Goal: Task Accomplishment & Management: Complete application form

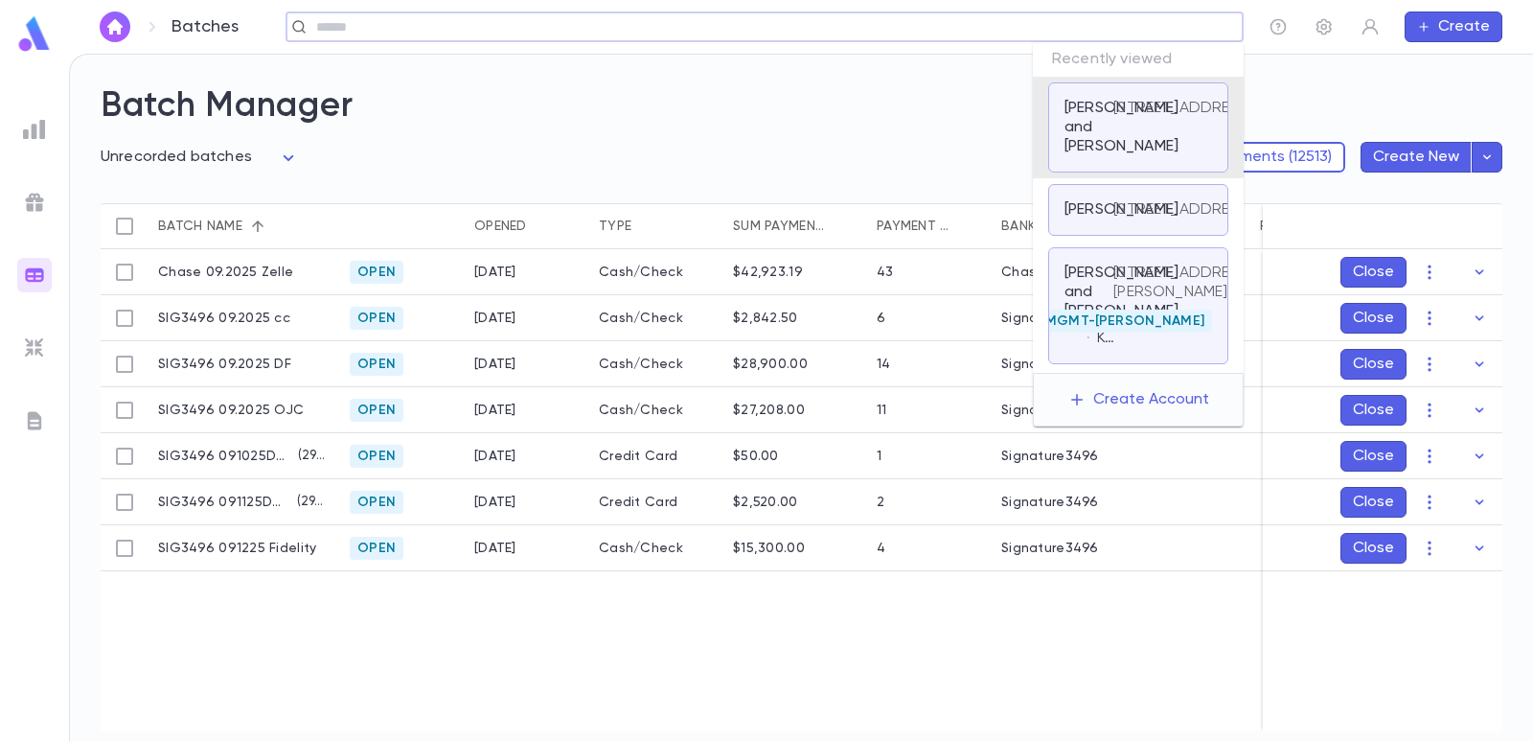
click at [1179, 28] on input "text" at bounding box center [759, 27] width 896 height 18
paste input "**********"
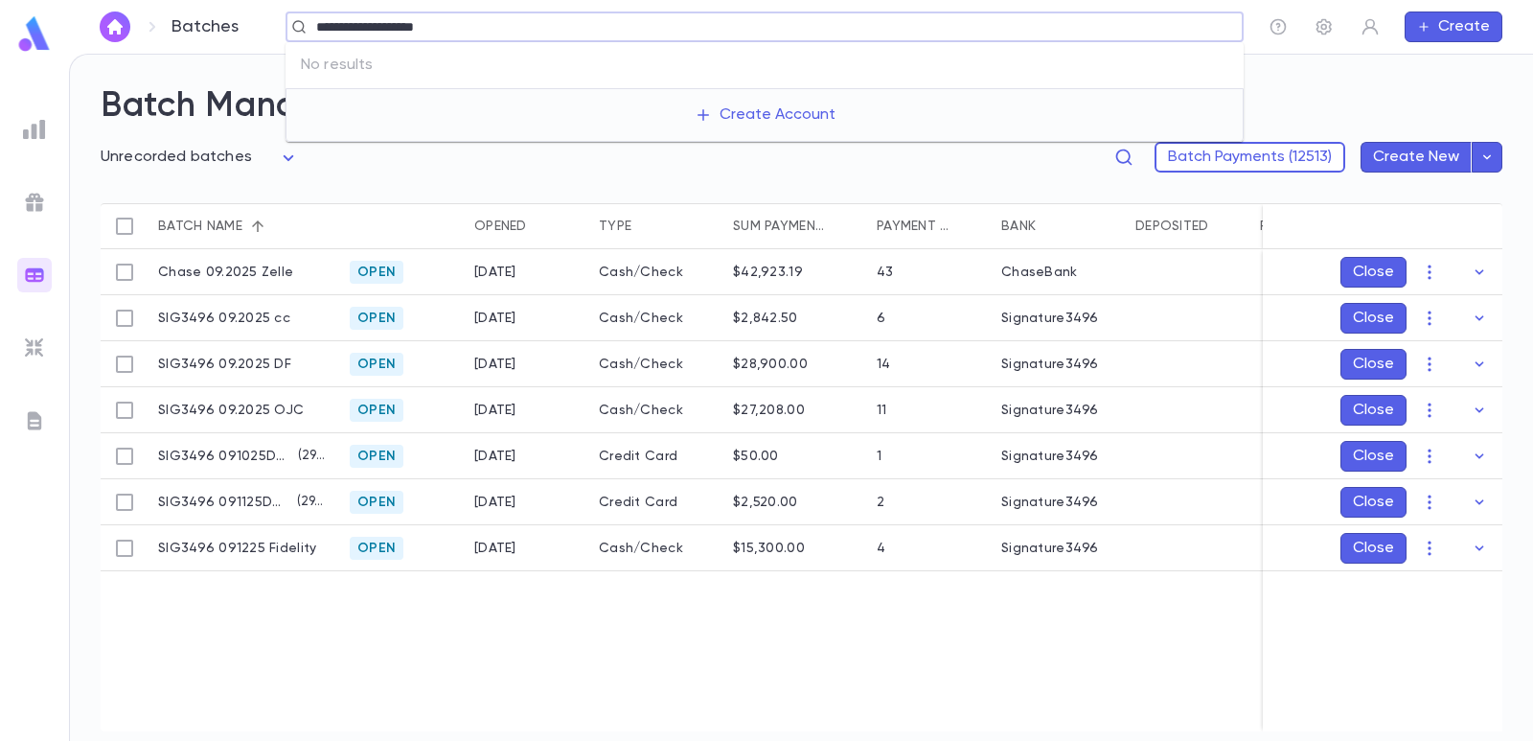
type input "**********"
drag, startPoint x: 1442, startPoint y: 31, endPoint x: 1447, endPoint y: 39, distance: 9.9
click at [1450, 31] on button "Create" at bounding box center [1454, 27] width 98 height 31
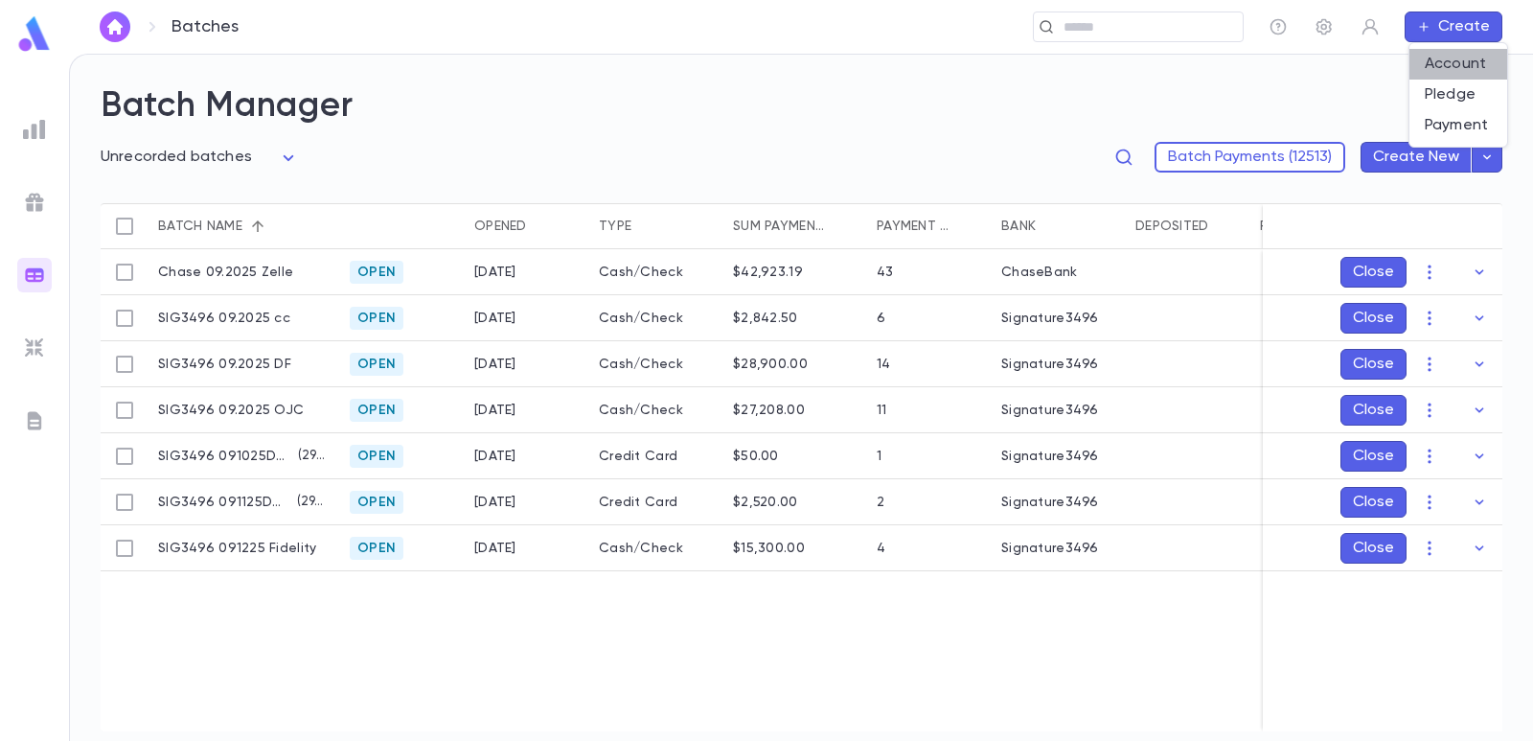
click at [1451, 64] on li "Account" at bounding box center [1459, 64] width 98 height 31
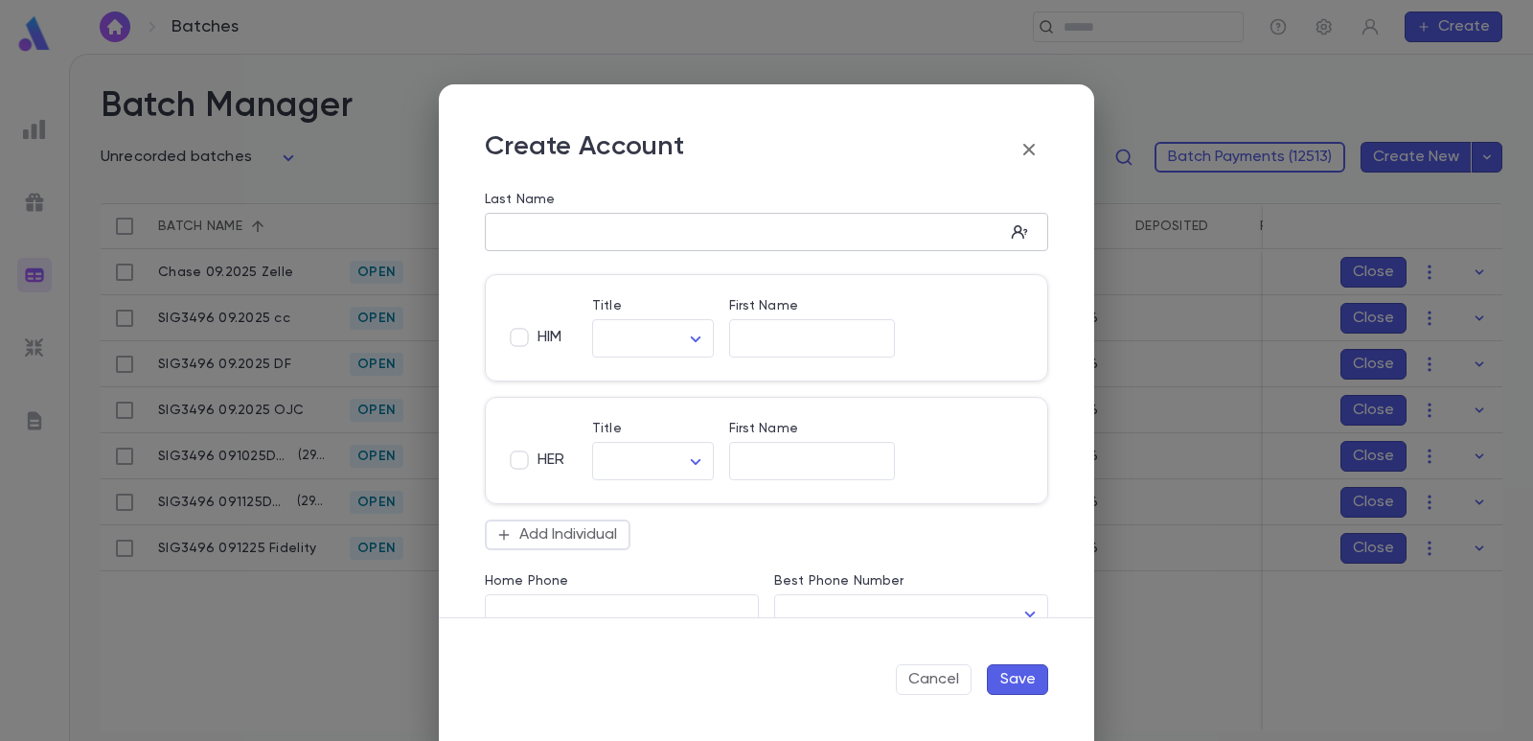
click at [617, 218] on div "​" at bounding box center [767, 232] width 564 height 38
paste input "**********"
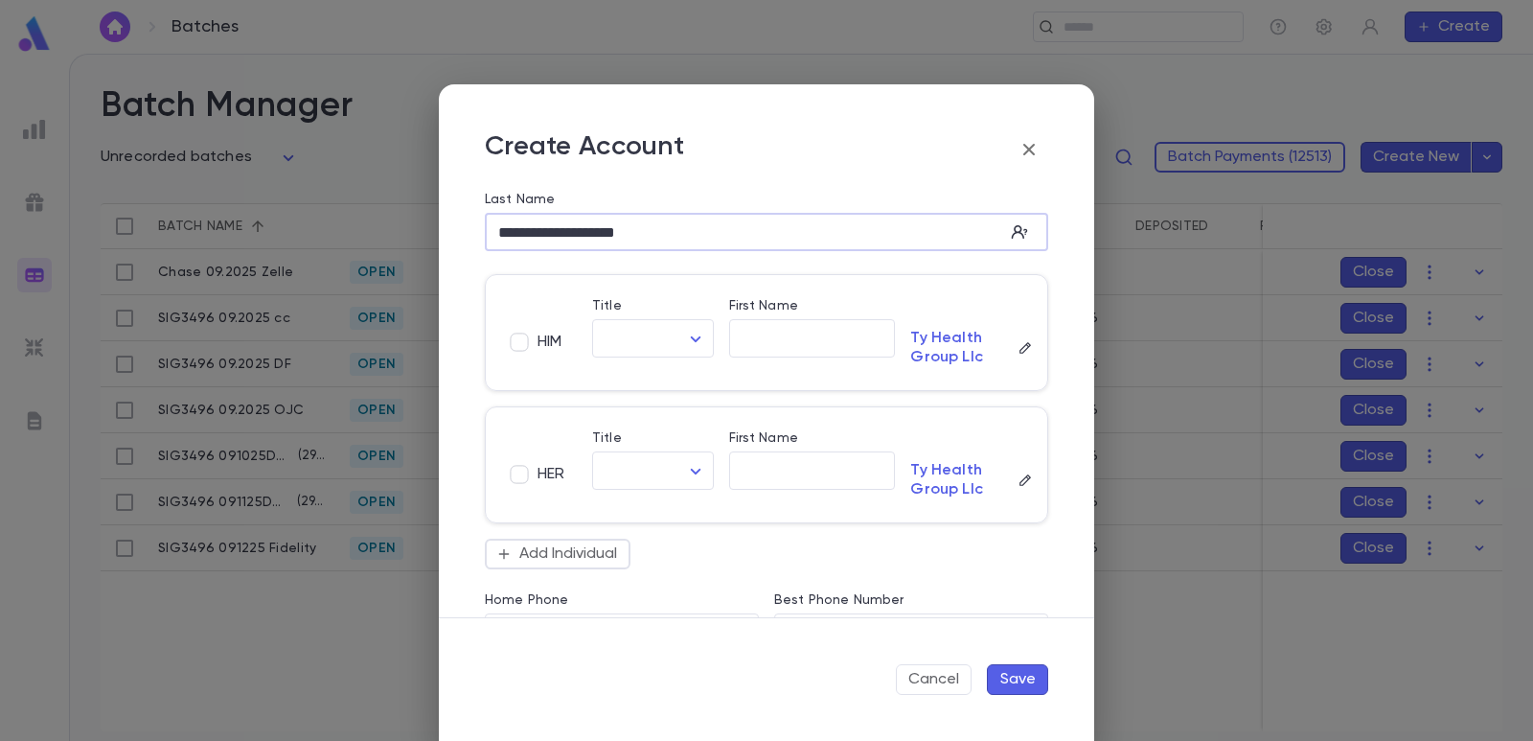
drag, startPoint x: 568, startPoint y: 233, endPoint x: 492, endPoint y: 224, distance: 77.2
click at [492, 224] on input "**********" at bounding box center [744, 232] width 519 height 22
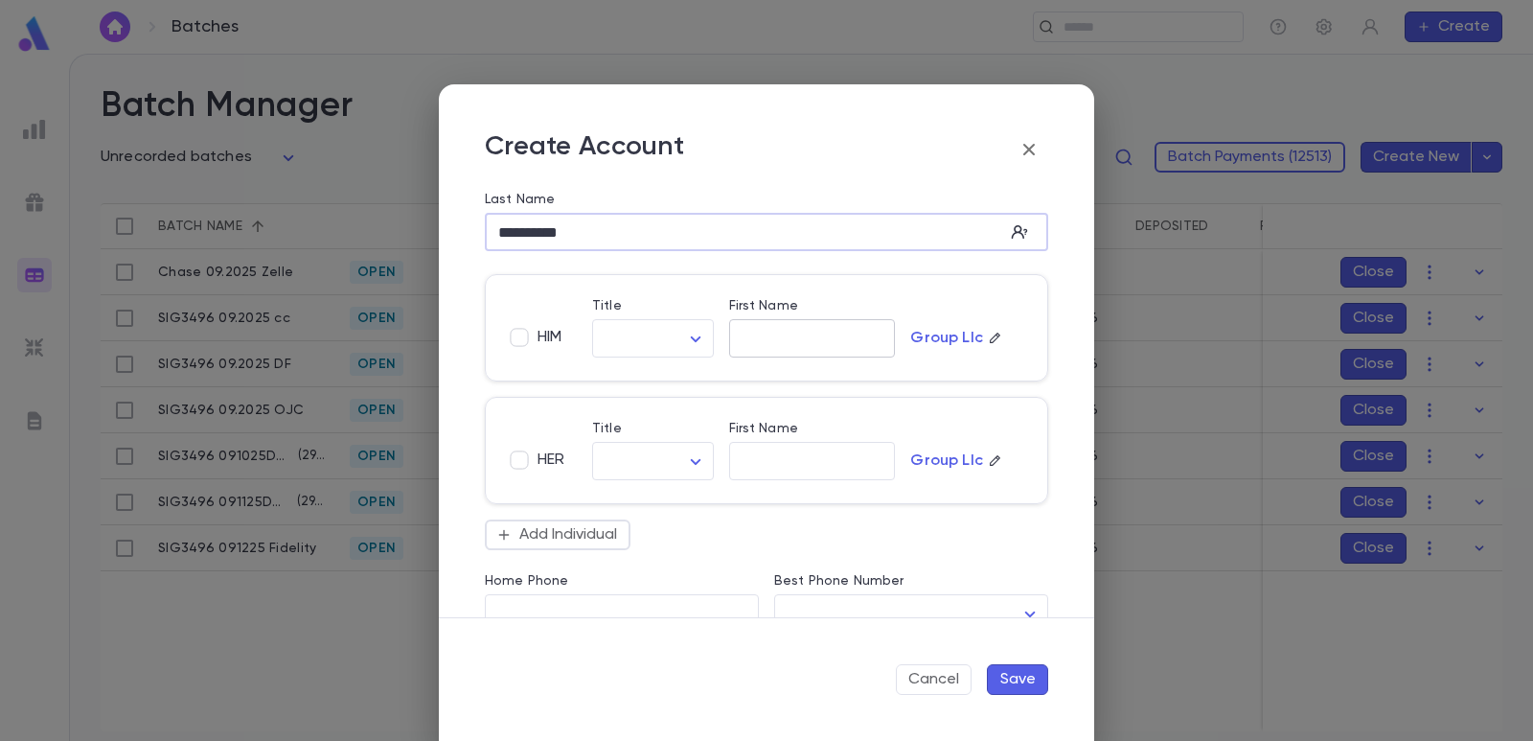
type input "*********"
drag, startPoint x: 747, startPoint y: 342, endPoint x: 760, endPoint y: 346, distance: 14.0
click at [748, 342] on input "First Name" at bounding box center [812, 339] width 167 height 22
paste input "*********"
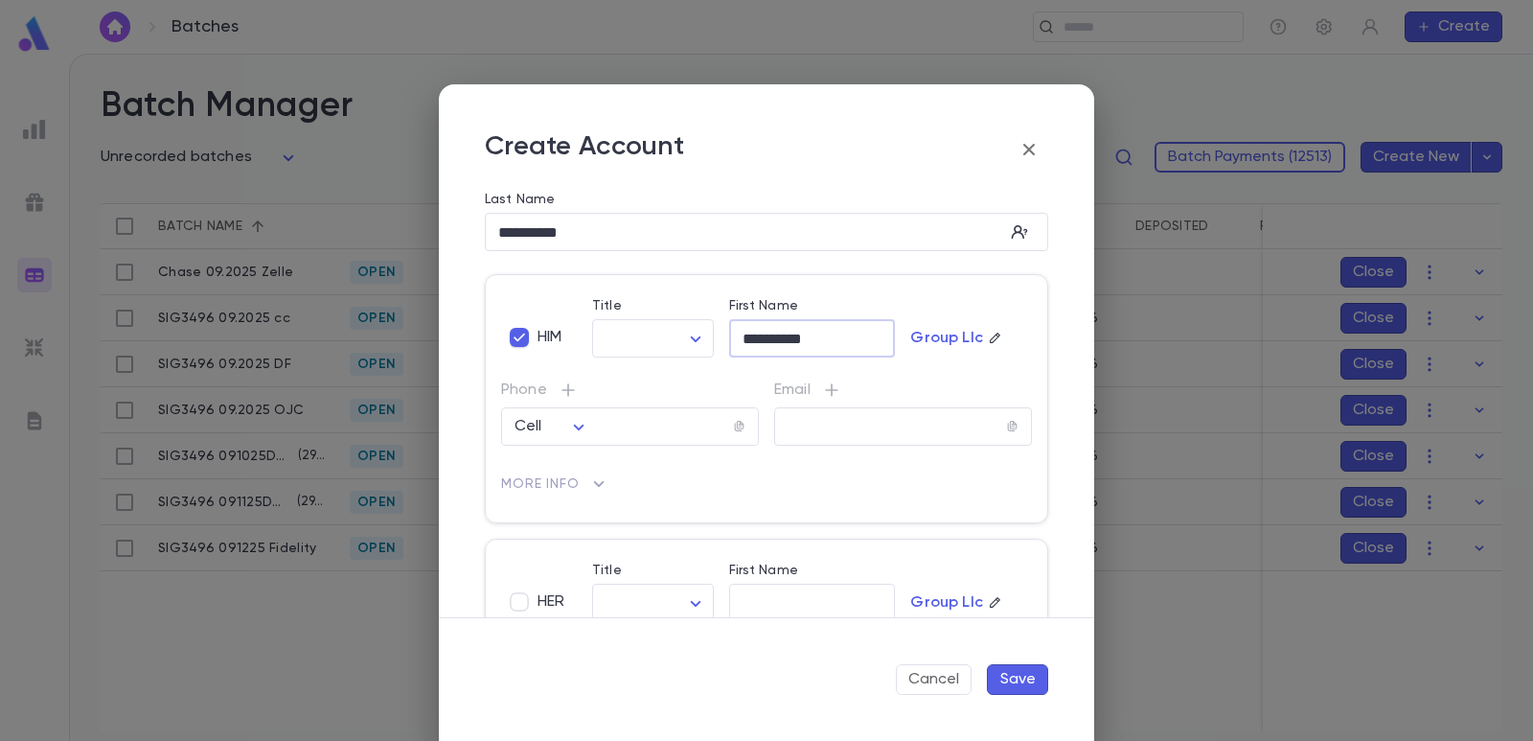
type input "*********"
click at [1015, 680] on button "Save" at bounding box center [1017, 679] width 61 height 31
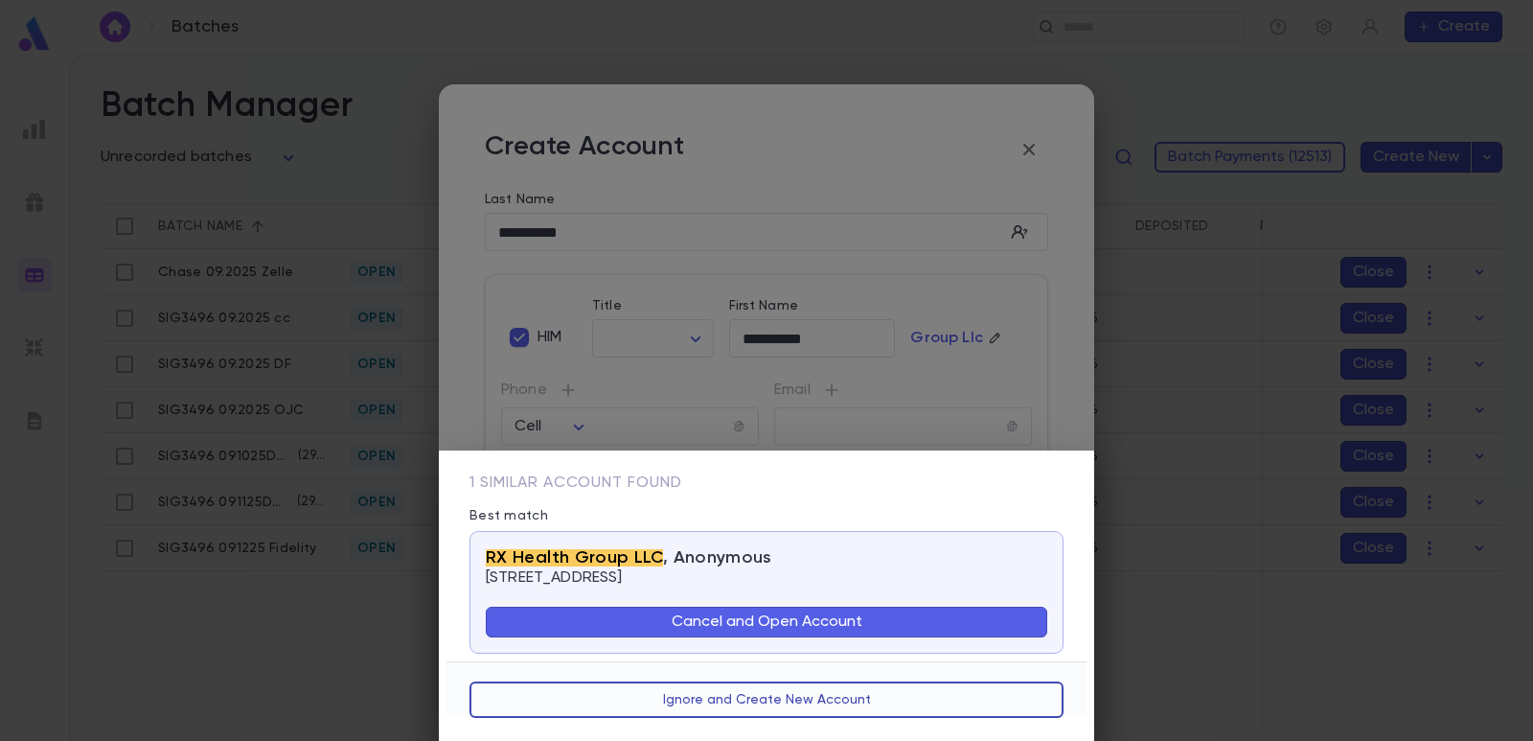
click at [731, 702] on button "Ignore and Create New Account" at bounding box center [767, 699] width 594 height 36
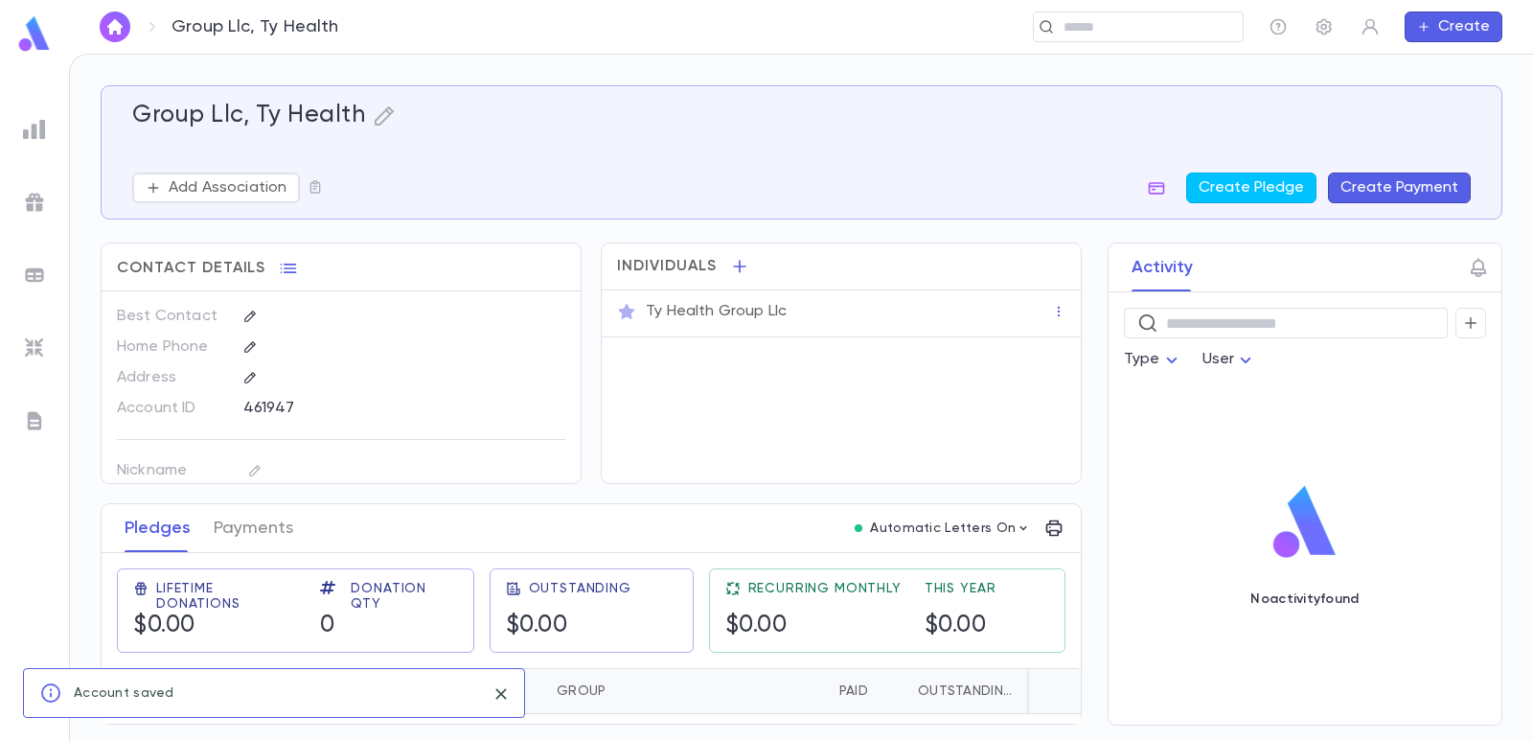
click at [1427, 180] on button "Create Payment" at bounding box center [1399, 188] width 143 height 31
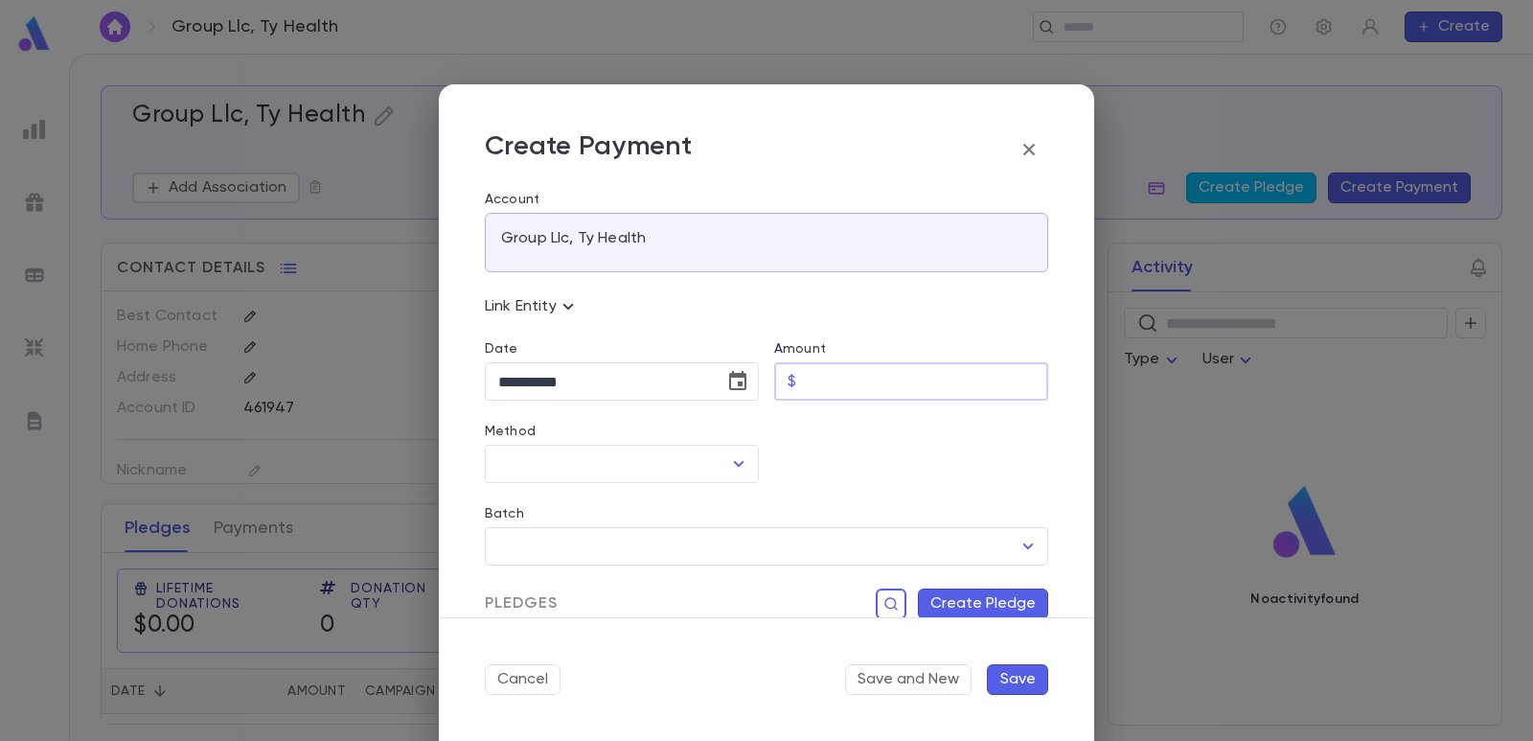
click at [826, 392] on input "Amount" at bounding box center [926, 381] width 244 height 37
type input "*****"
drag, startPoint x: 842, startPoint y: 504, endPoint x: 652, endPoint y: 505, distance: 190.7
click at [839, 505] on div "Batch ​" at bounding box center [759, 524] width 579 height 82
click at [632, 472] on input "Method" at bounding box center [608, 464] width 228 height 36
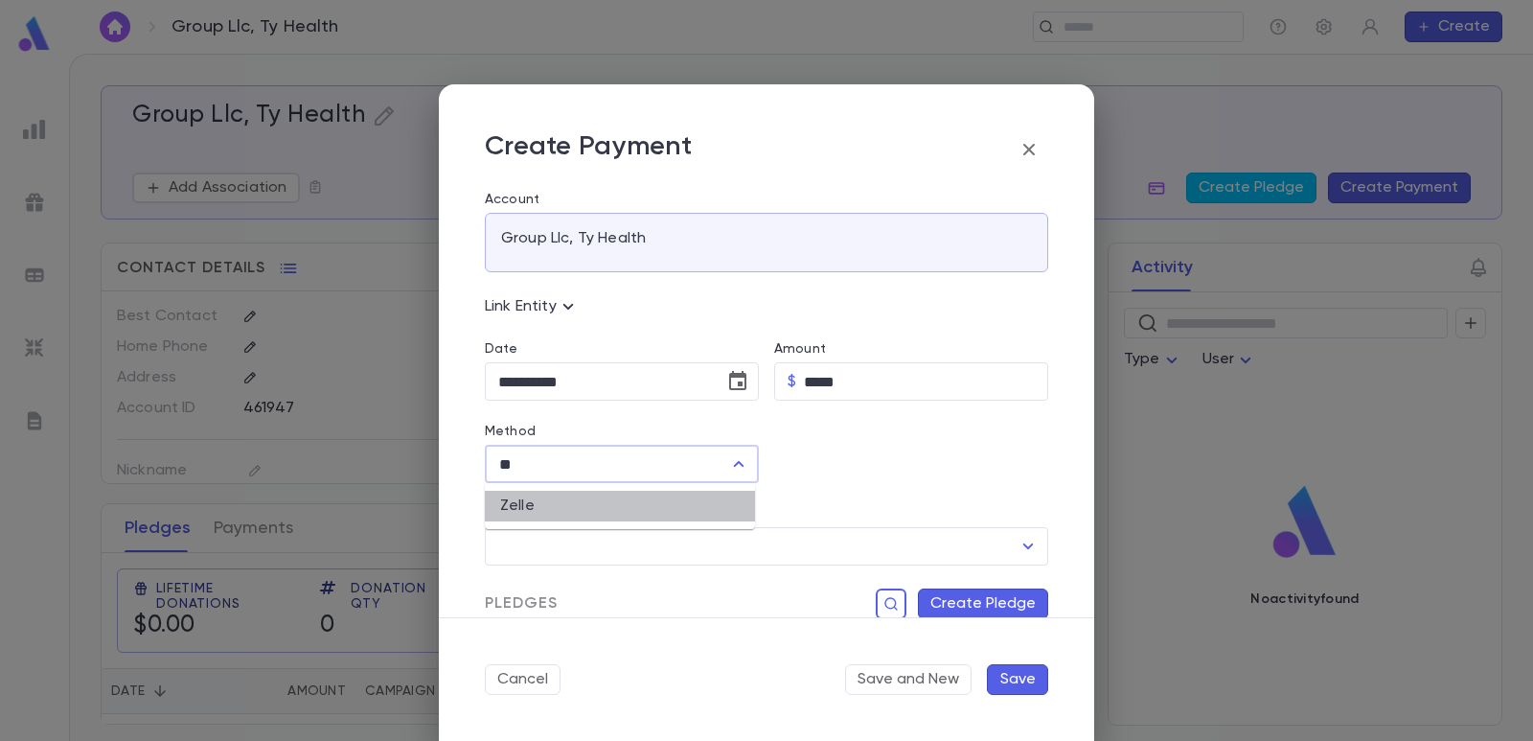
click at [575, 509] on li "Zelle" at bounding box center [620, 506] width 270 height 31
type input "*****"
click at [556, 556] on input "Batch" at bounding box center [753, 546] width 518 height 36
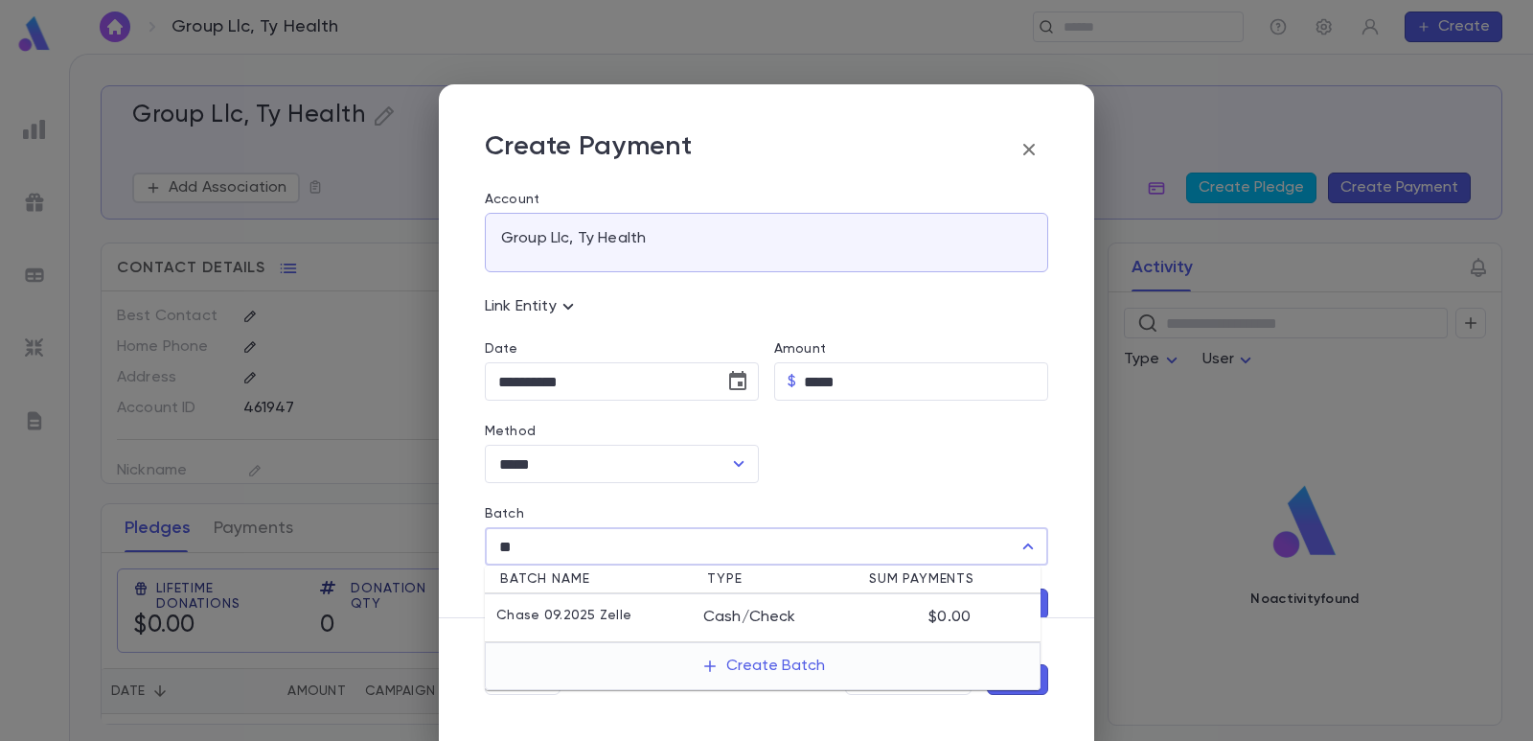
drag, startPoint x: 561, startPoint y: 606, endPoint x: 584, endPoint y: 556, distance: 54.9
click at [561, 609] on li "Chase 09.2025 Zelle Cash/Check $0.00" at bounding box center [763, 618] width 556 height 48
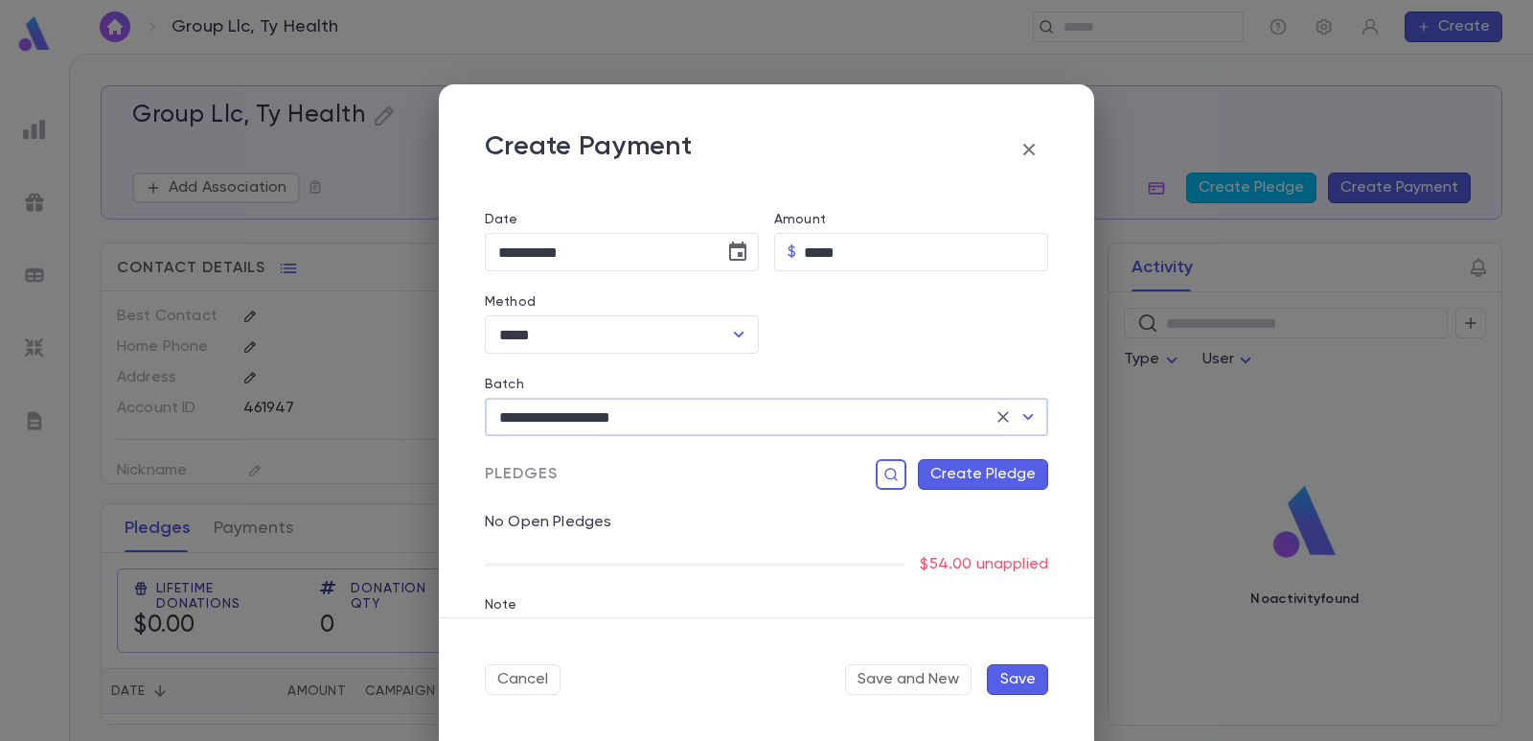
scroll to position [96, 0]
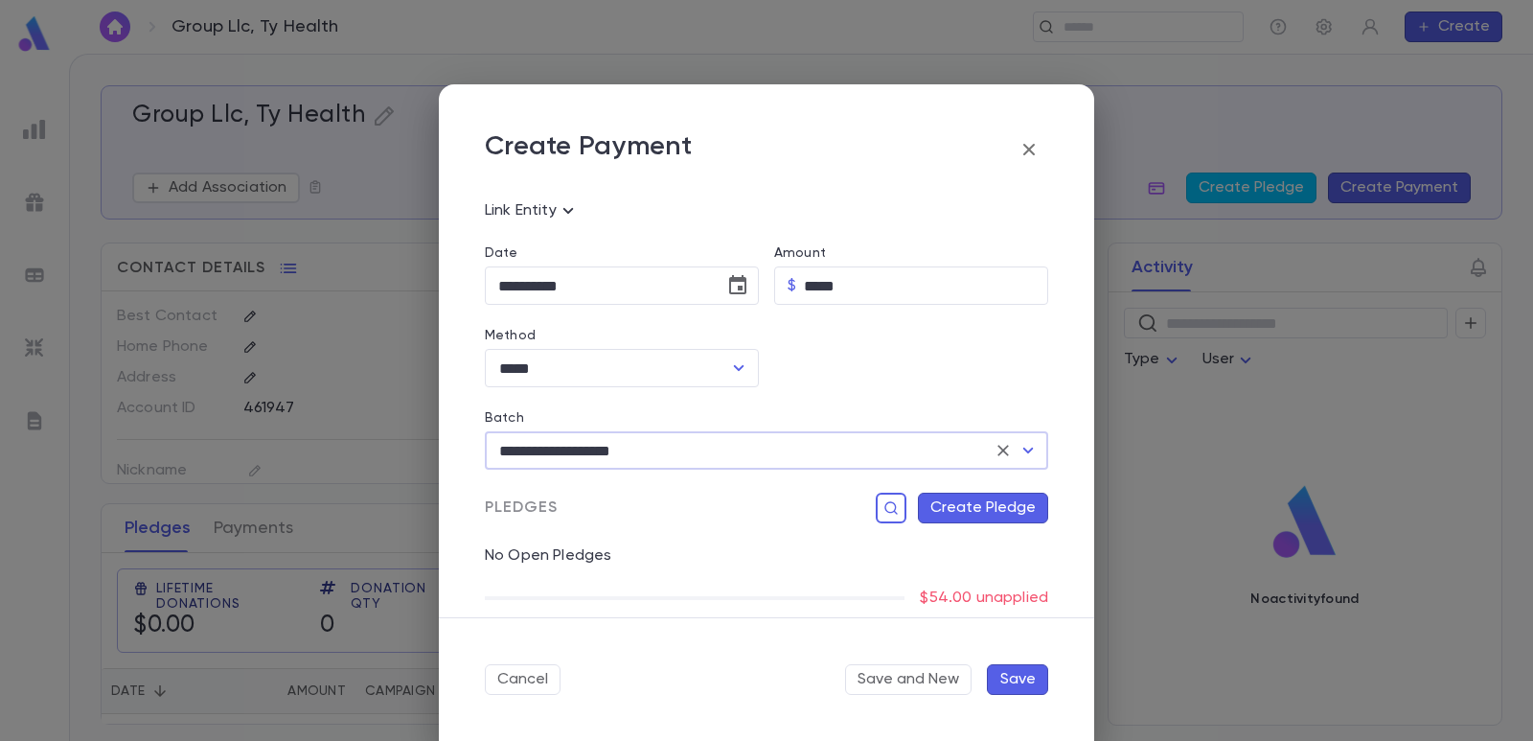
type input "**********"
click at [957, 516] on button "Create Pledge" at bounding box center [983, 508] width 130 height 31
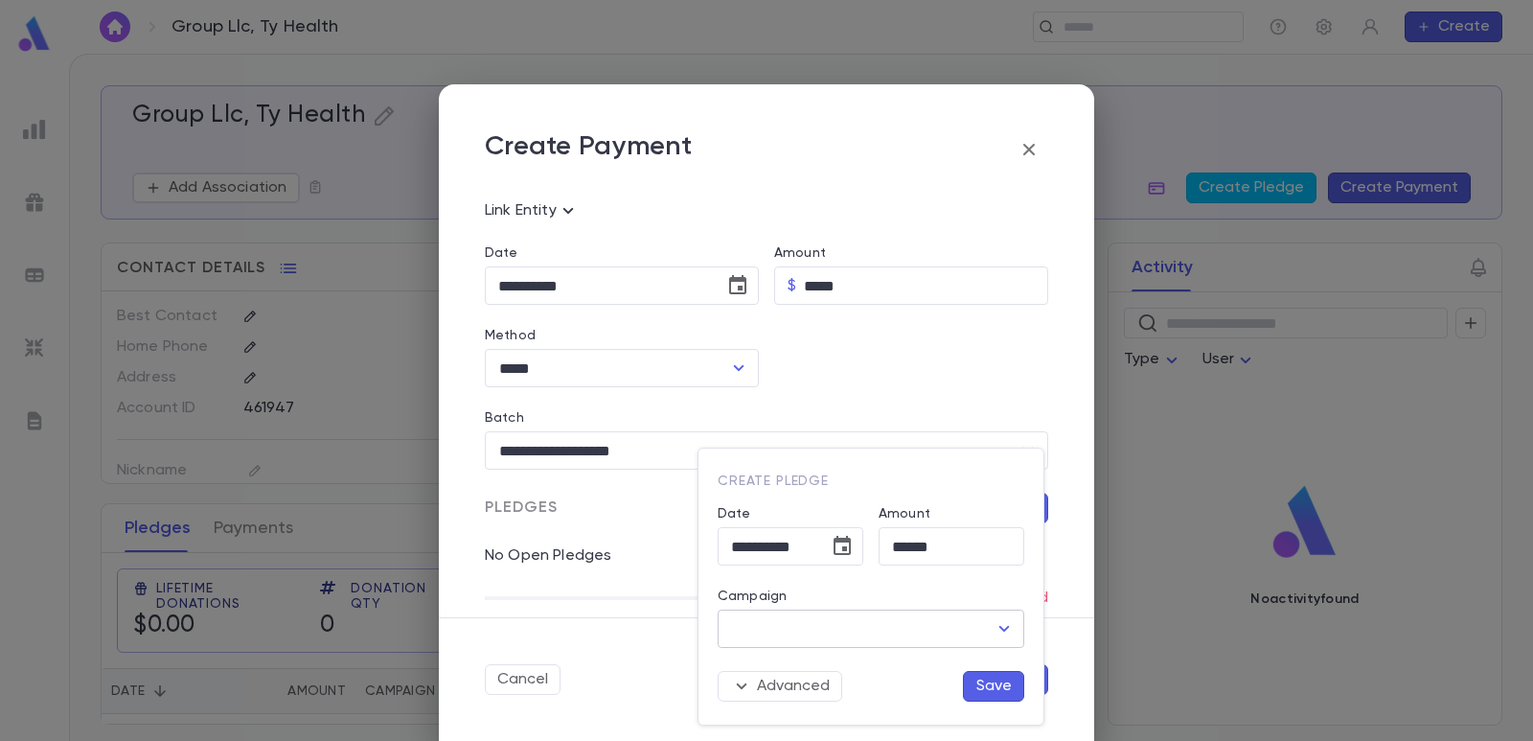
click at [852, 623] on input "Campaign" at bounding box center [856, 628] width 261 height 36
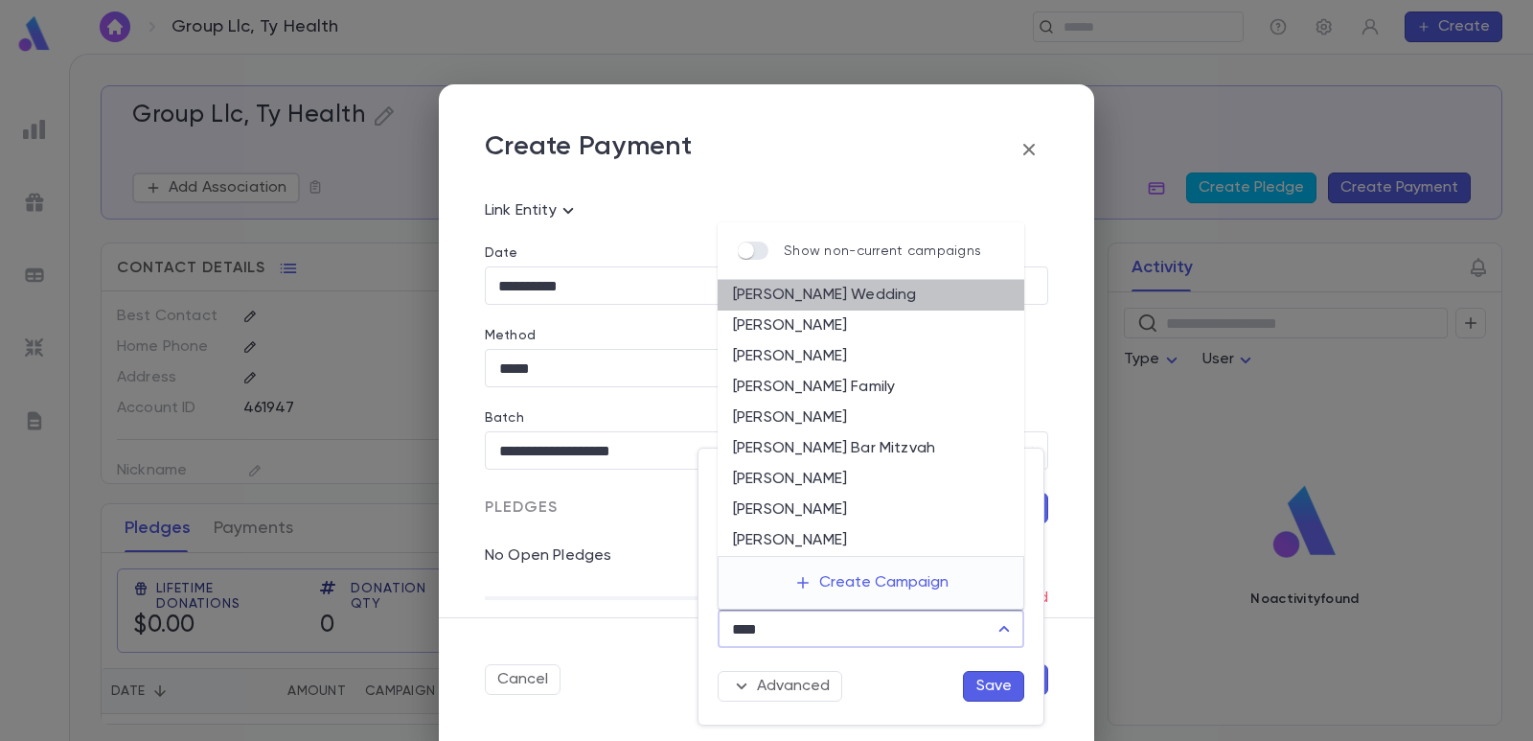
click at [809, 304] on li "[PERSON_NAME] Wedding" at bounding box center [871, 295] width 307 height 31
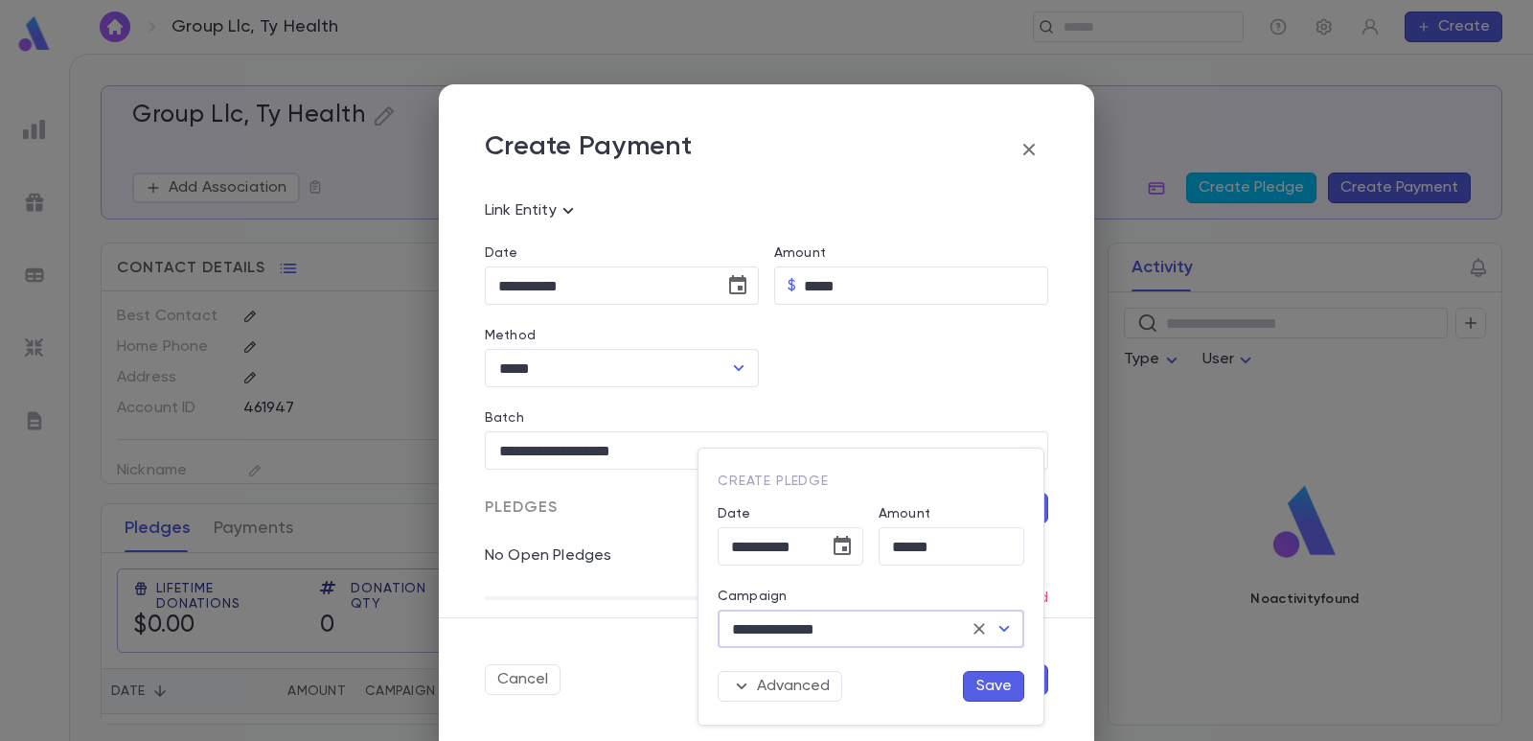
type input "**********"
click at [979, 690] on button "Save" at bounding box center [993, 686] width 61 height 31
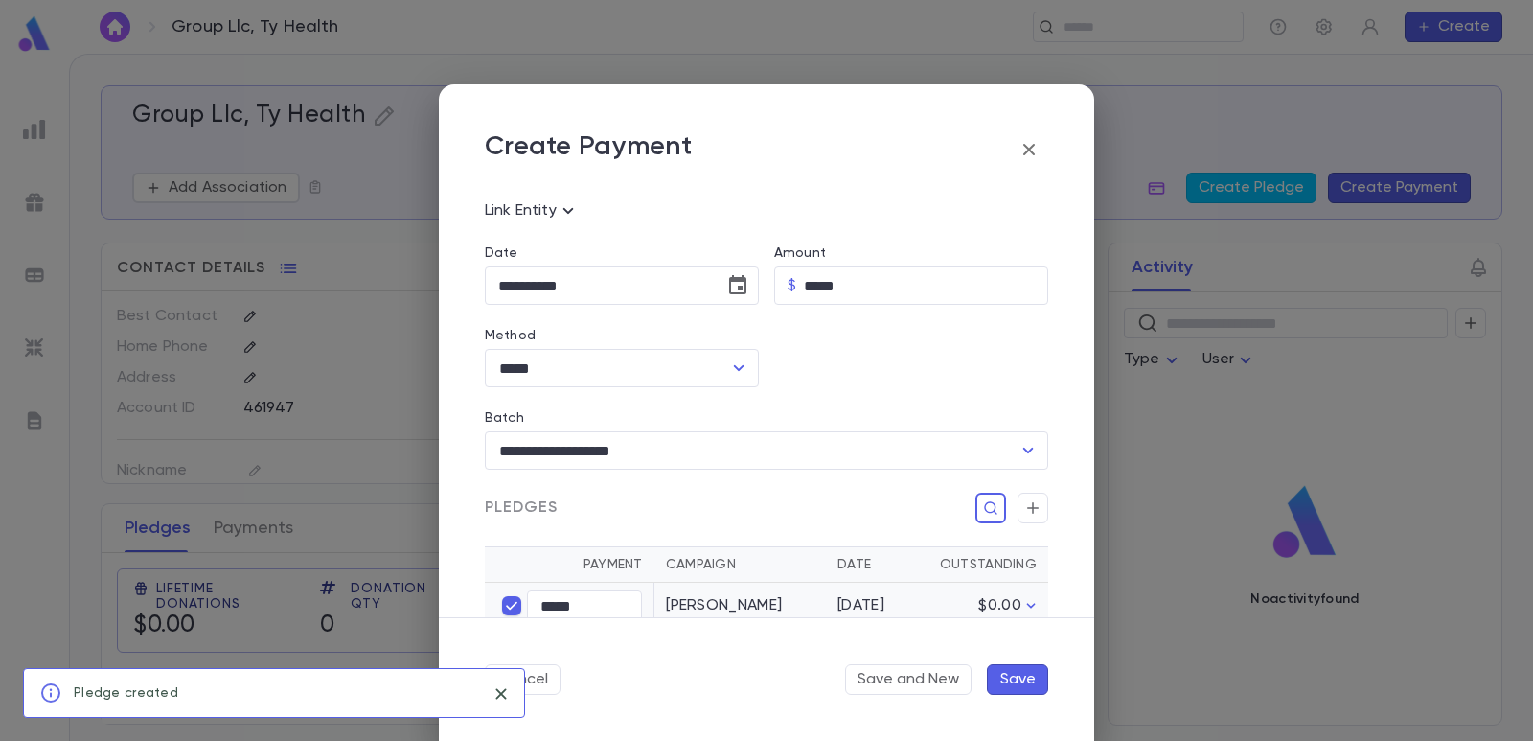
click at [1035, 680] on button "Save" at bounding box center [1017, 679] width 61 height 31
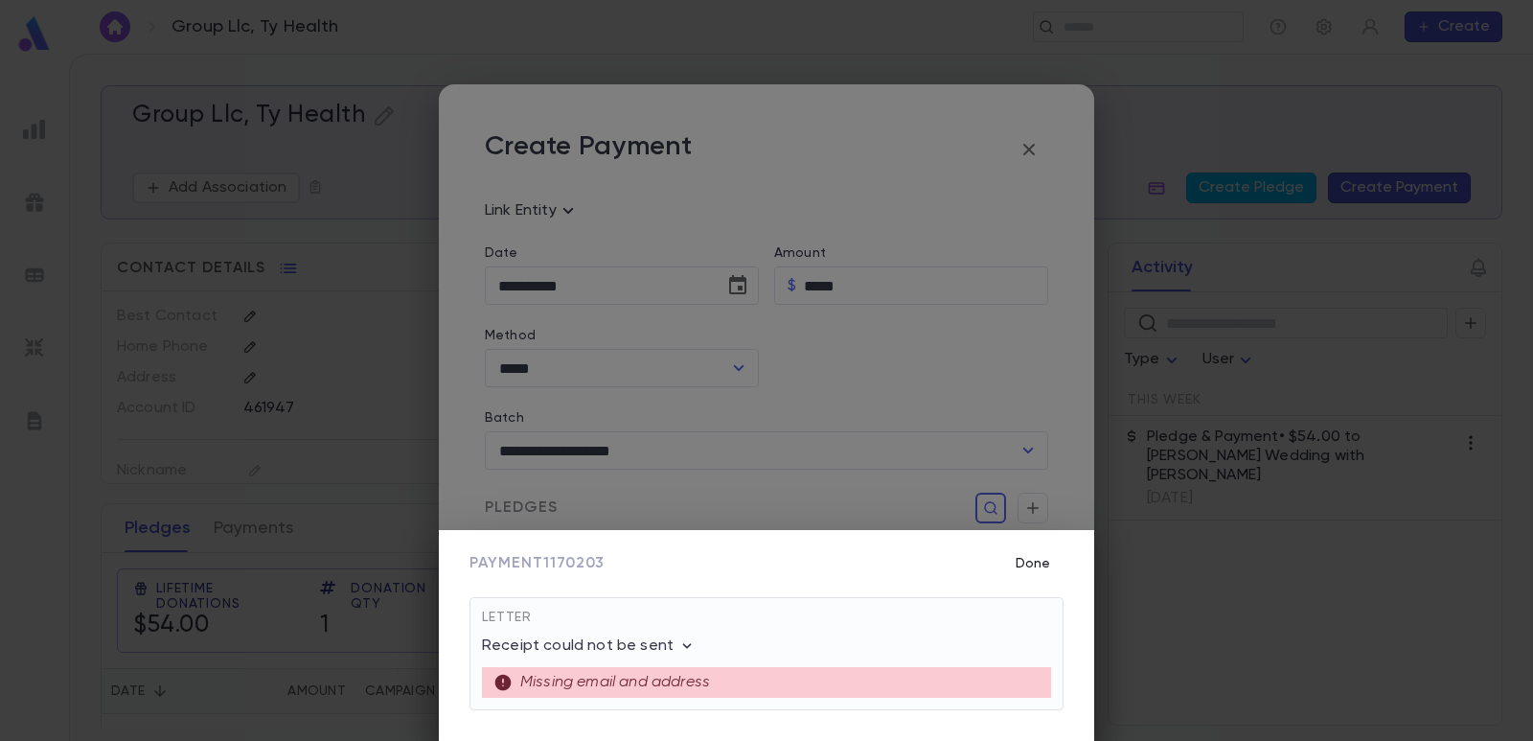
click at [1031, 557] on button "Done" at bounding box center [1032, 563] width 61 height 36
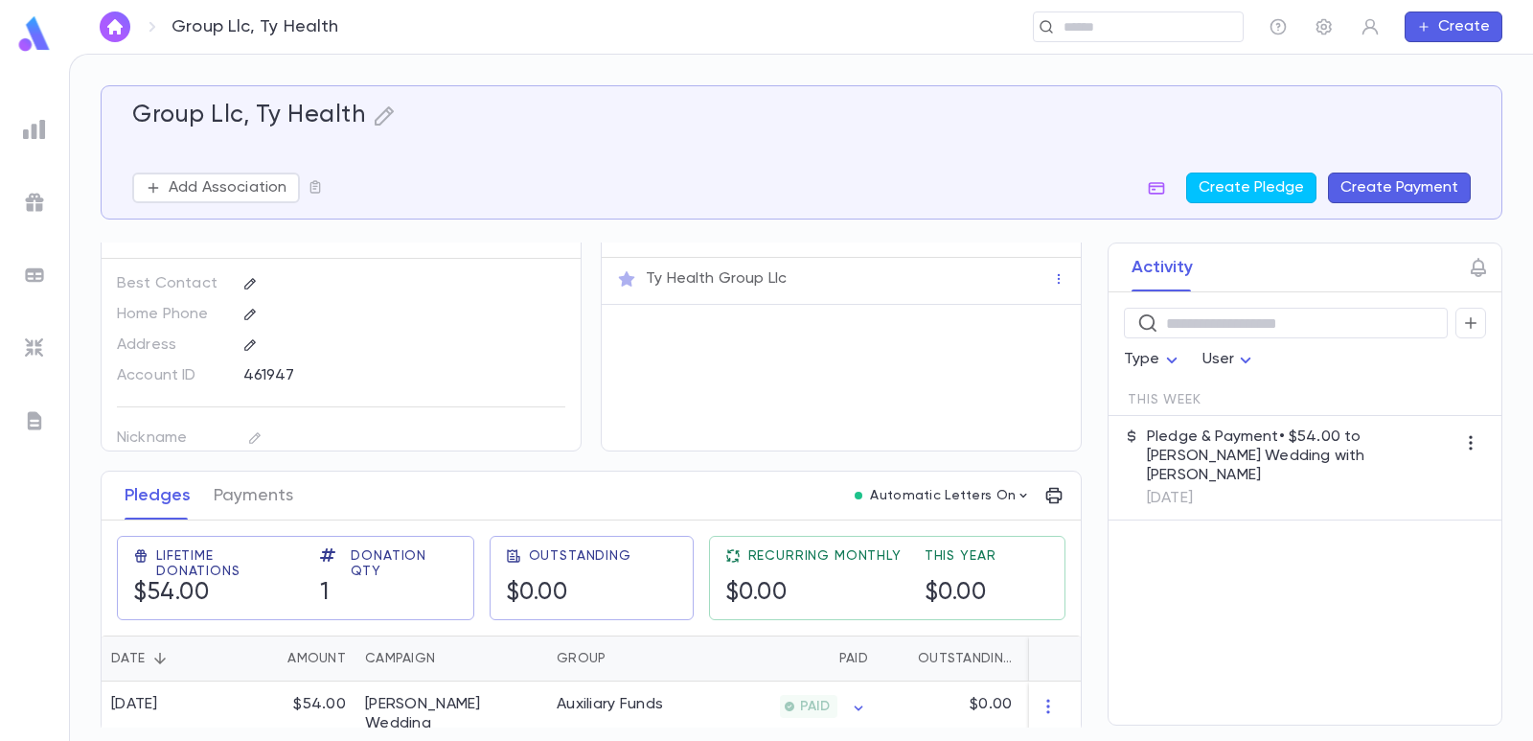
scroll to position [46, 0]
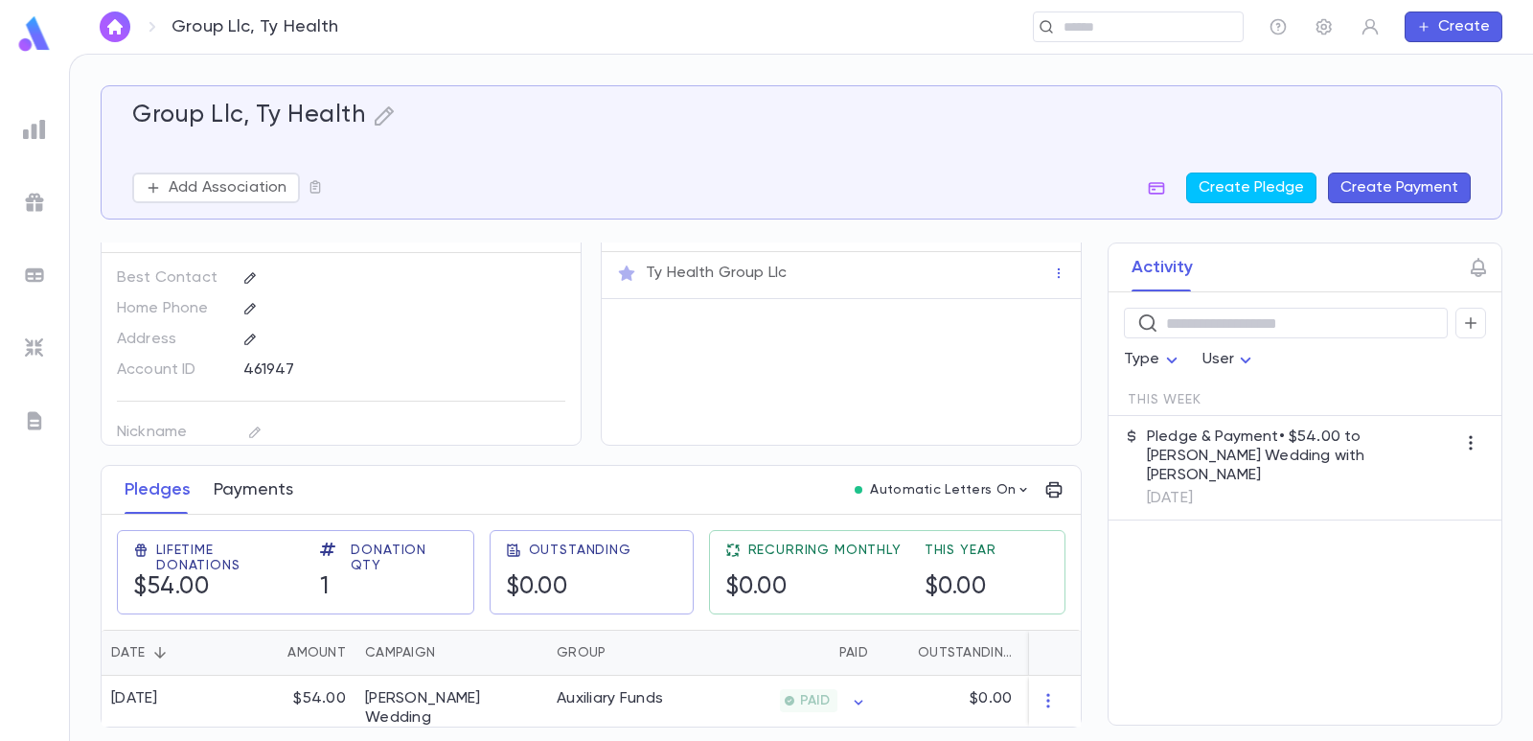
click at [280, 480] on button "Payments" at bounding box center [254, 490] width 80 height 48
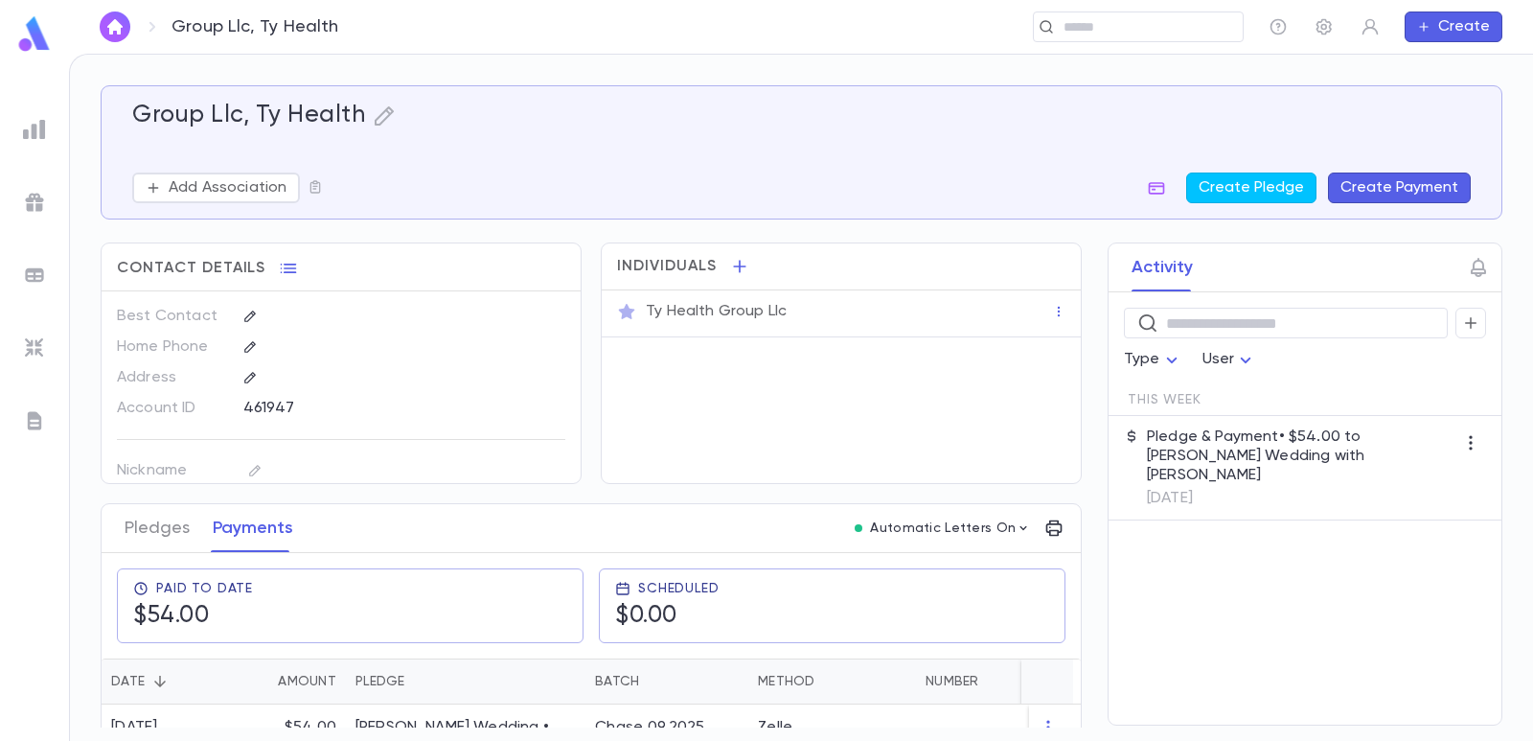
scroll to position [33, 0]
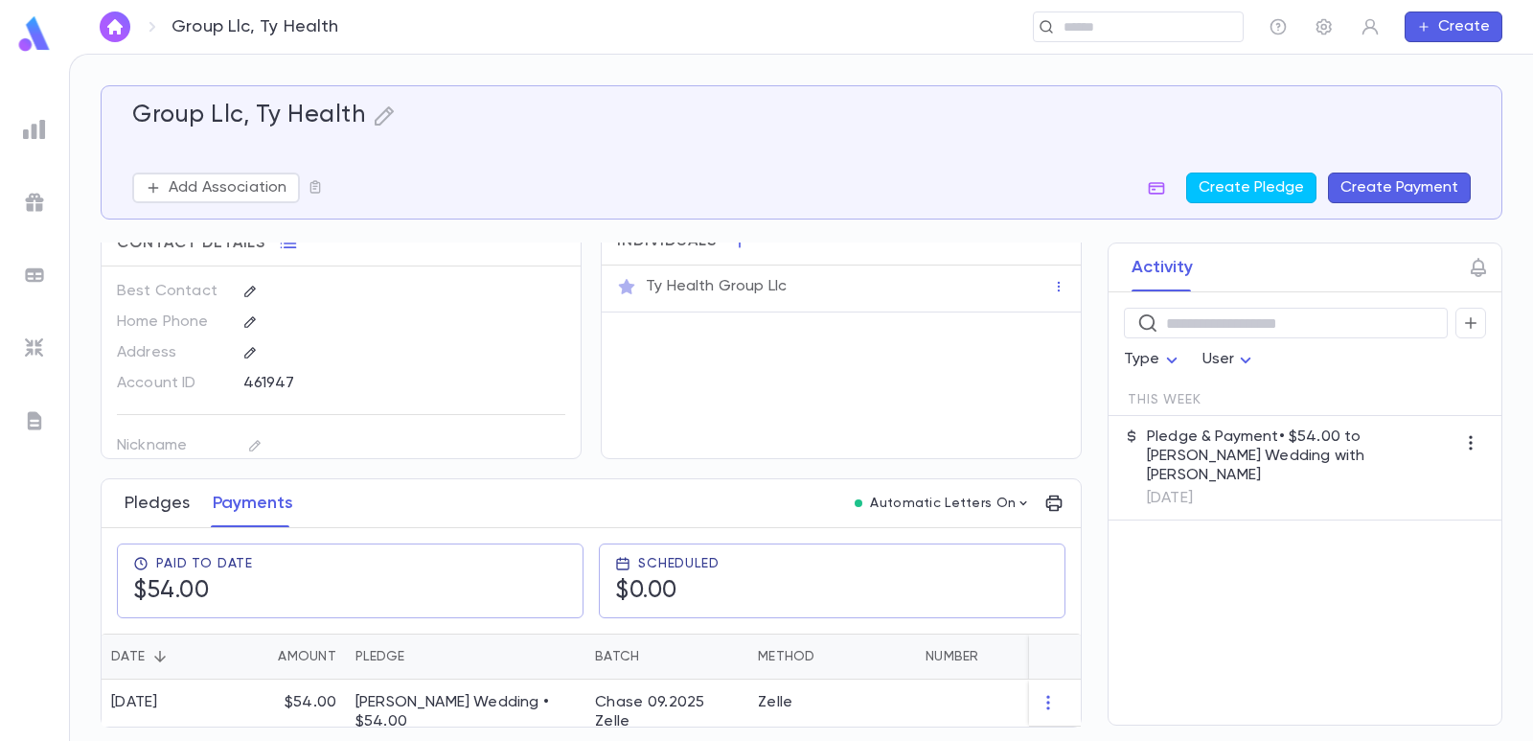
click at [158, 498] on button "Pledges" at bounding box center [157, 503] width 65 height 48
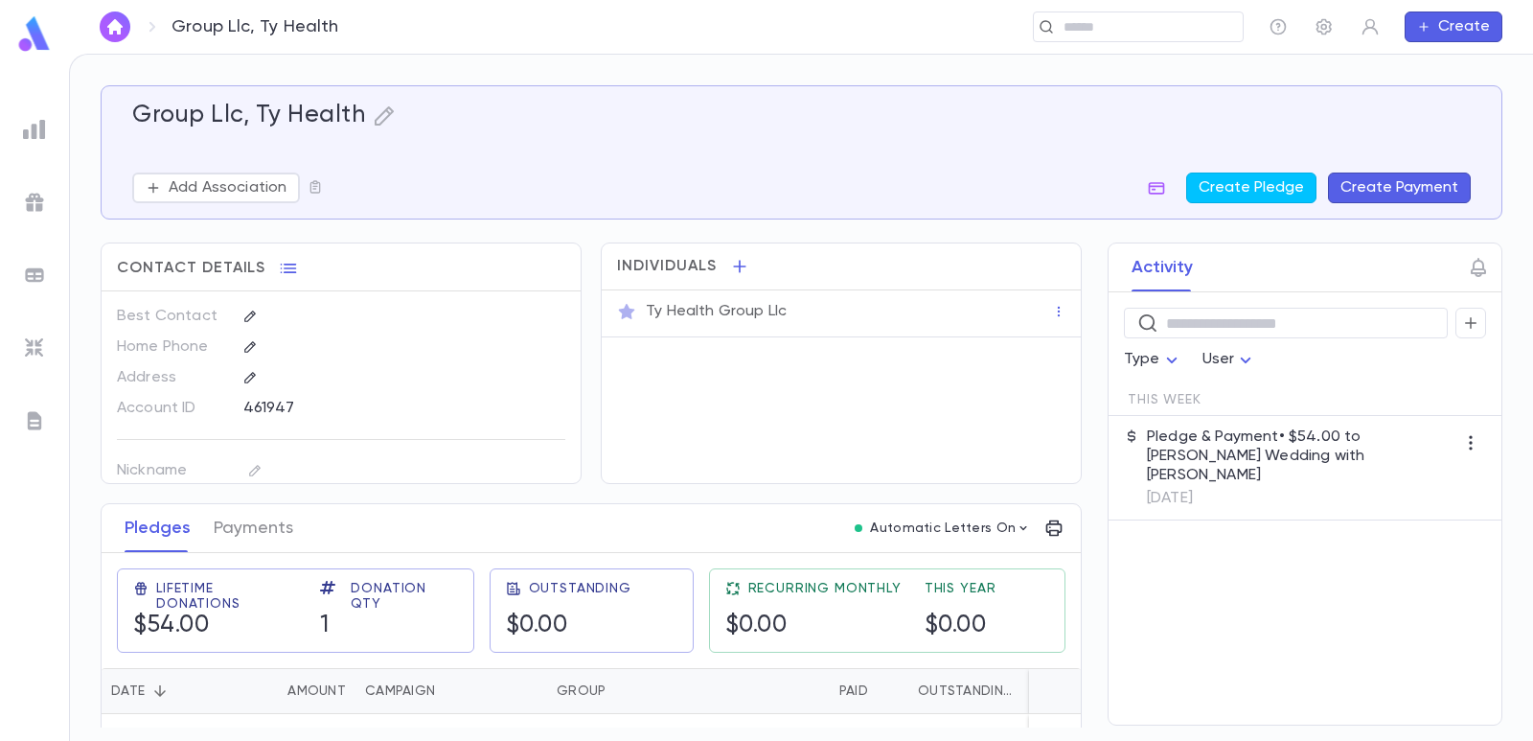
click at [33, 278] on img at bounding box center [34, 275] width 23 height 23
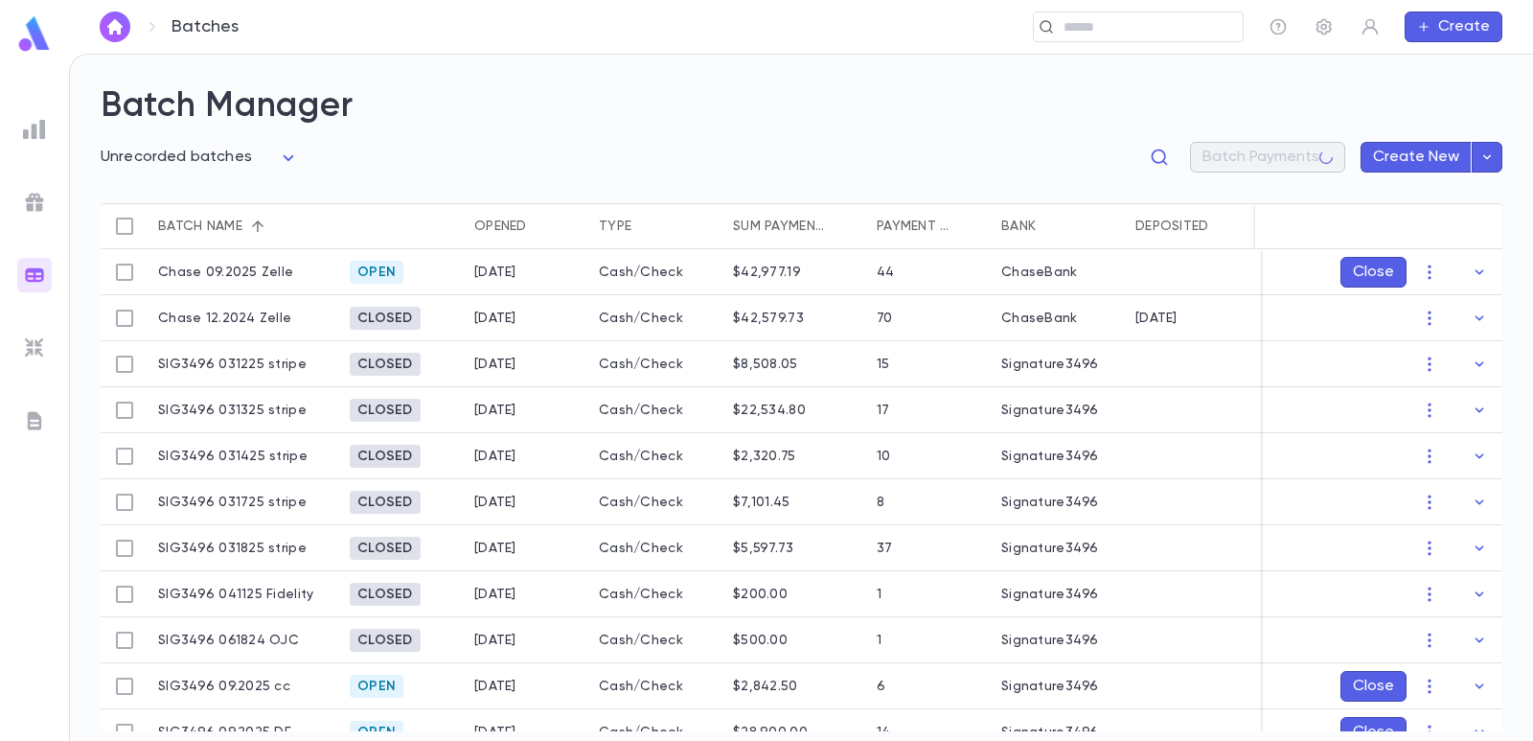
click at [130, 157] on body "**********" at bounding box center [766, 397] width 1533 height 687
drag, startPoint x: 157, startPoint y: 252, endPoint x: 381, endPoint y: 176, distance: 236.7
click at [158, 253] on span "Open batches" at bounding box center [202, 255] width 162 height 19
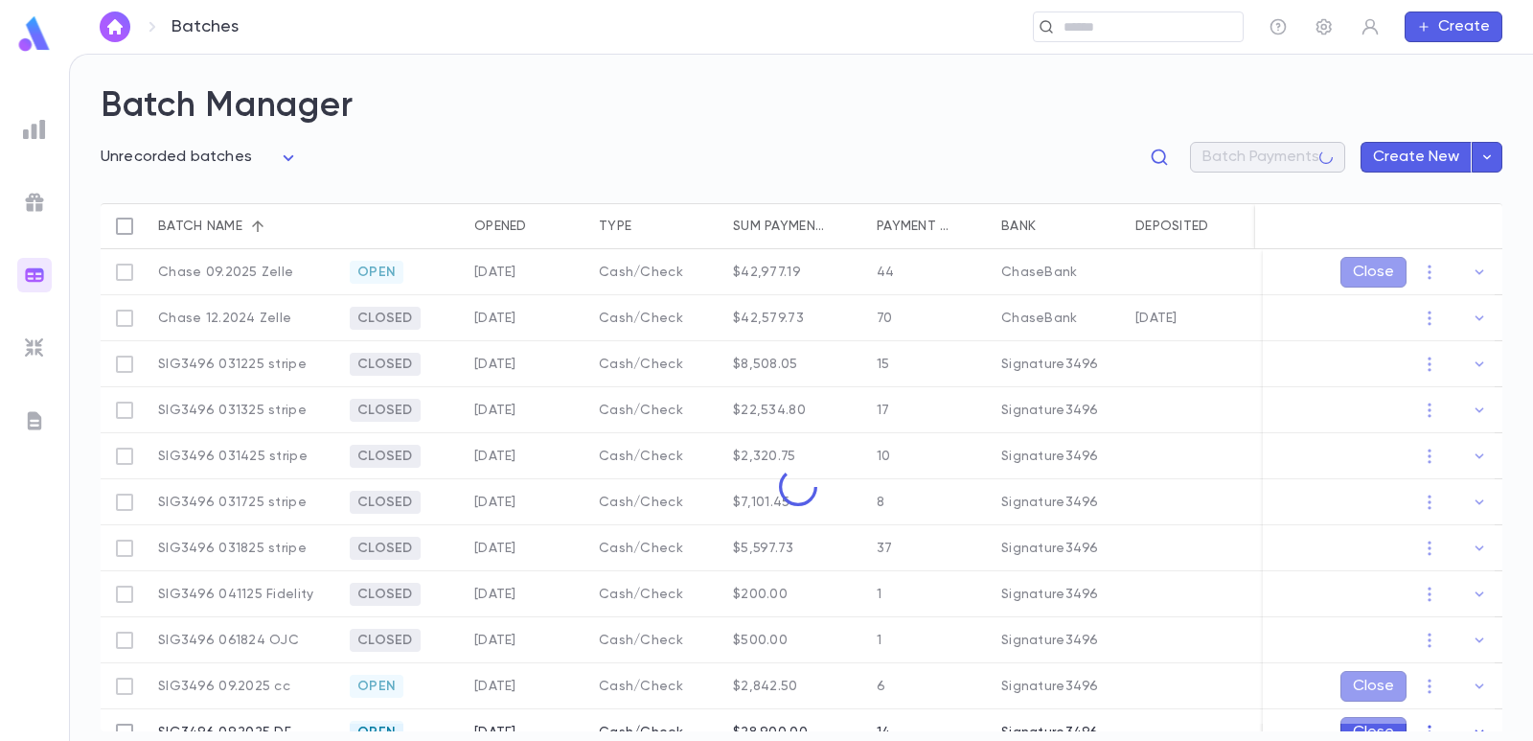
type input "****"
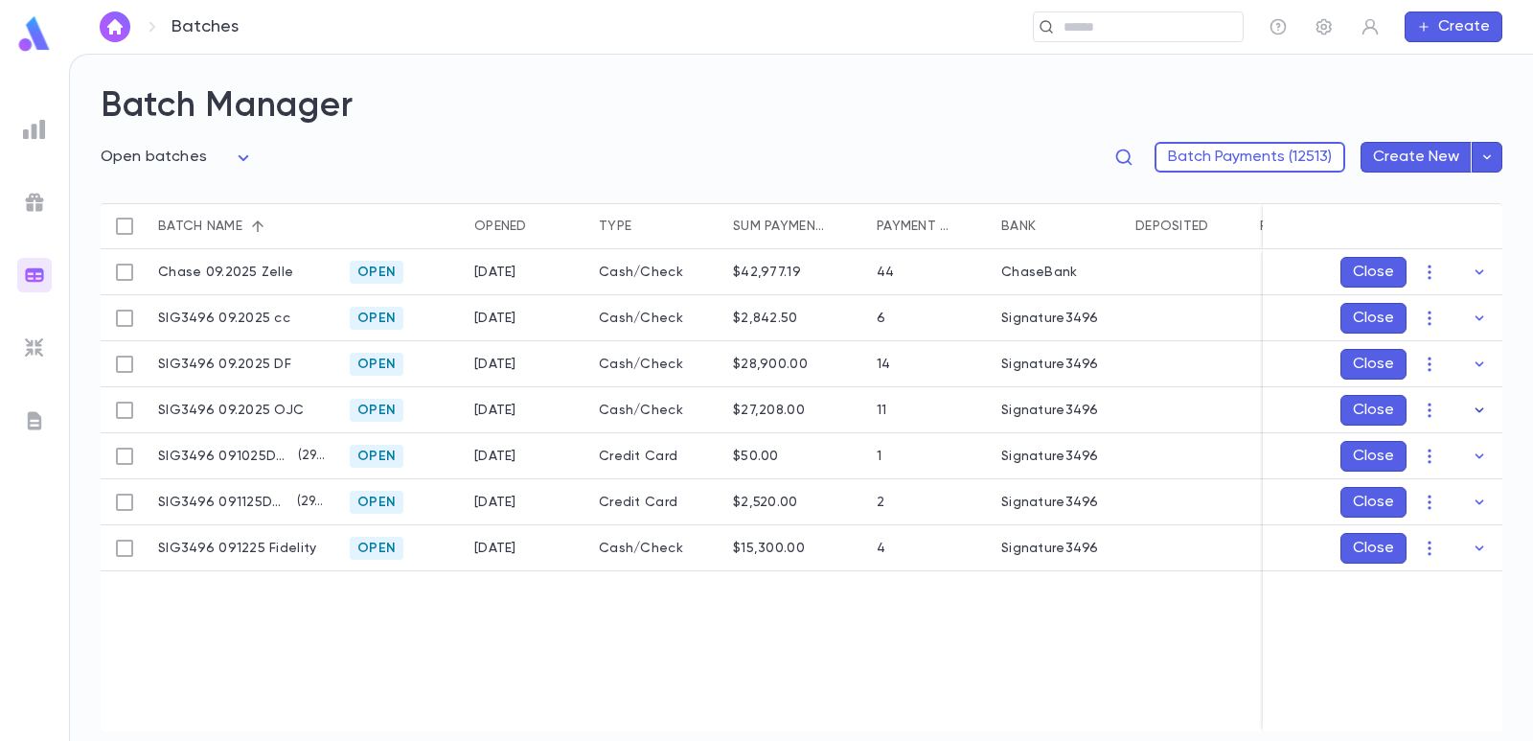
click at [1474, 411] on icon "button" at bounding box center [1479, 410] width 19 height 19
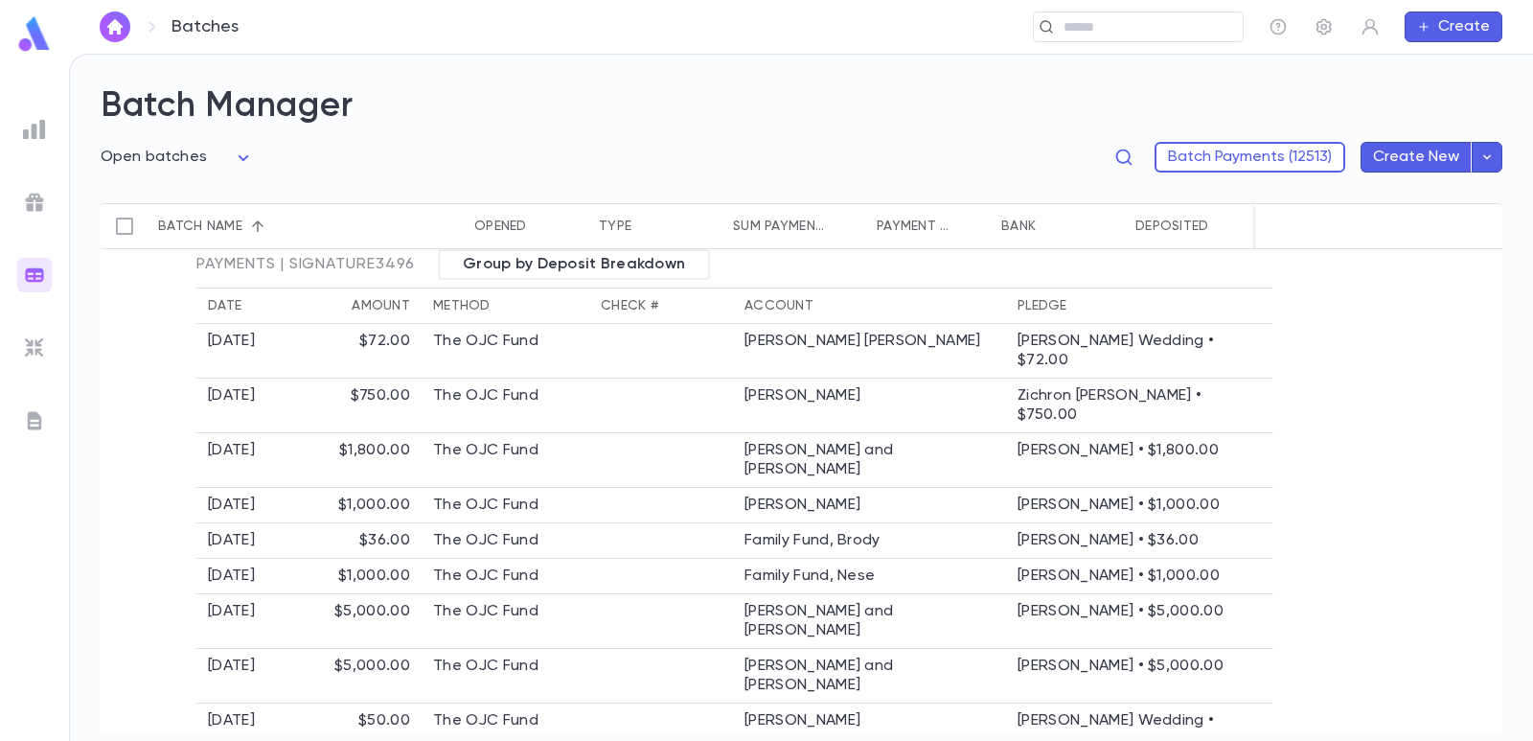
scroll to position [96, 0]
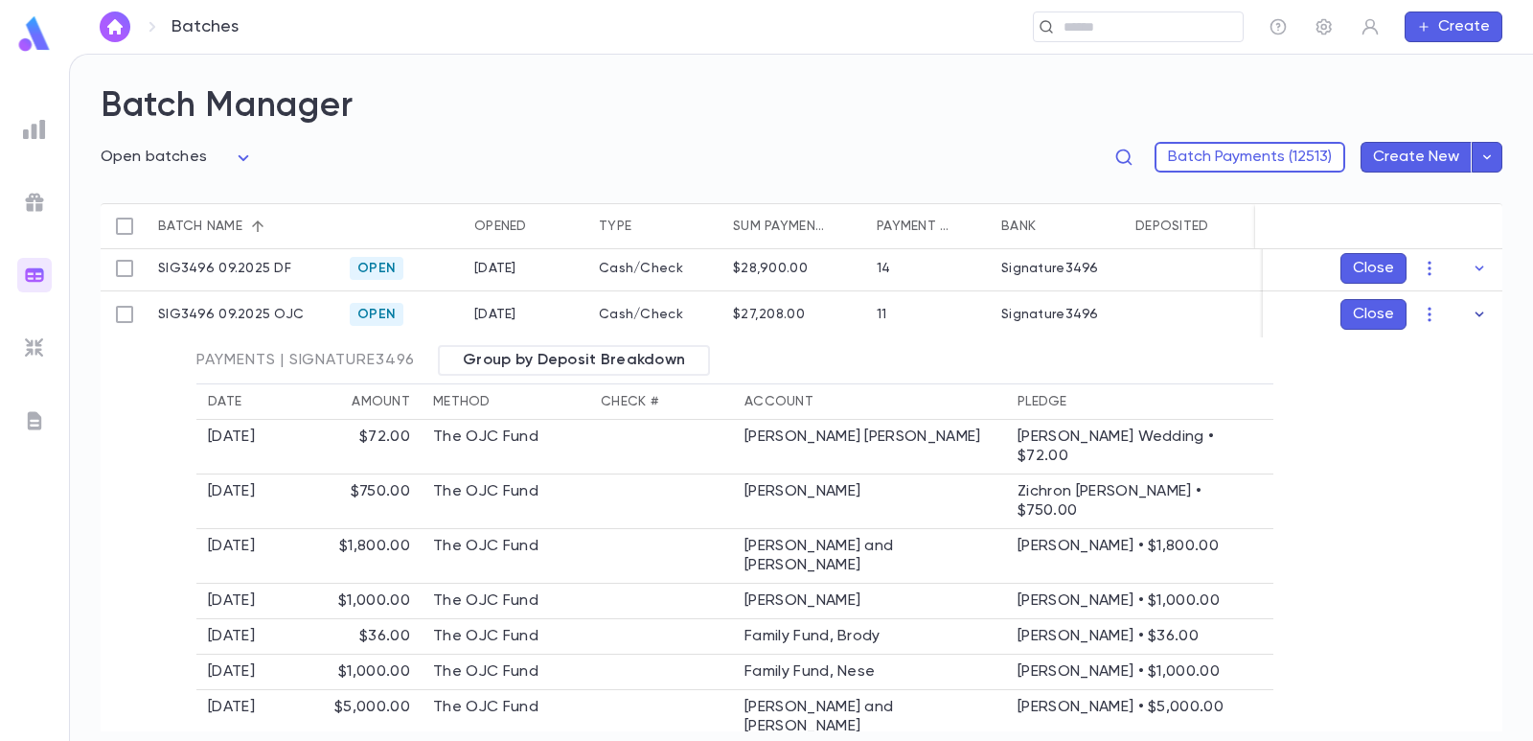
click at [1470, 315] on icon "button" at bounding box center [1479, 314] width 19 height 19
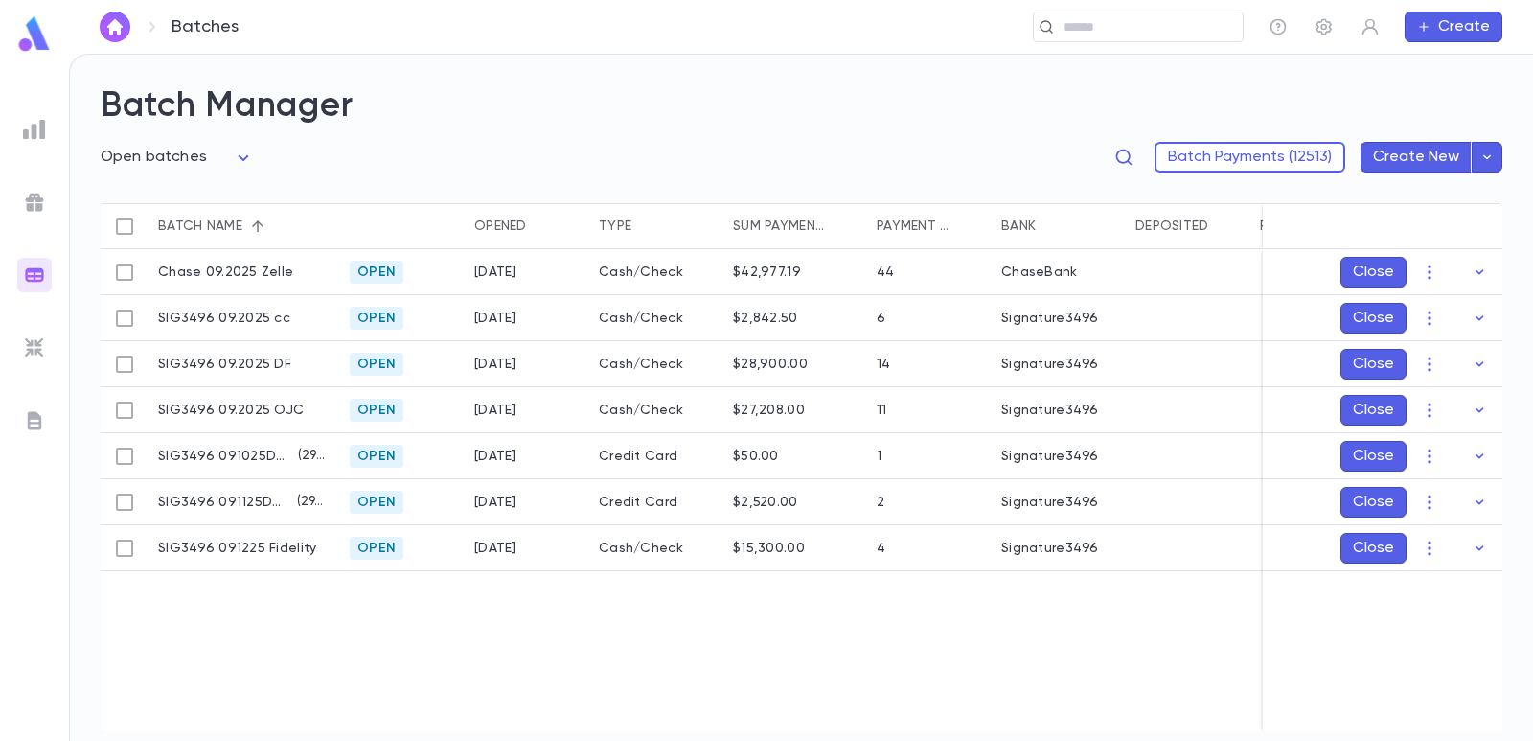
scroll to position [0, 0]
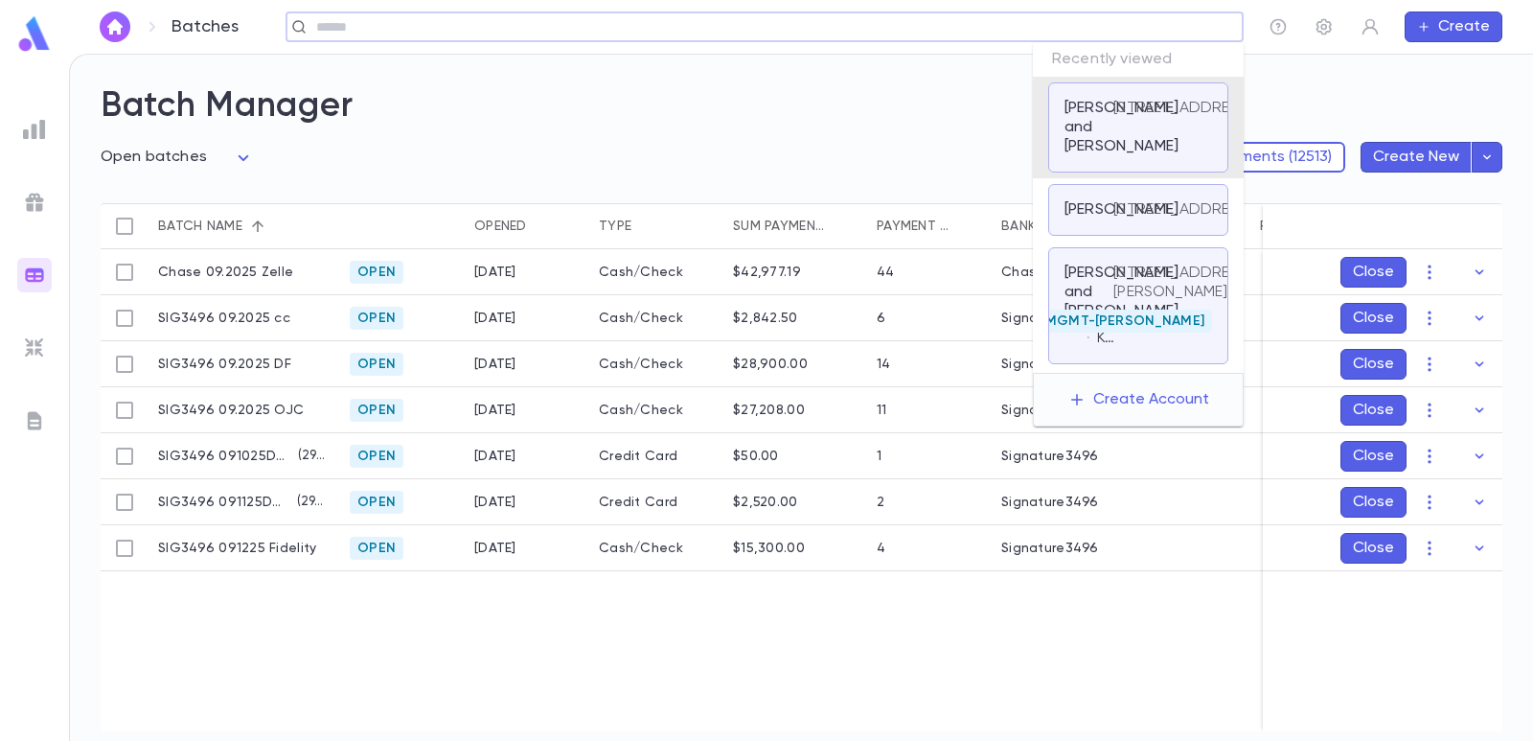
click at [1062, 27] on input "text" at bounding box center [759, 27] width 896 height 18
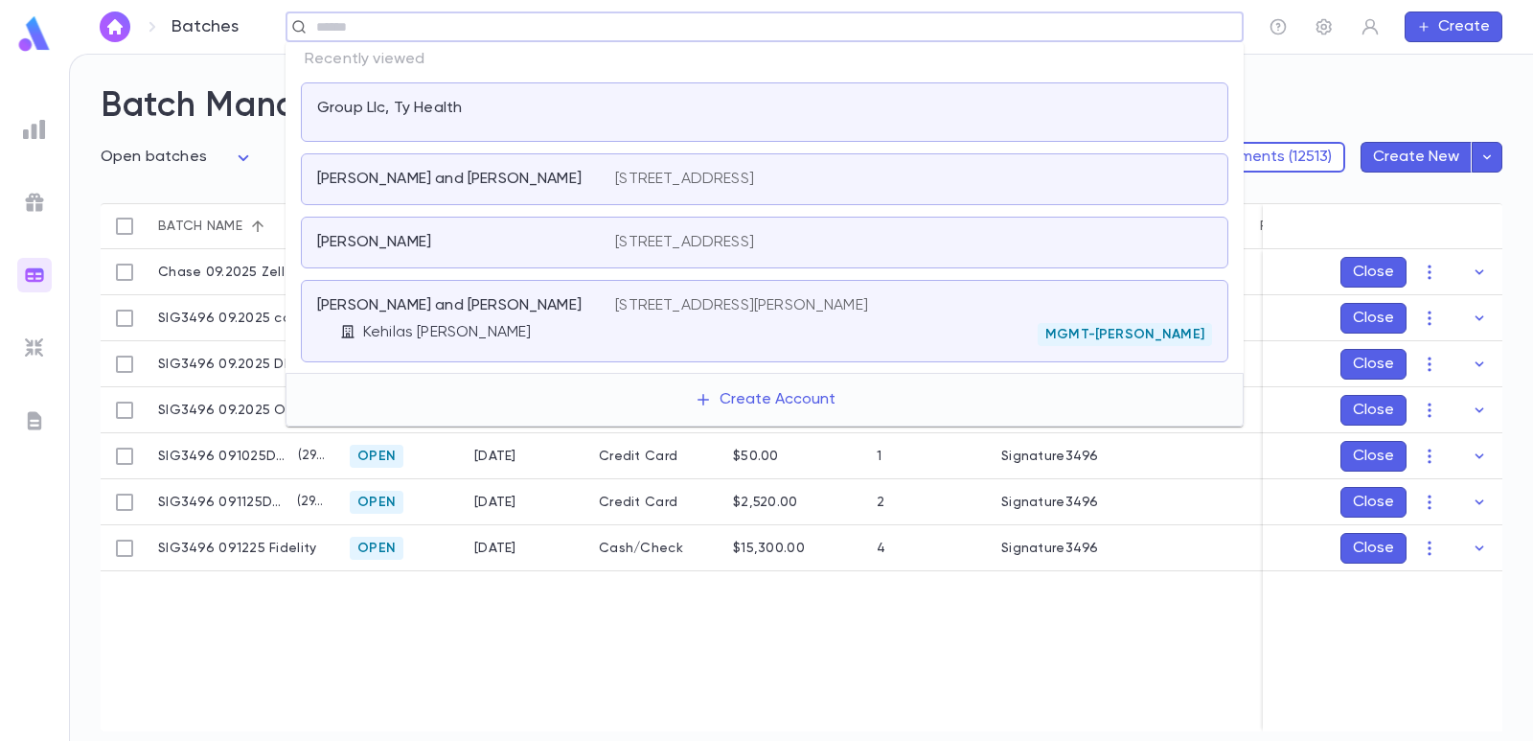
click at [562, 29] on input "text" at bounding box center [759, 27] width 896 height 18
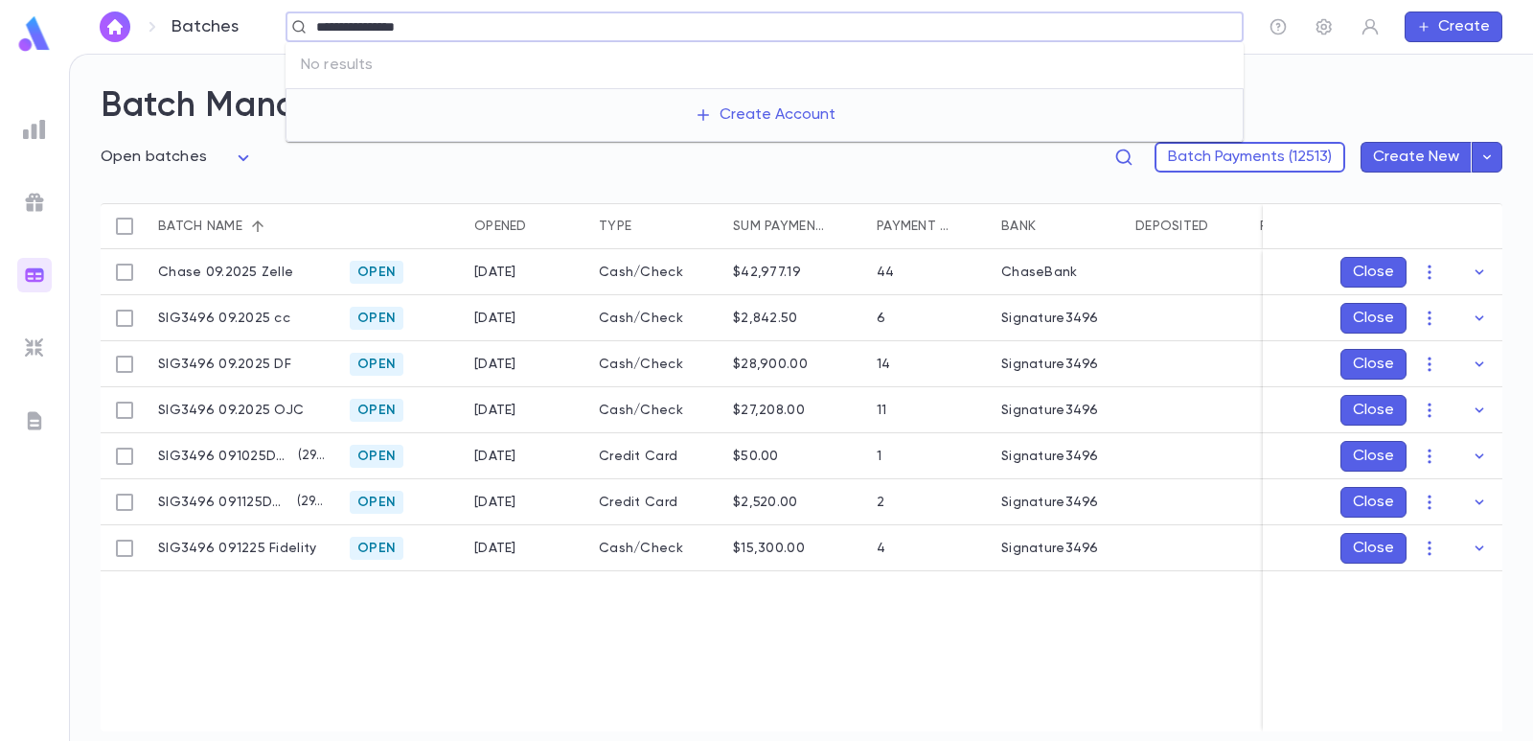
click at [380, 25] on input "**********" at bounding box center [759, 27] width 896 height 18
drag, startPoint x: 426, startPoint y: 23, endPoint x: 369, endPoint y: 31, distance: 58.0
click at [369, 31] on input "**********" at bounding box center [759, 27] width 896 height 18
type input "**********"
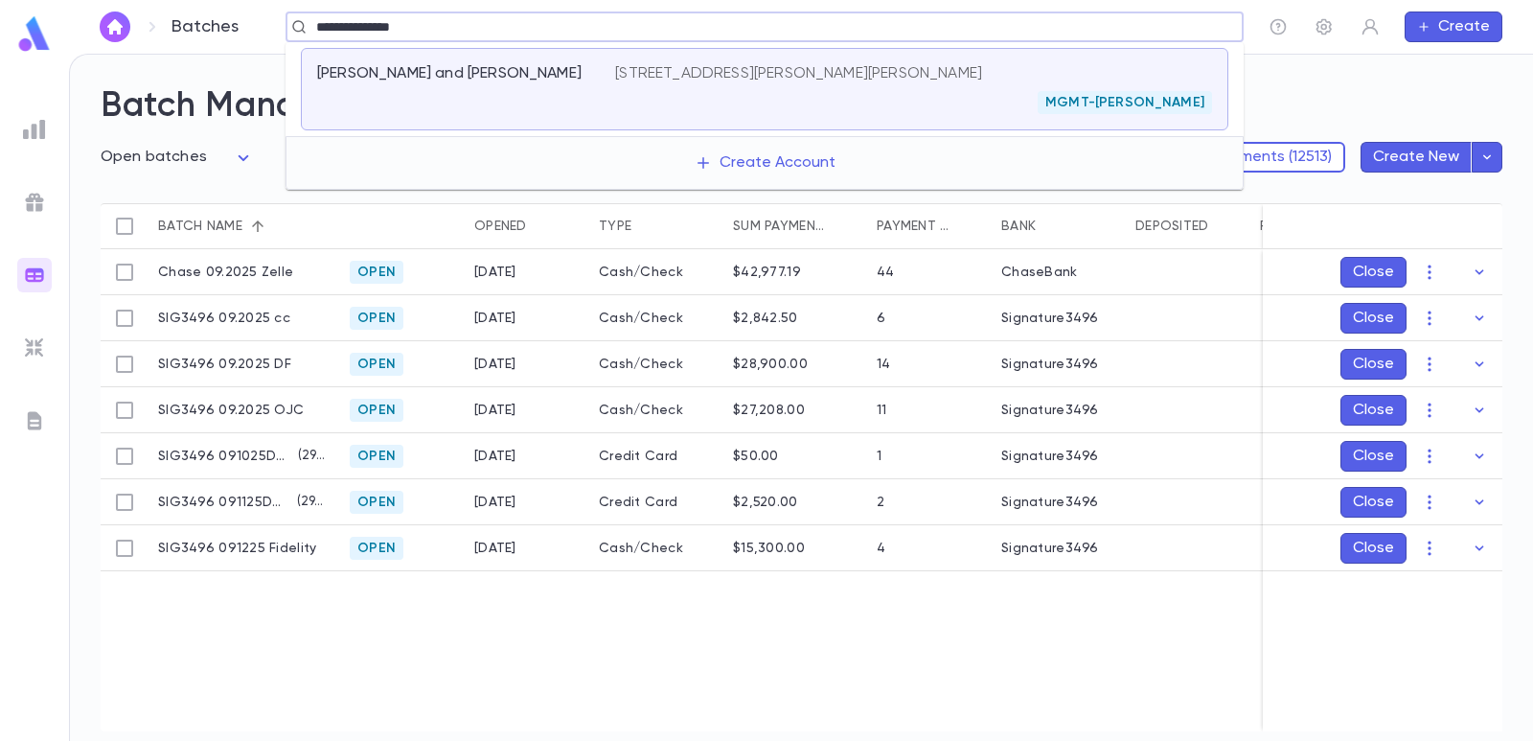
click at [511, 79] on p "[PERSON_NAME] and [PERSON_NAME]" at bounding box center [449, 73] width 265 height 19
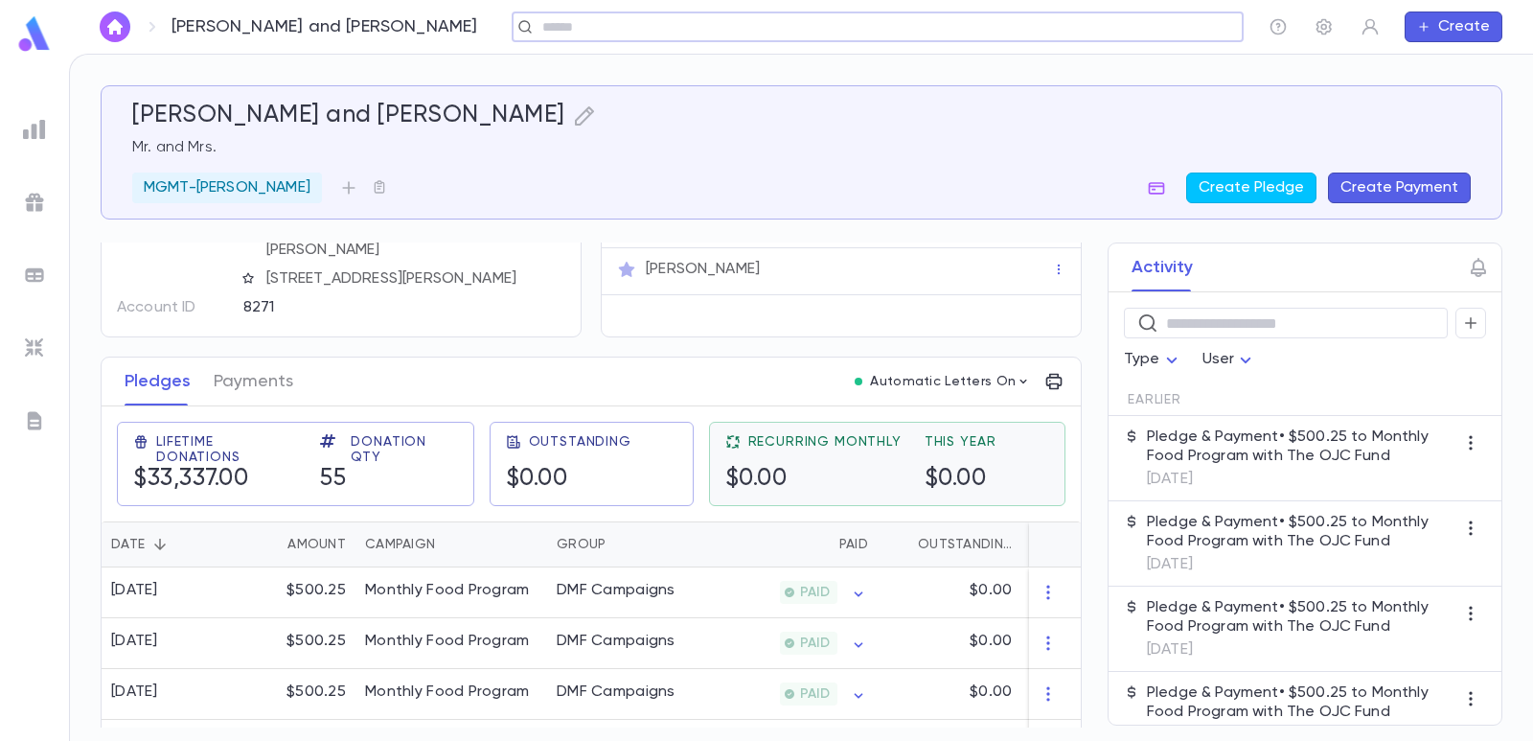
scroll to position [192, 0]
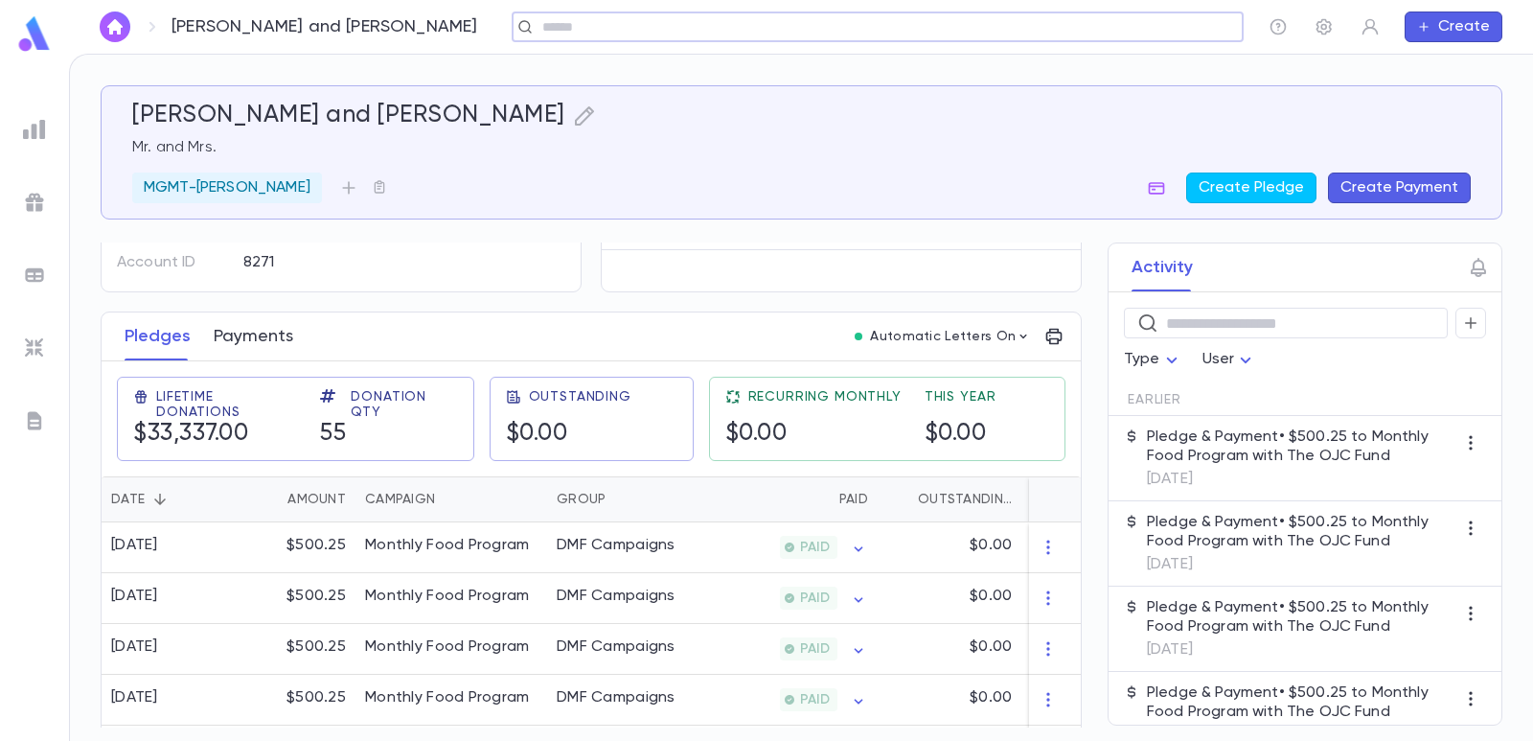
click at [271, 342] on button "Payments" at bounding box center [254, 336] width 80 height 48
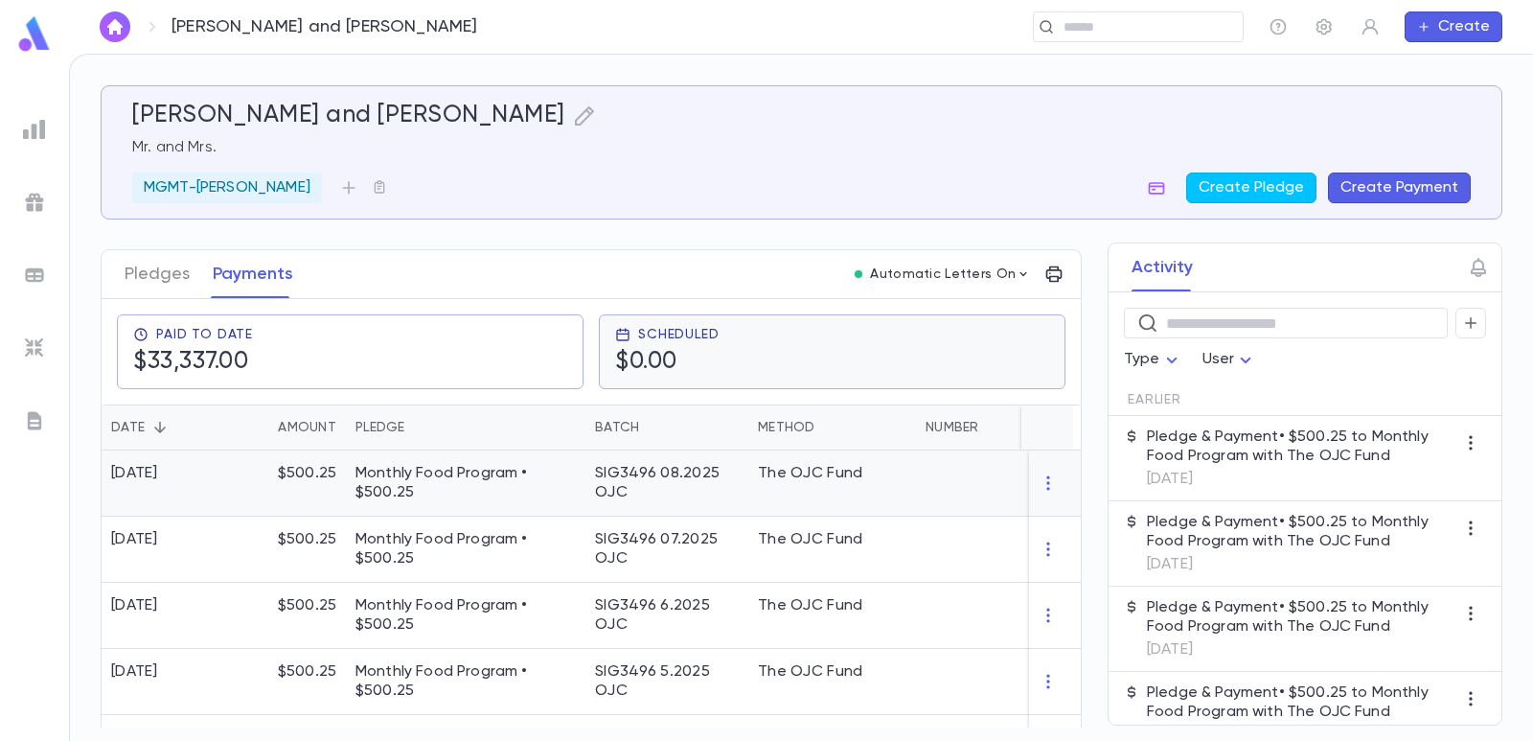
scroll to position [288, 0]
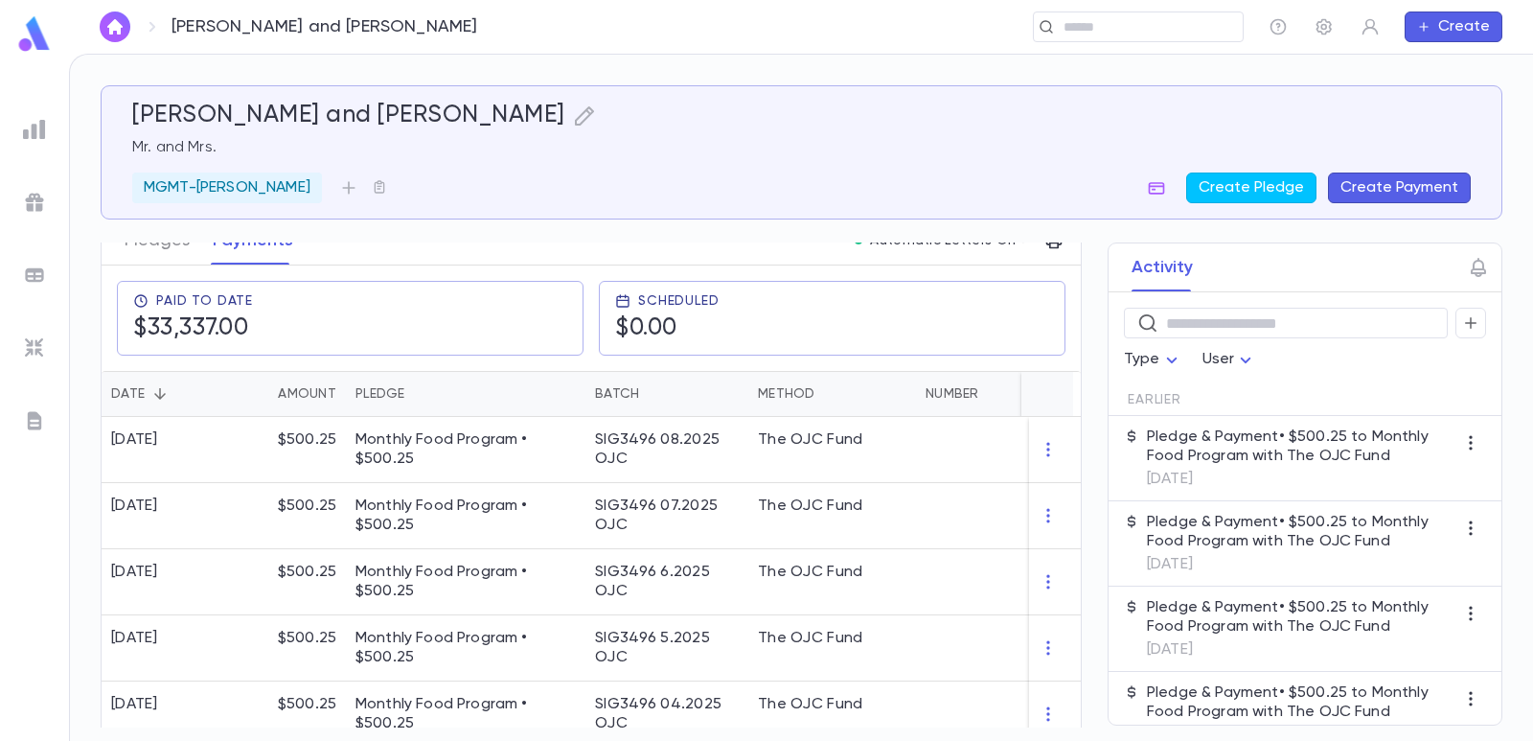
click at [1363, 193] on button "Create Payment" at bounding box center [1399, 188] width 143 height 31
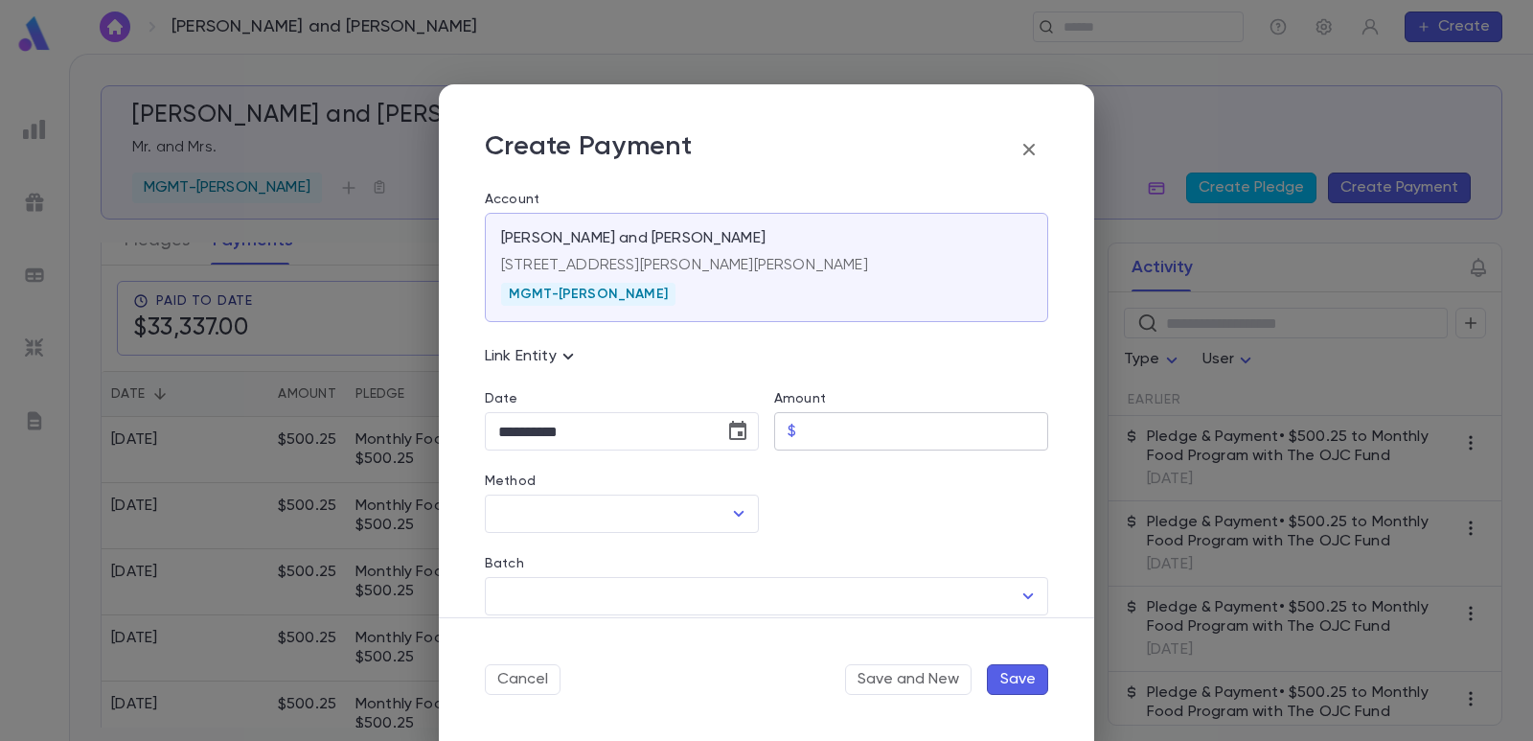
click at [843, 423] on input "Amount" at bounding box center [926, 431] width 244 height 37
paste input "******"
type input "******"
drag, startPoint x: 831, startPoint y: 501, endPoint x: 784, endPoint y: 480, distance: 51.5
click at [831, 499] on div at bounding box center [903, 491] width 289 height 82
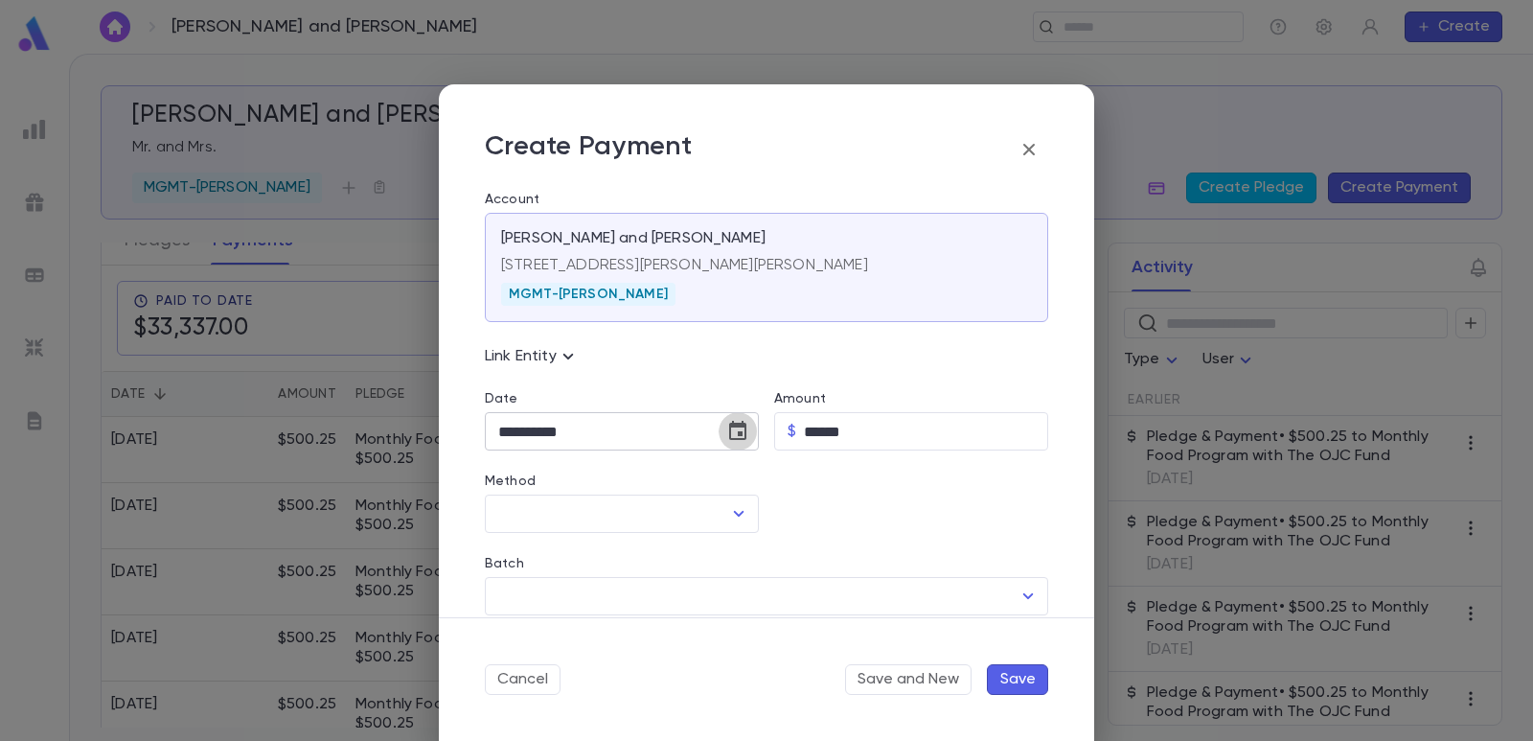
click at [730, 434] on icon "Choose date, selected date is Sep 11, 2025" at bounding box center [737, 431] width 23 height 23
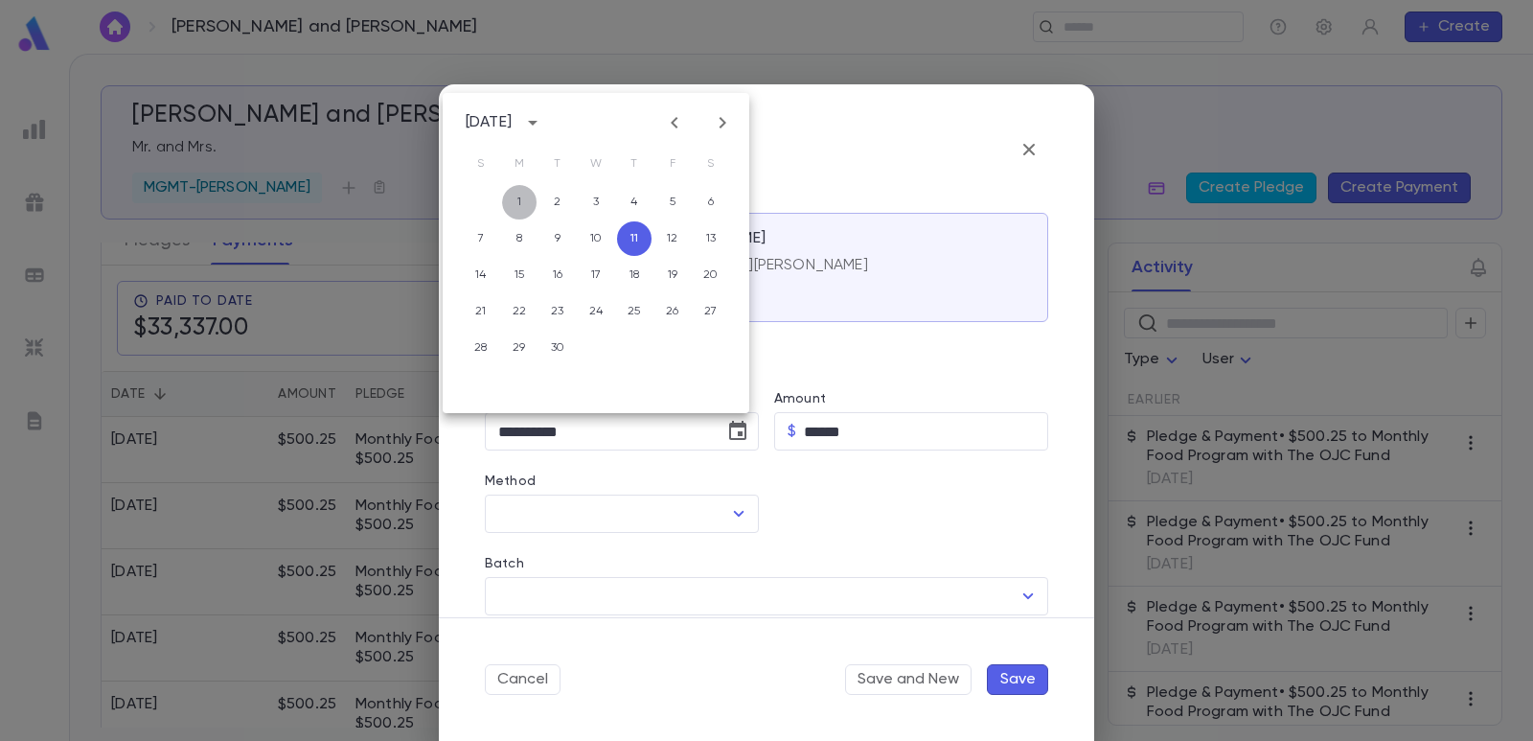
click at [513, 198] on button "1" at bounding box center [519, 202] width 35 height 35
type input "**********"
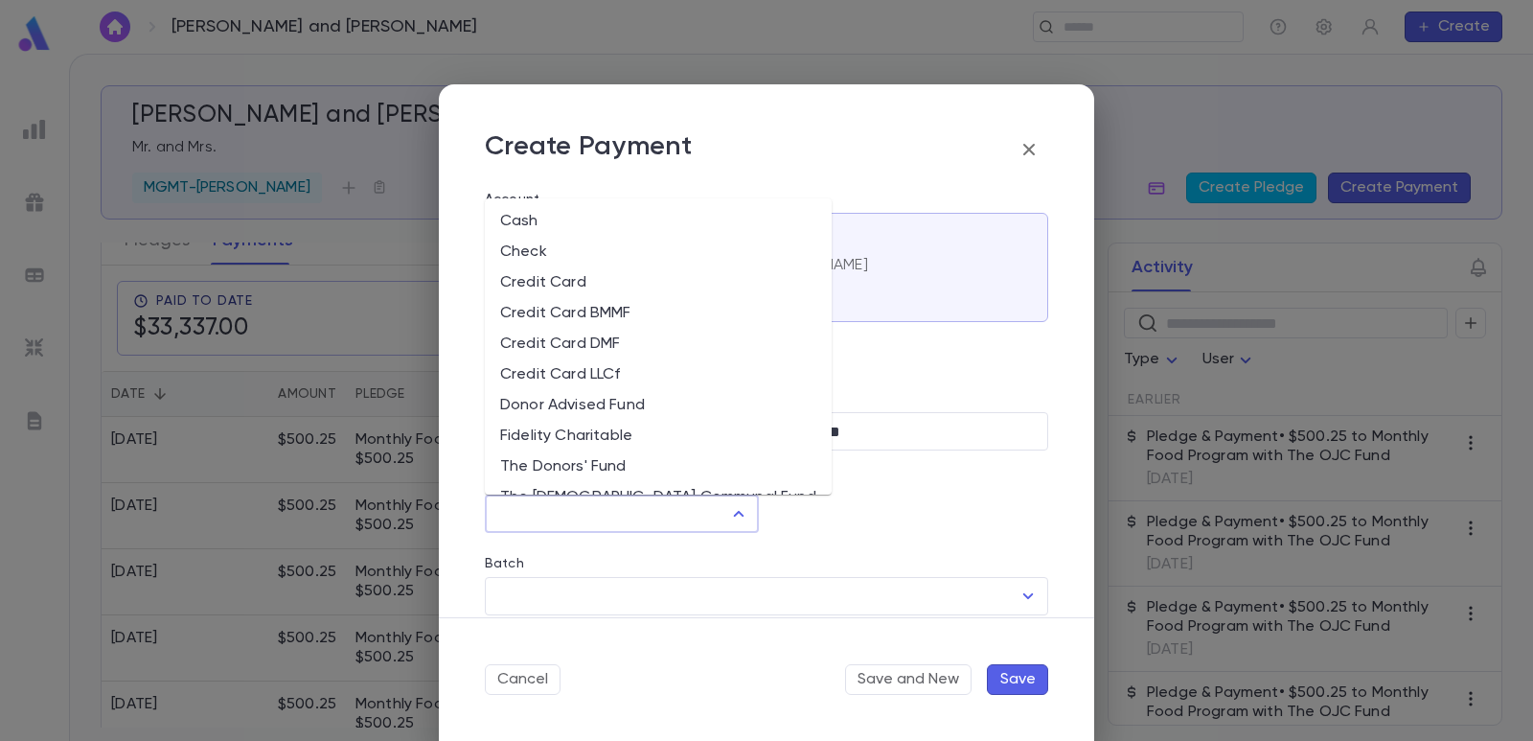
click at [582, 522] on input "Method" at bounding box center [608, 513] width 228 height 36
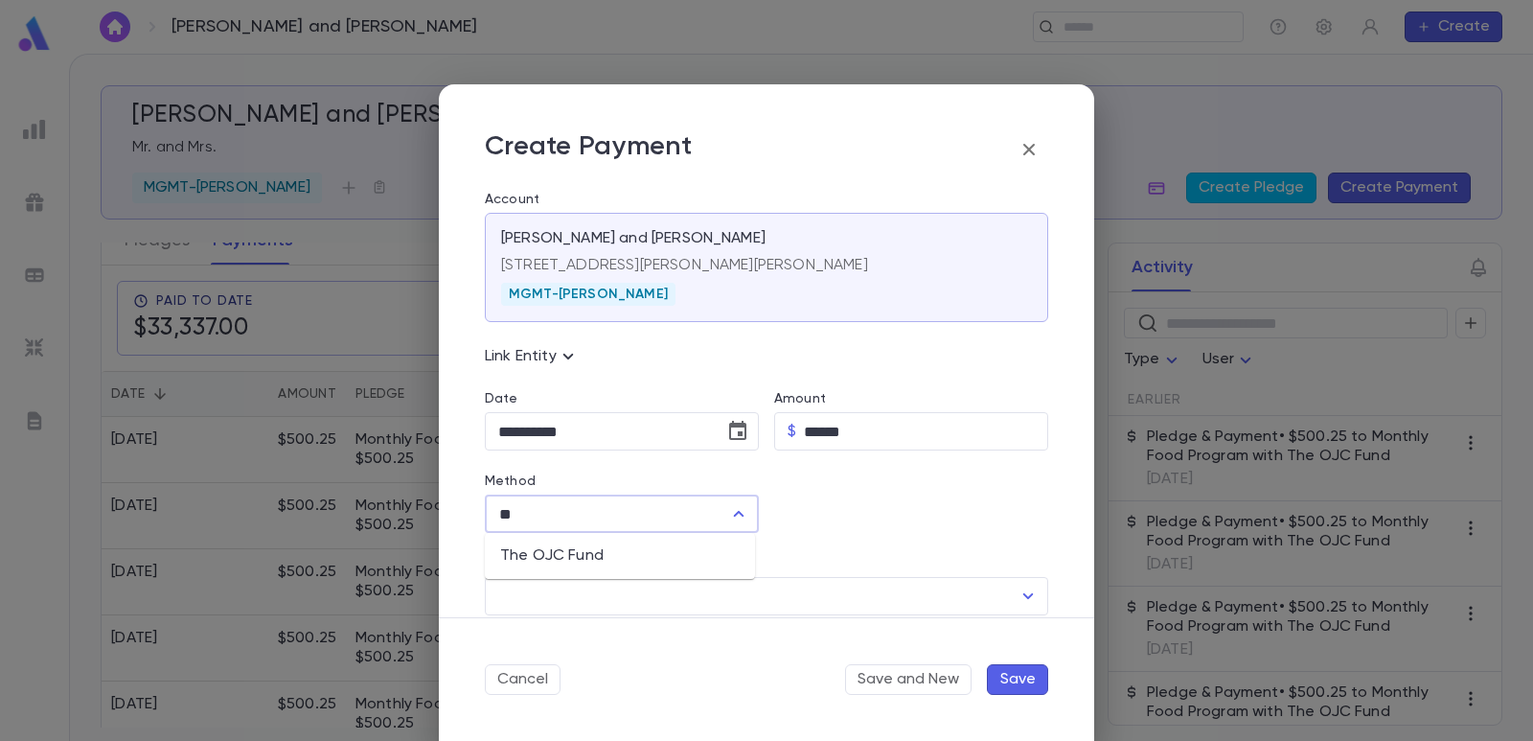
click at [585, 558] on li "The OJC Fund" at bounding box center [620, 556] width 270 height 31
type input "**********"
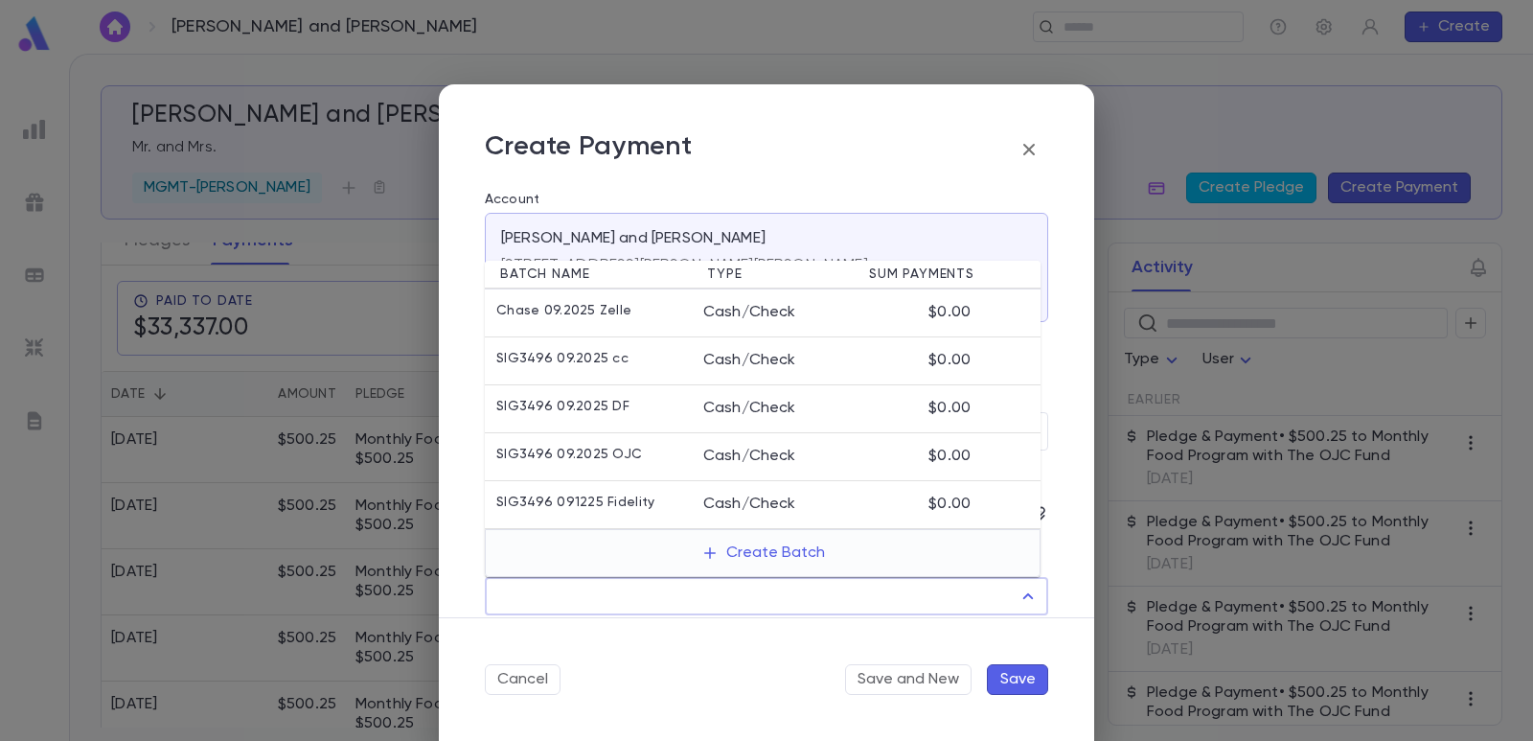
click at [574, 581] on input "Batch" at bounding box center [753, 596] width 518 height 36
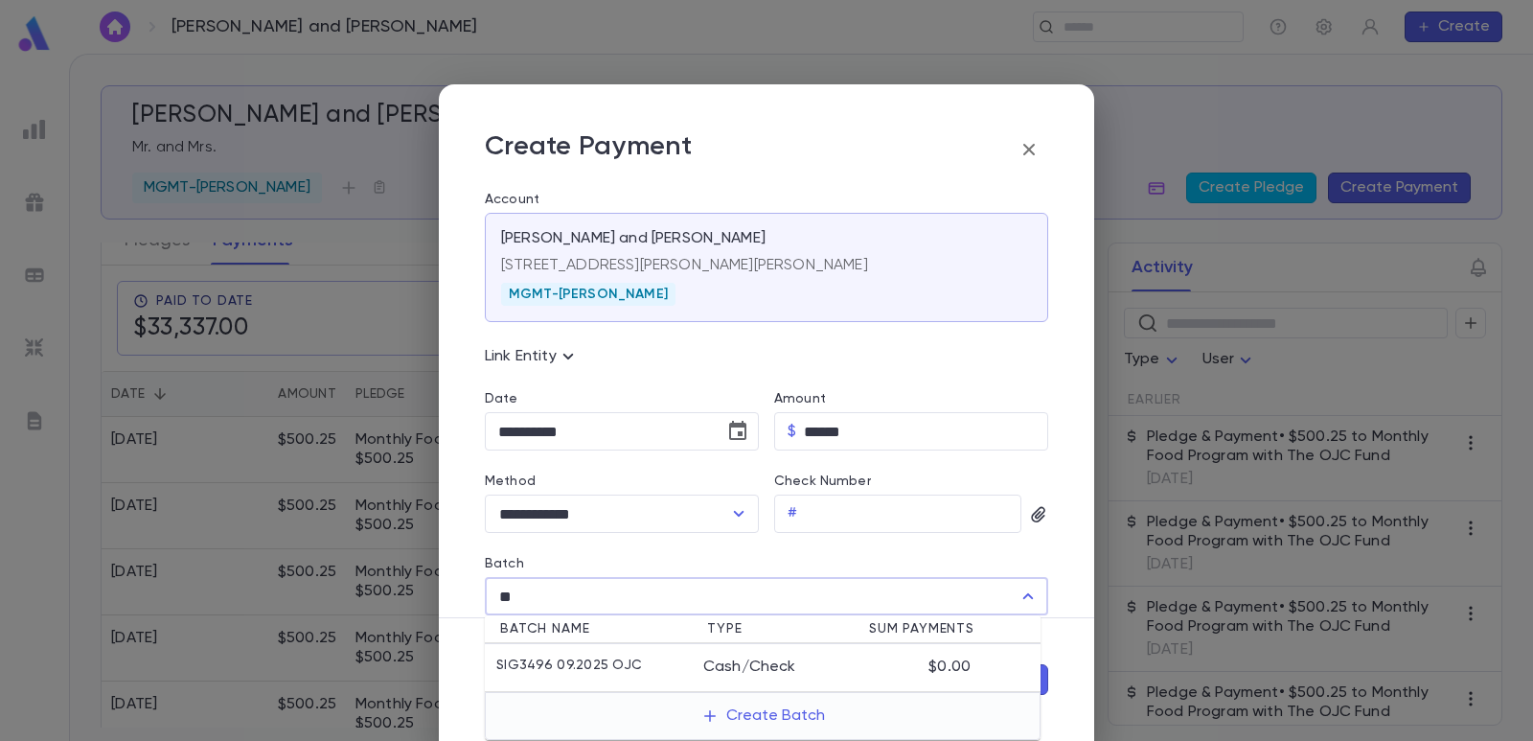
type input "**"
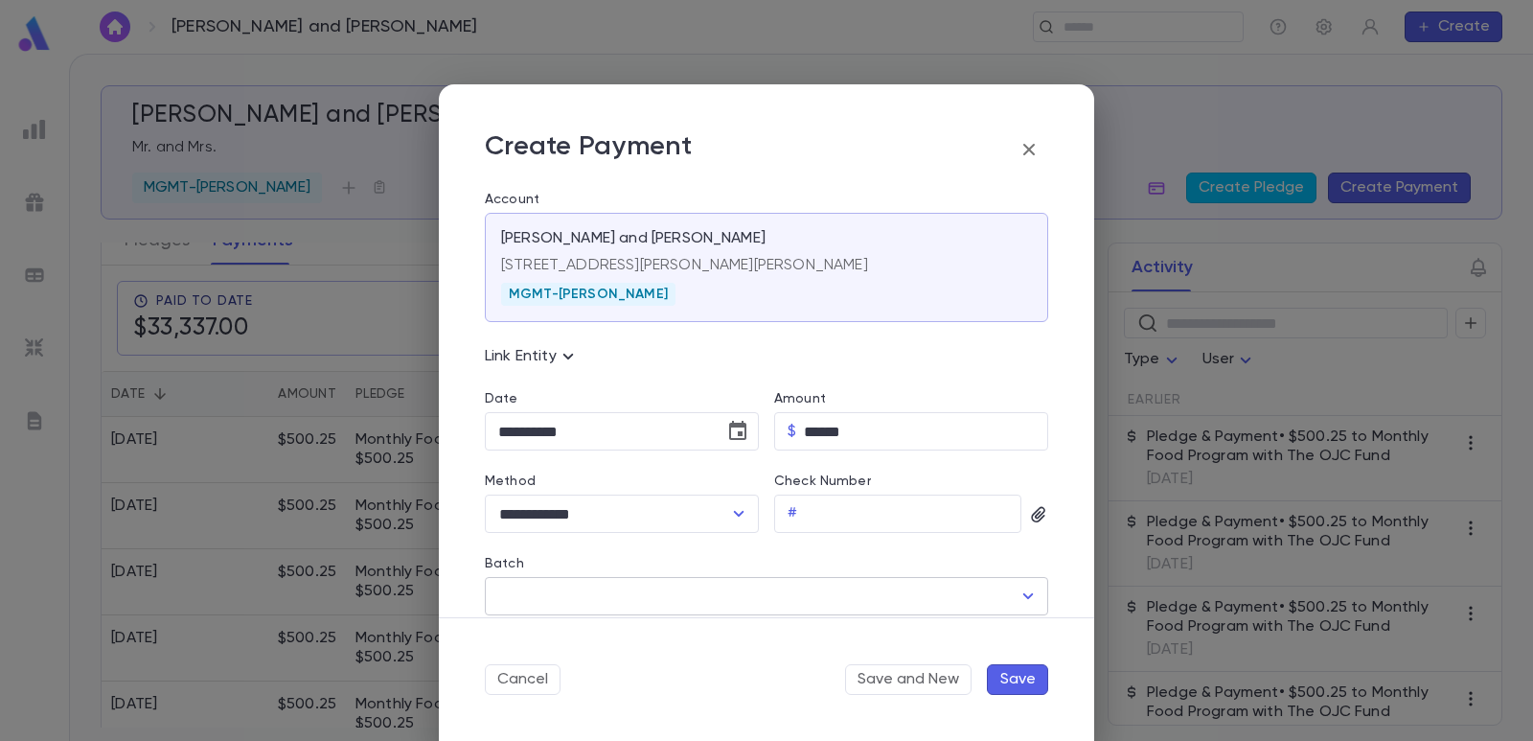
click at [590, 604] on input "Batch" at bounding box center [753, 596] width 518 height 36
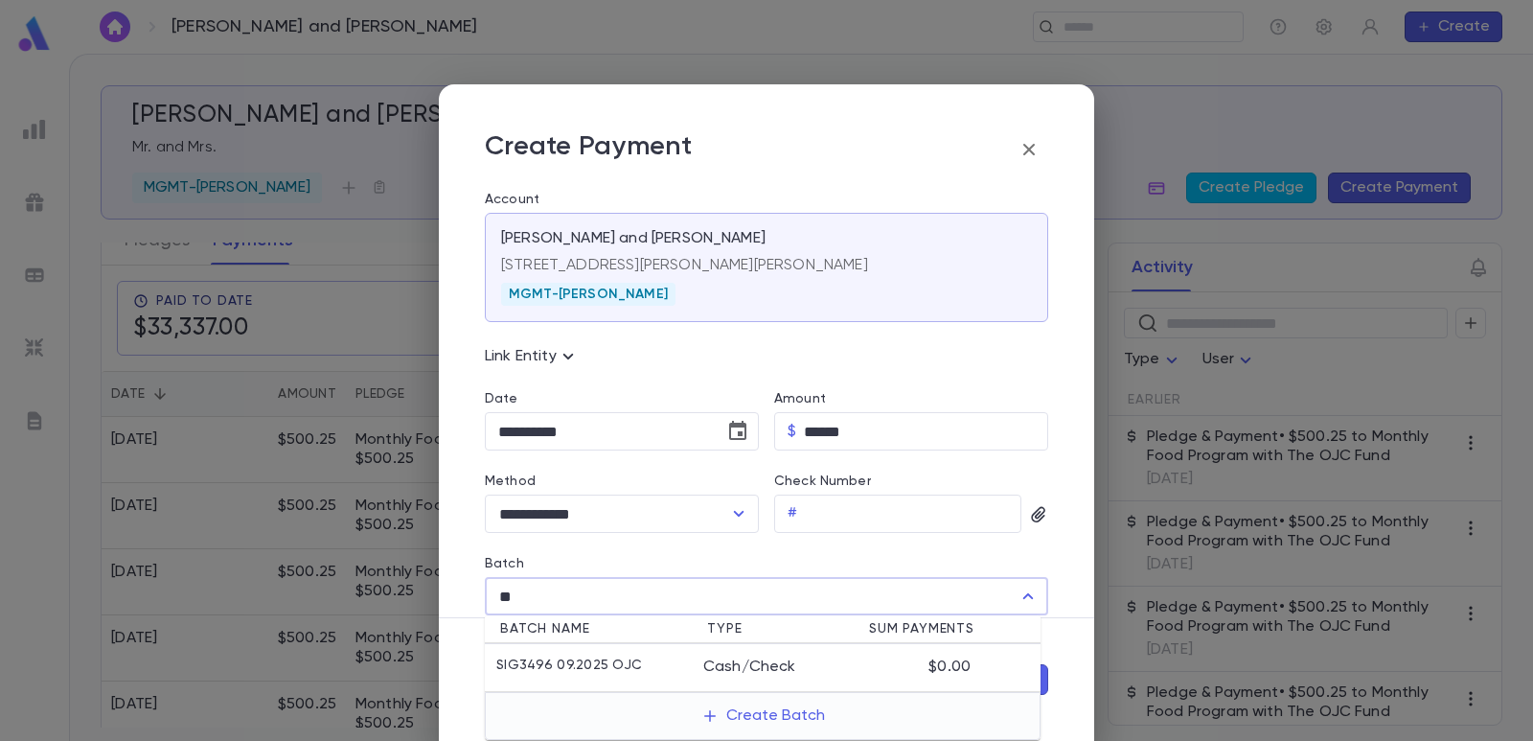
click at [603, 671] on p "SIG3496 09.2025 OJC" at bounding box center [569, 666] width 146 height 19
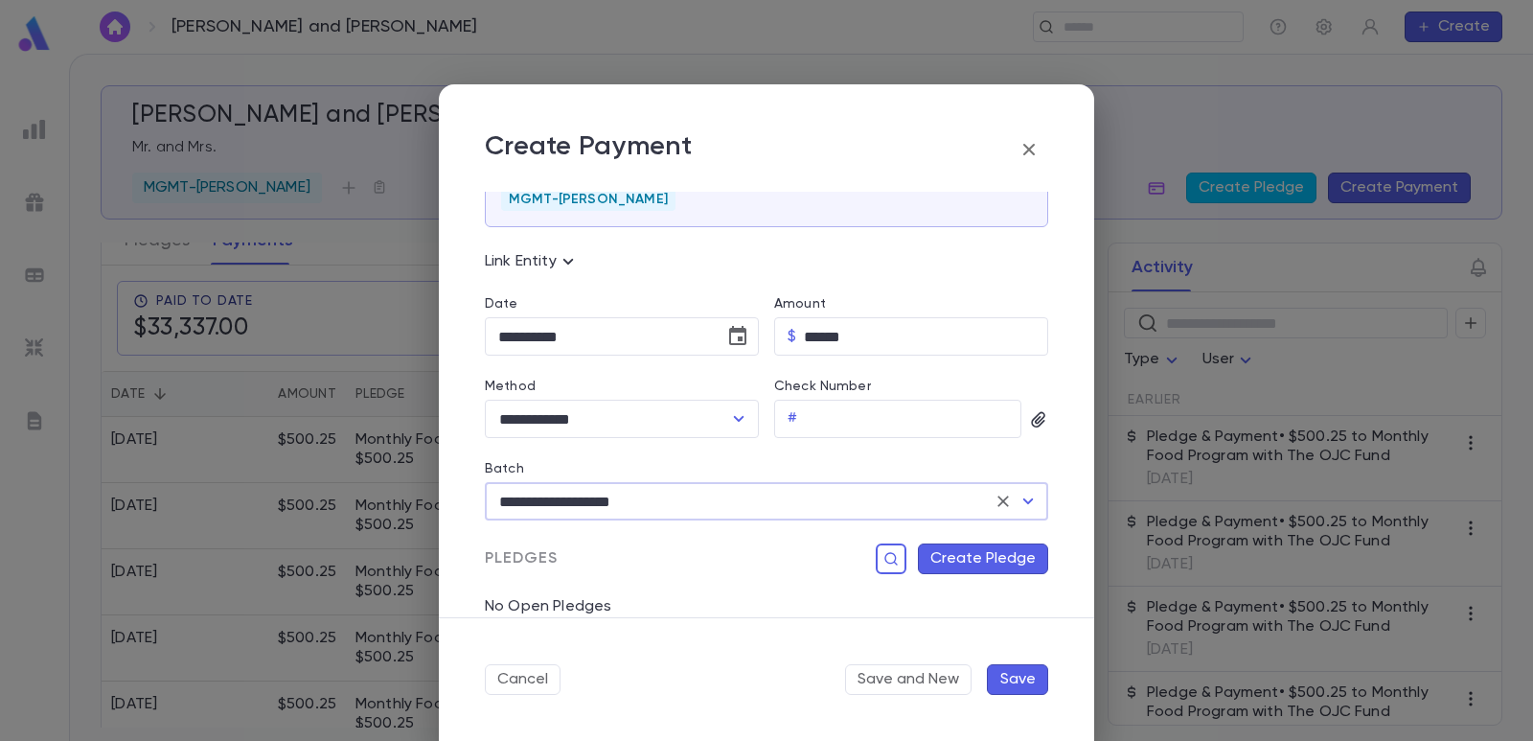
scroll to position [96, 0]
type input "**********"
click at [930, 564] on button "Create Pledge" at bounding box center [983, 557] width 130 height 31
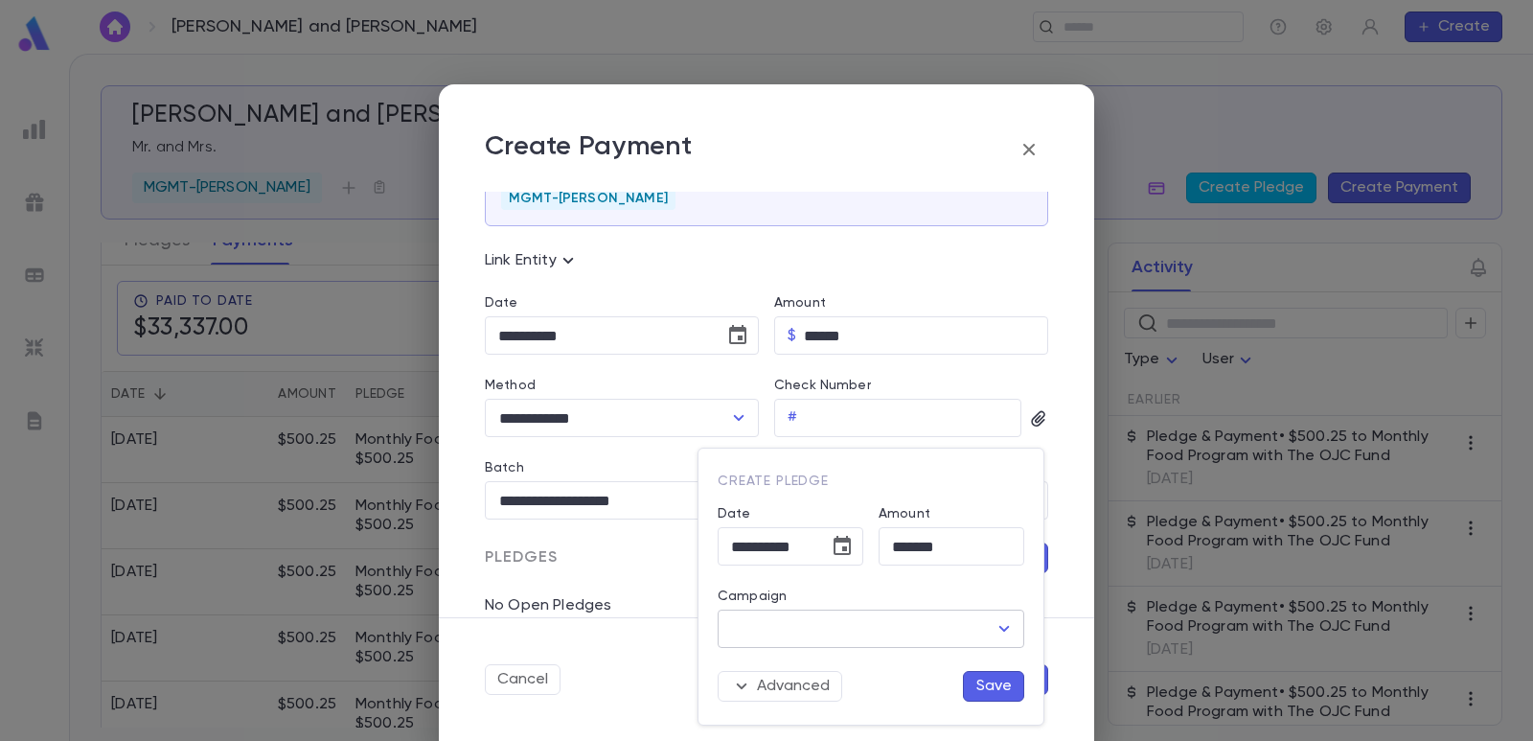
click at [863, 635] on input "Campaign" at bounding box center [856, 628] width 261 height 36
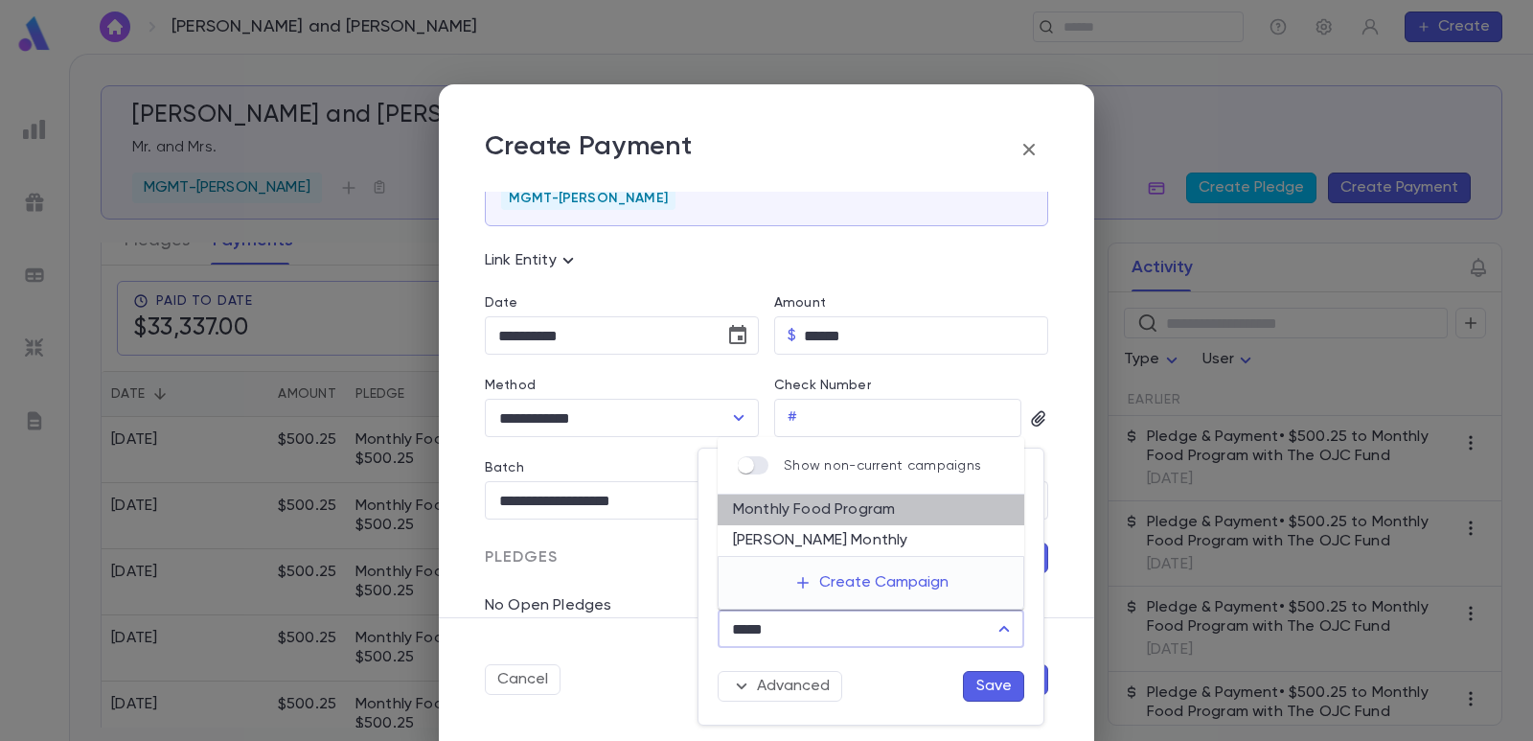
click at [818, 517] on li "Monthly Food Program" at bounding box center [871, 510] width 307 height 31
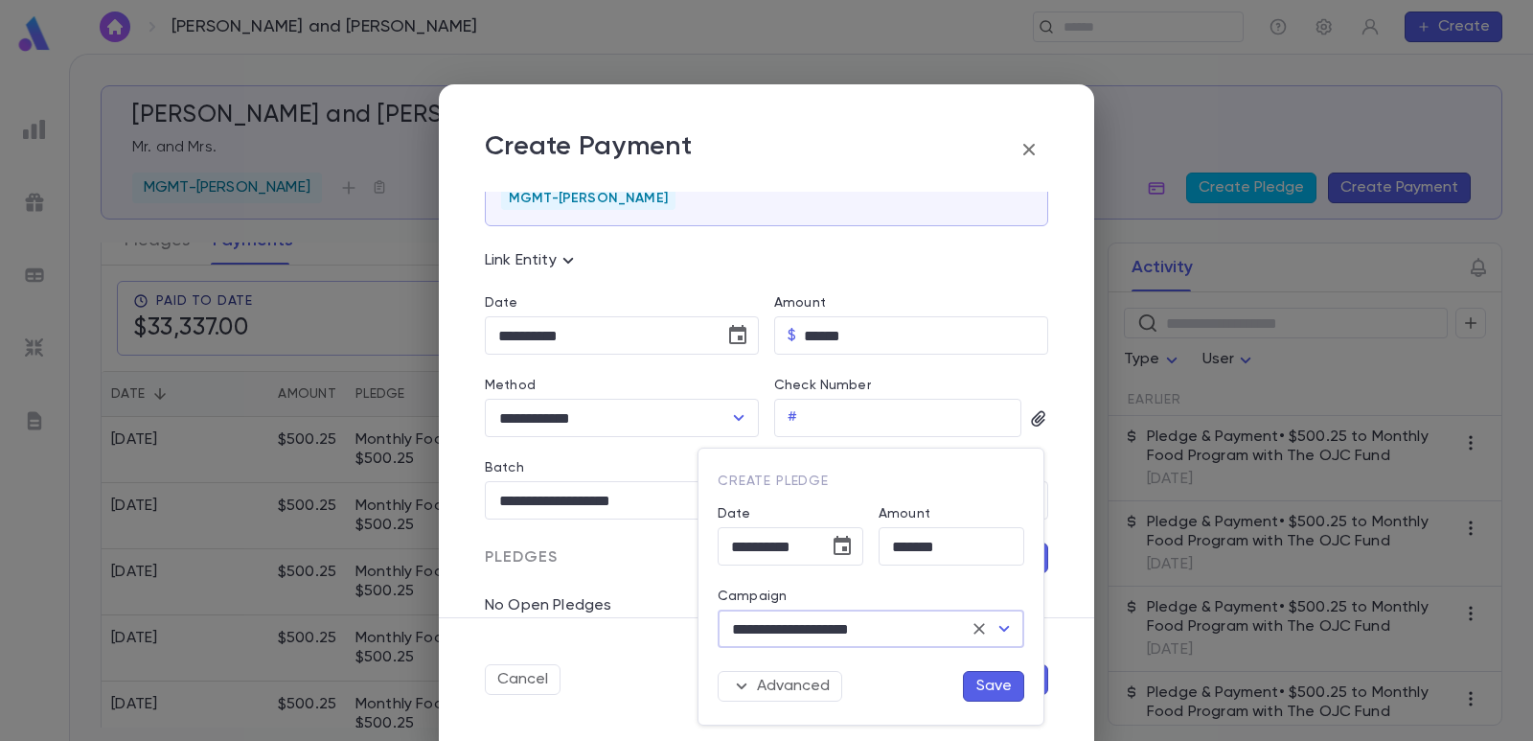
type input "**********"
click at [1004, 687] on button "Save" at bounding box center [993, 686] width 61 height 31
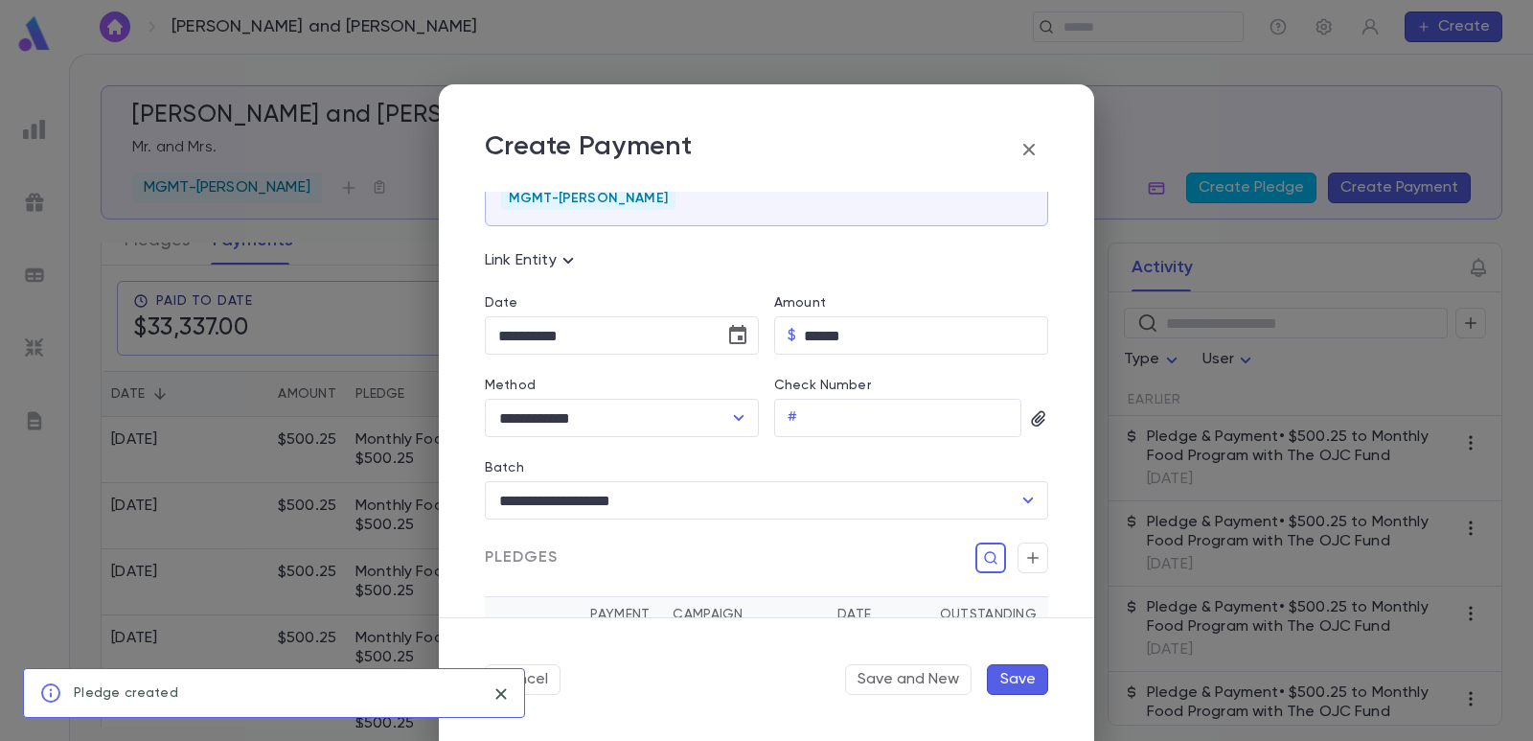
click at [1013, 680] on button "Save" at bounding box center [1017, 679] width 61 height 31
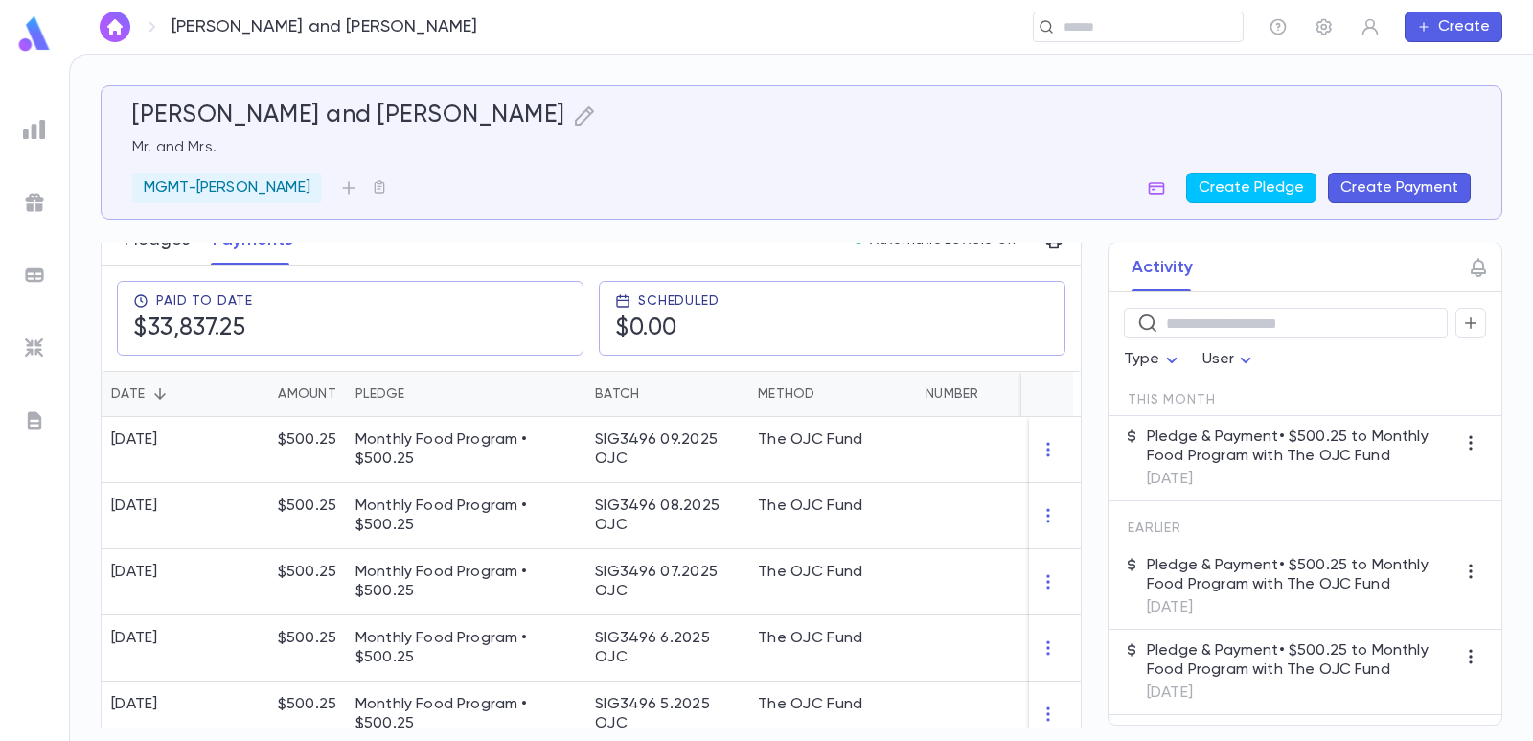
click at [127, 243] on button "Pledges" at bounding box center [157, 241] width 65 height 48
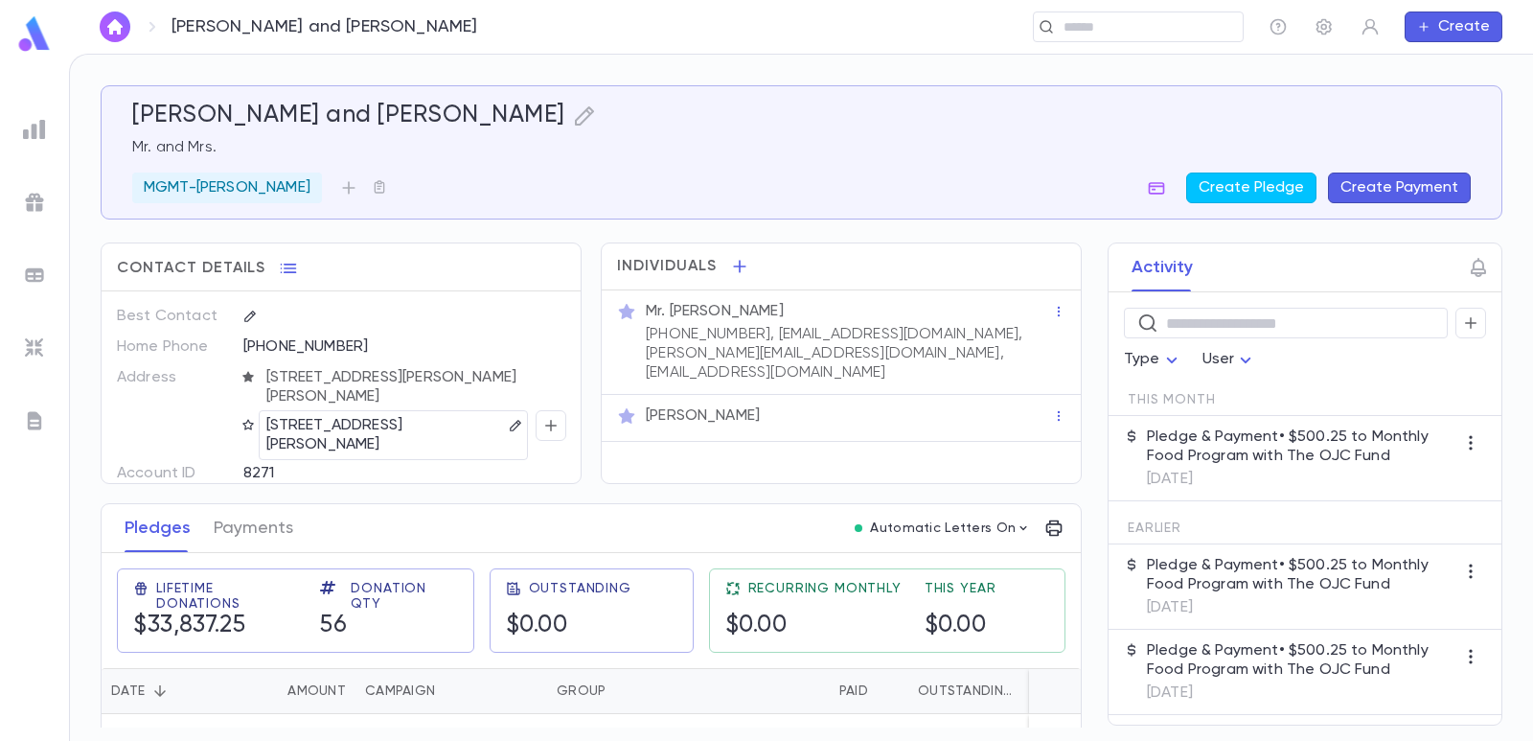
scroll to position [192, 0]
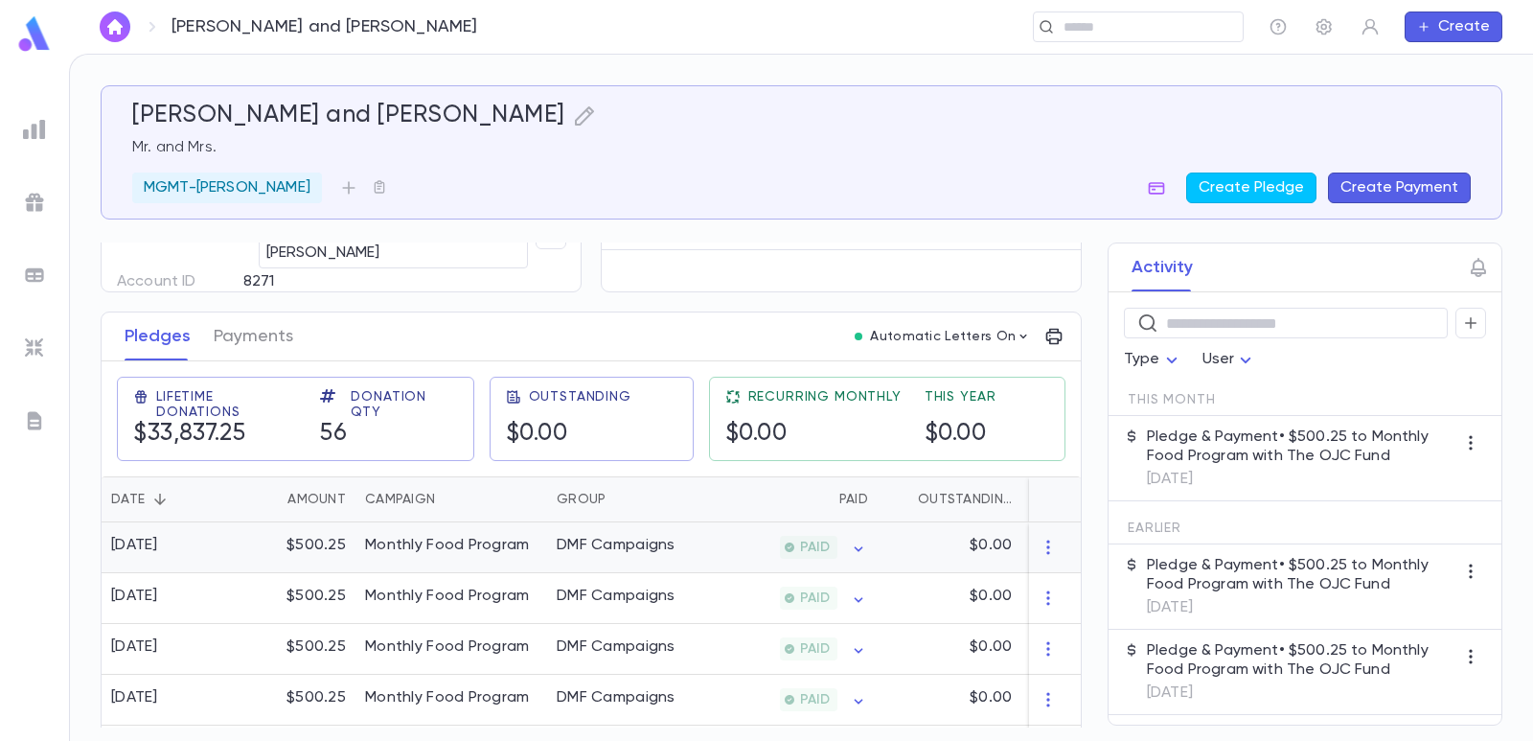
click at [388, 551] on div "Monthly Food Program" at bounding box center [447, 545] width 165 height 19
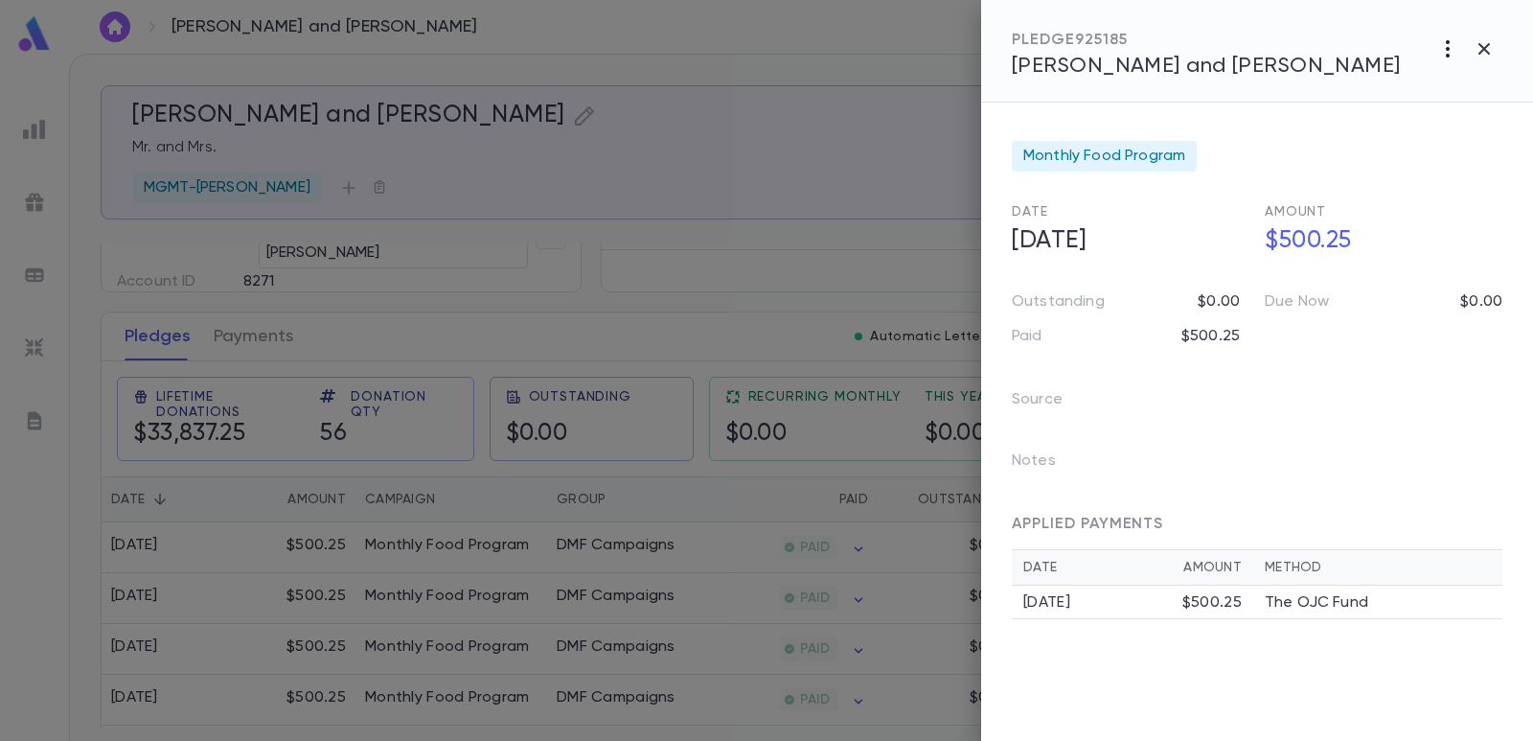
click at [1442, 50] on icon "button" at bounding box center [1448, 48] width 23 height 23
click at [1230, 452] on div at bounding box center [766, 370] width 1533 height 741
click at [1070, 463] on icon "button" at bounding box center [1071, 460] width 19 height 19
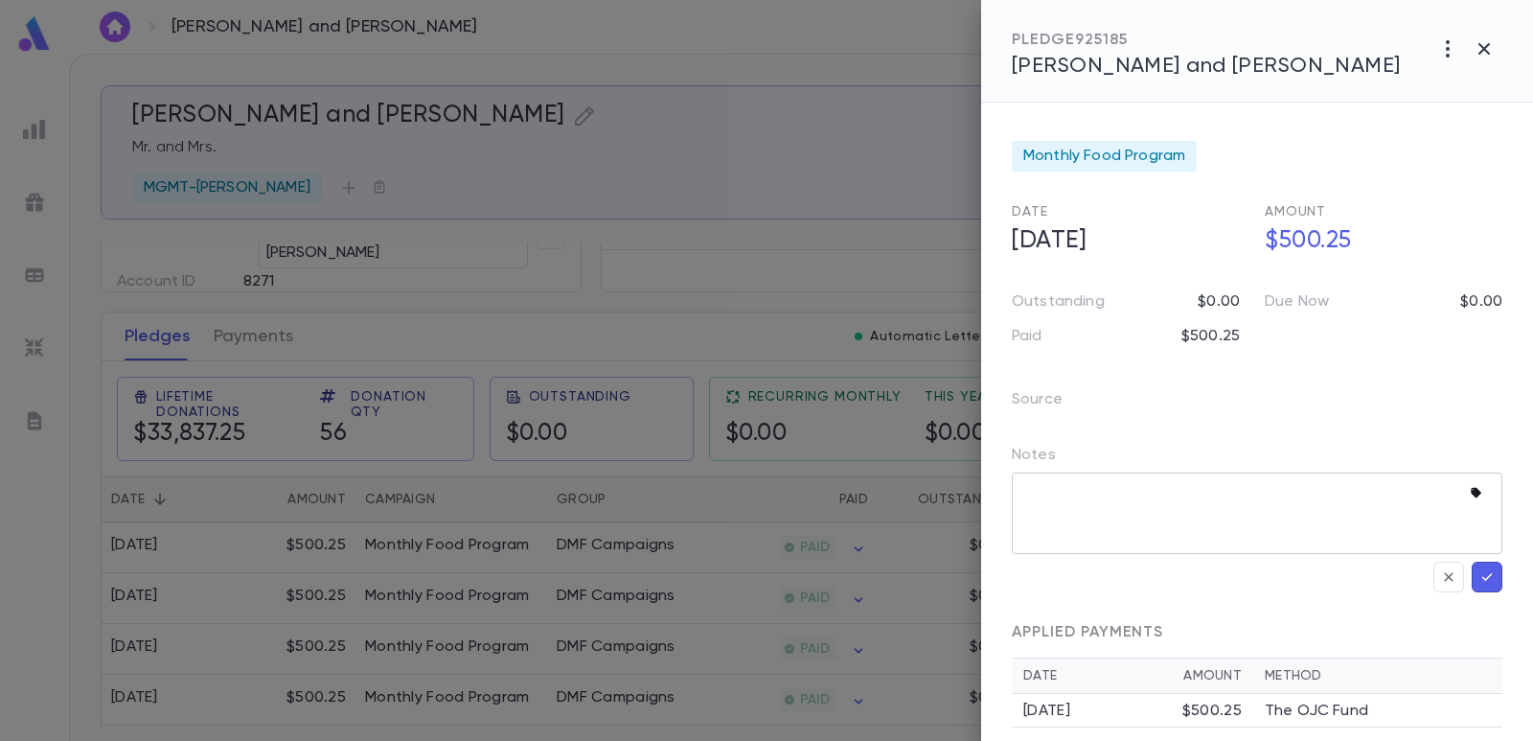
click at [1471, 497] on icon "button" at bounding box center [1476, 493] width 11 height 11
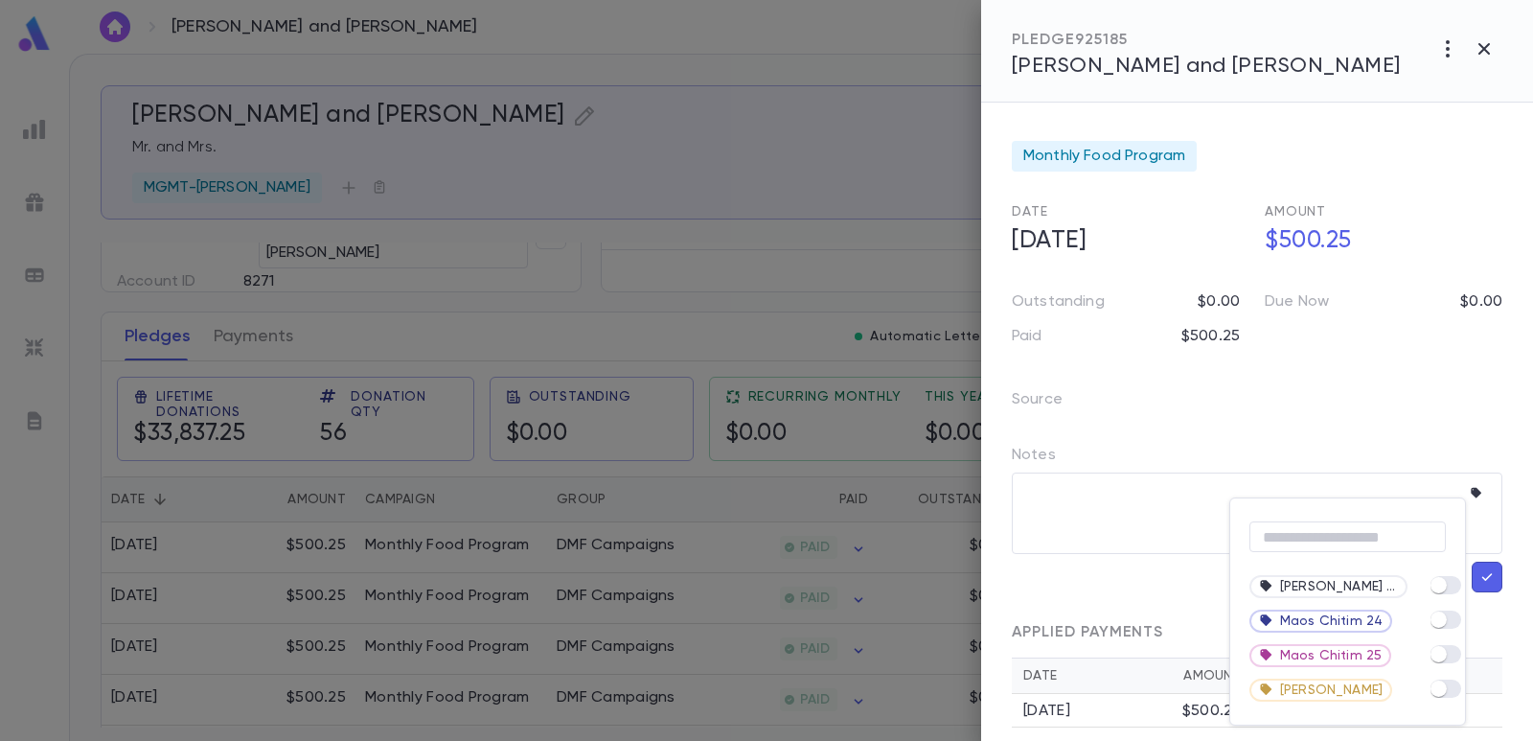
click at [1184, 504] on div at bounding box center [766, 370] width 1533 height 741
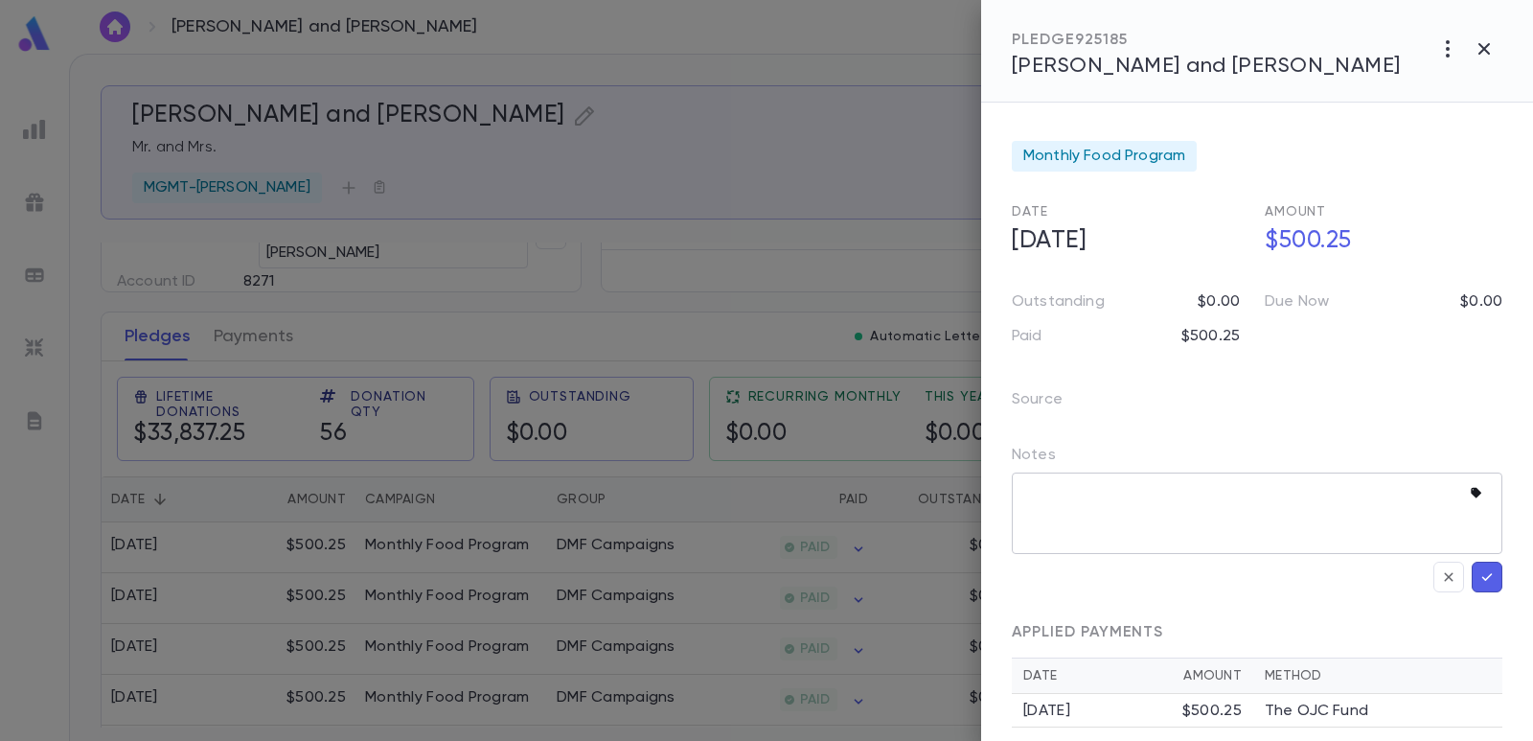
click at [1470, 501] on icon "button" at bounding box center [1479, 493] width 19 height 19
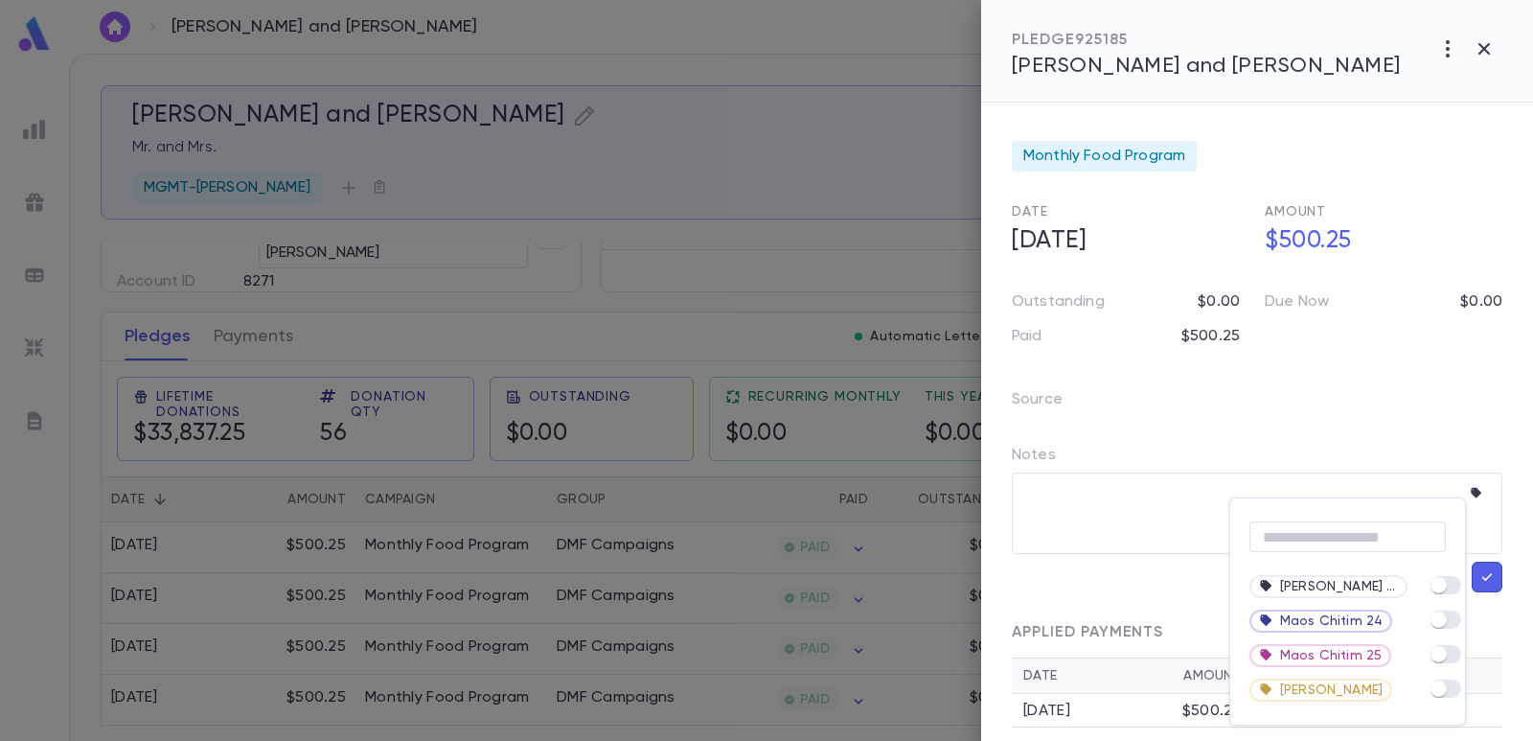
click at [1467, 687] on div at bounding box center [766, 370] width 1533 height 741
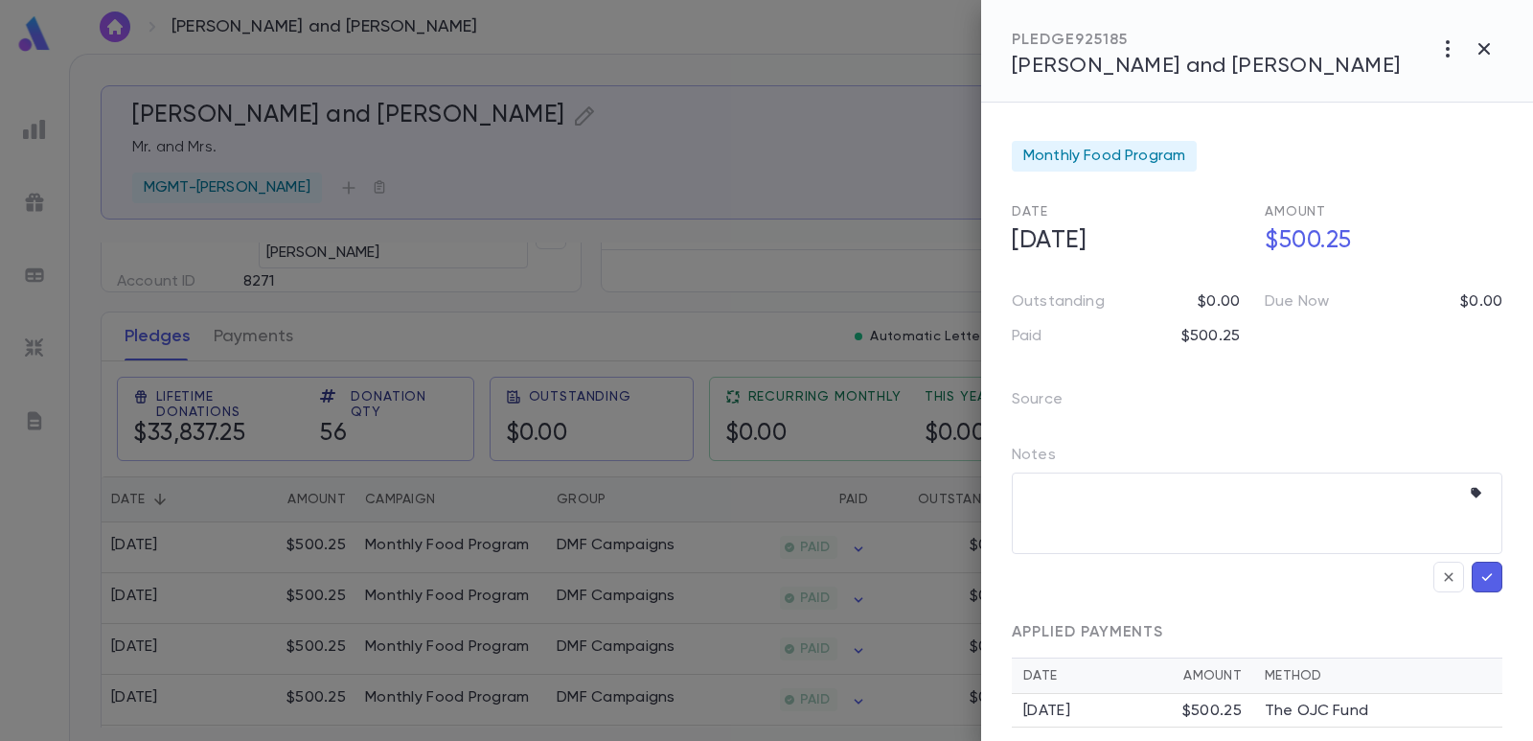
drag, startPoint x: 1450, startPoint y: 688, endPoint x: 1370, endPoint y: 639, distance: 93.4
click at [1471, 490] on icon "button" at bounding box center [1479, 493] width 19 height 19
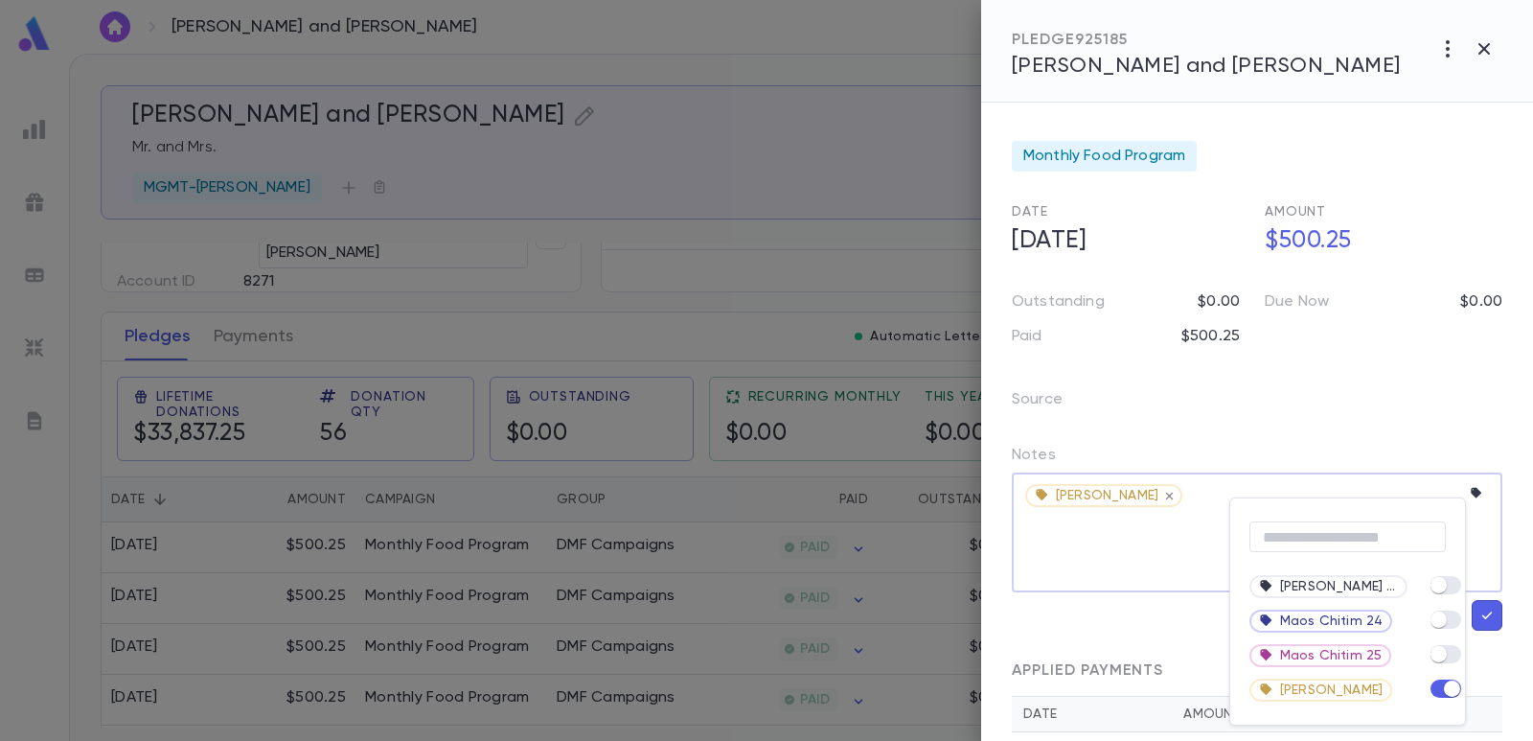
click at [1141, 540] on div at bounding box center [766, 370] width 1533 height 741
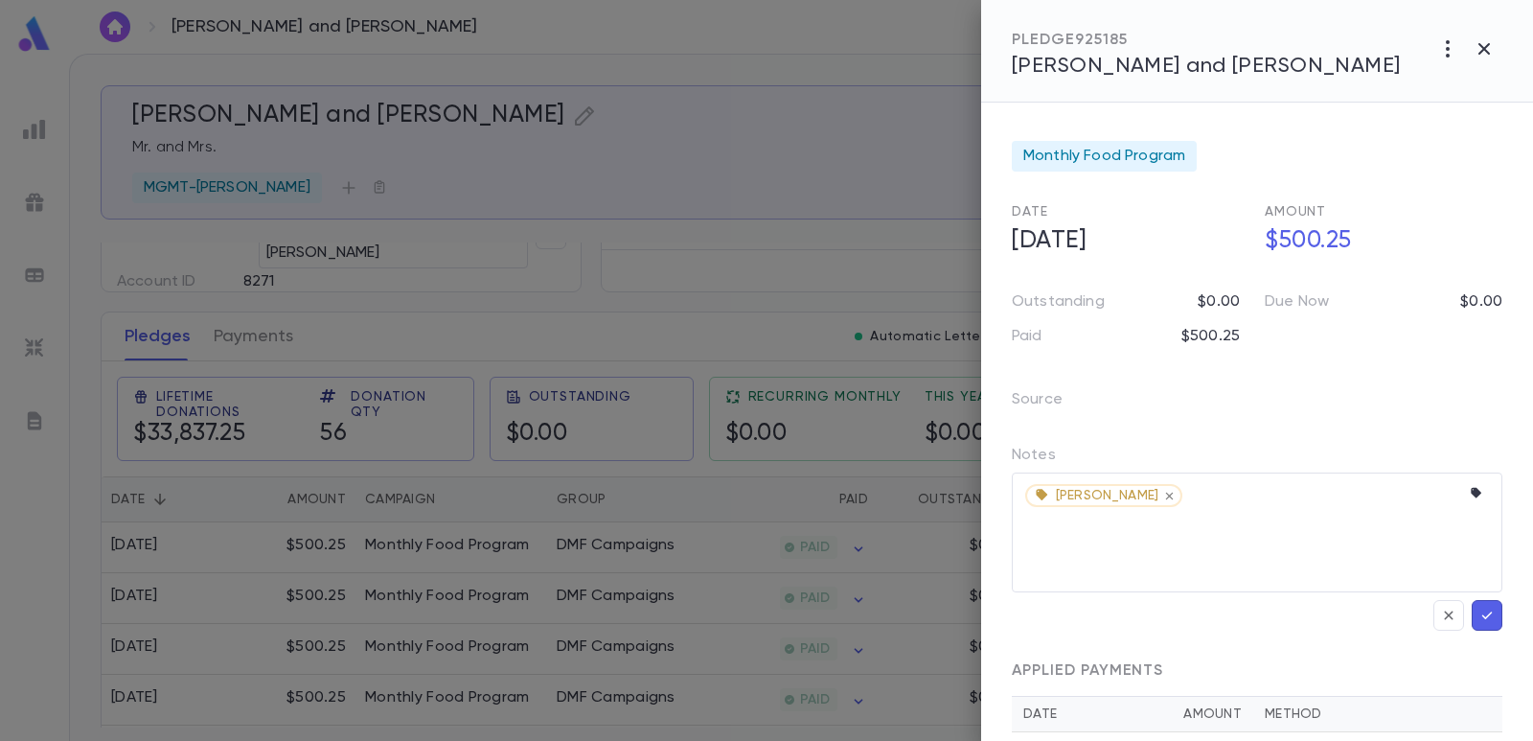
click at [1479, 614] on icon "button" at bounding box center [1487, 615] width 17 height 19
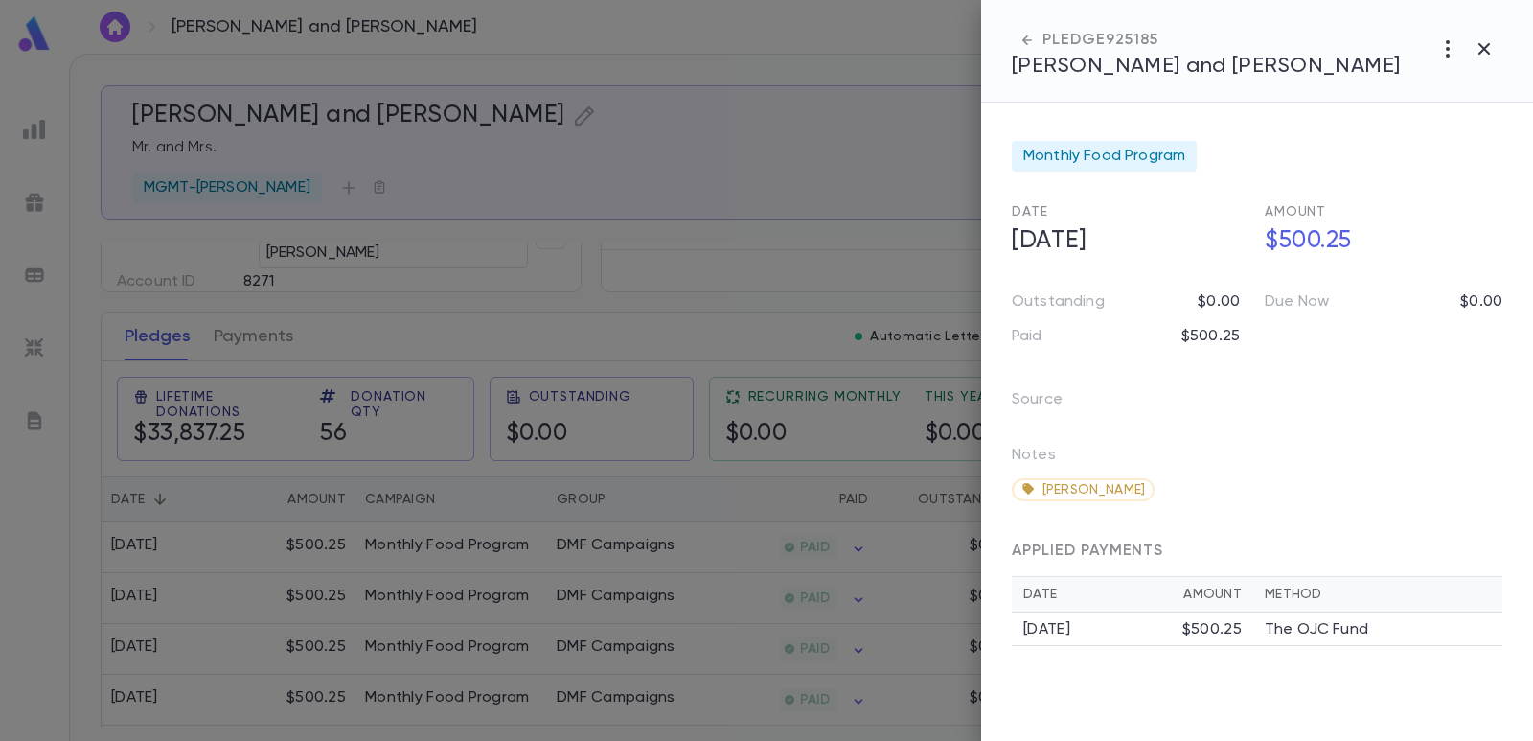
click at [756, 105] on div at bounding box center [766, 370] width 1533 height 741
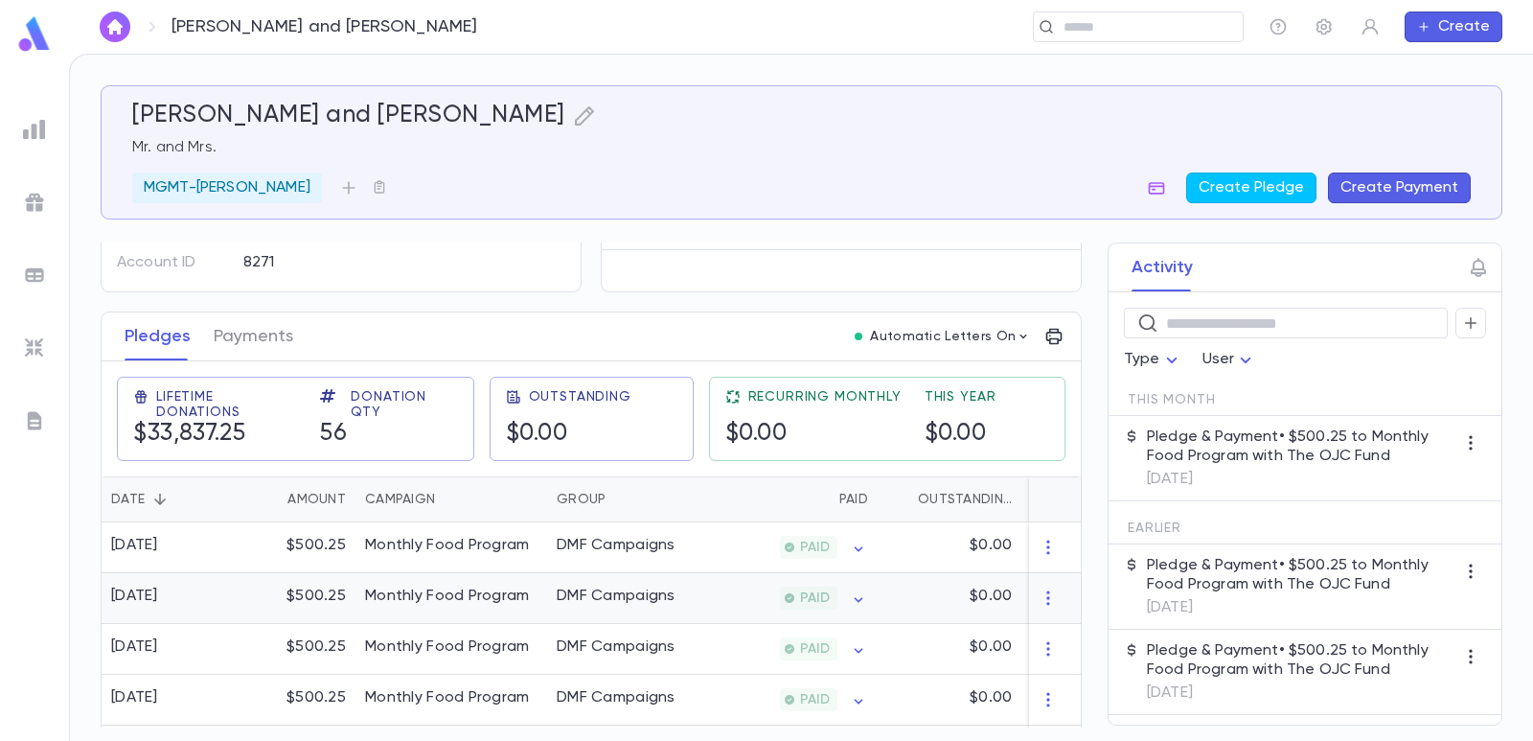
click at [431, 592] on div "Monthly Food Program" at bounding box center [447, 596] width 165 height 19
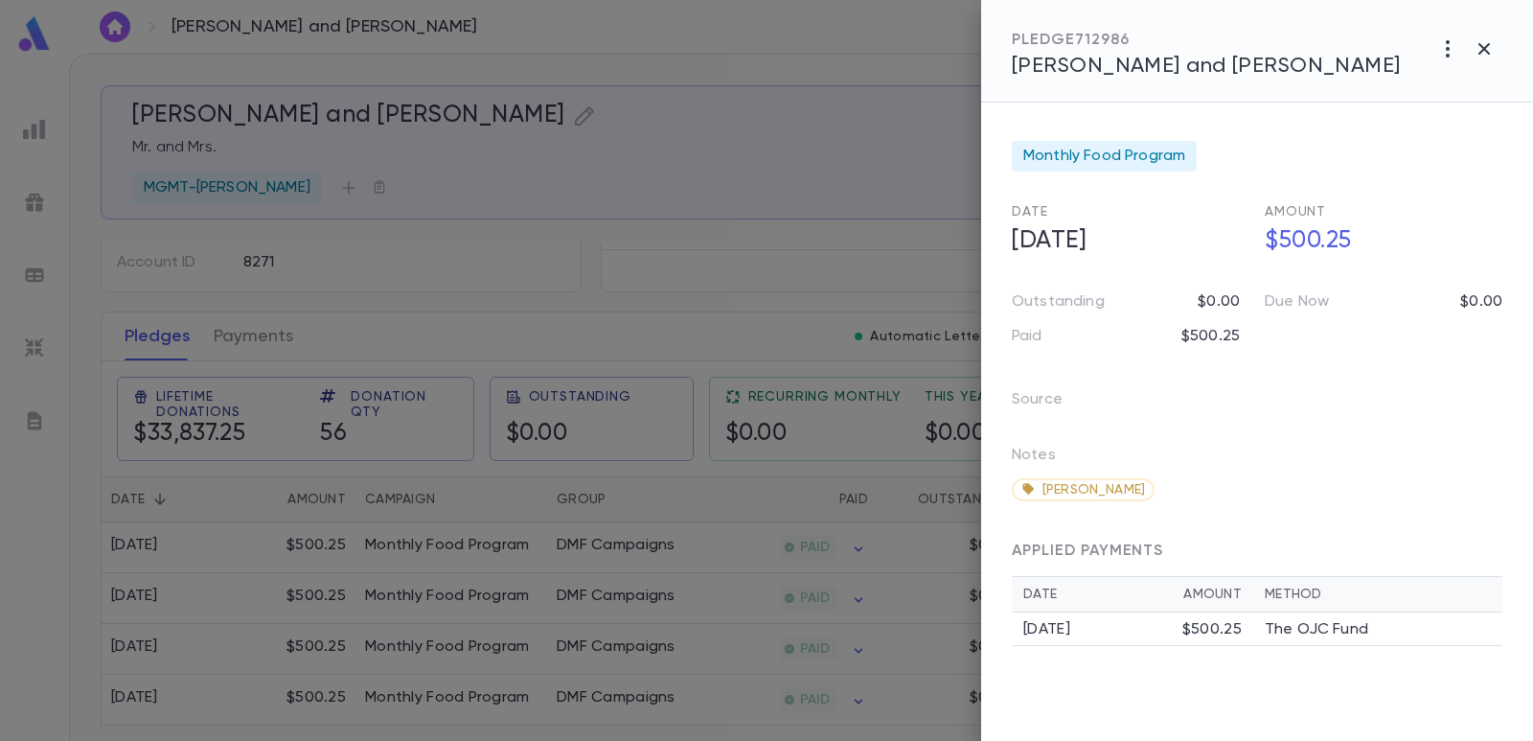
click at [721, 131] on div at bounding box center [766, 370] width 1533 height 741
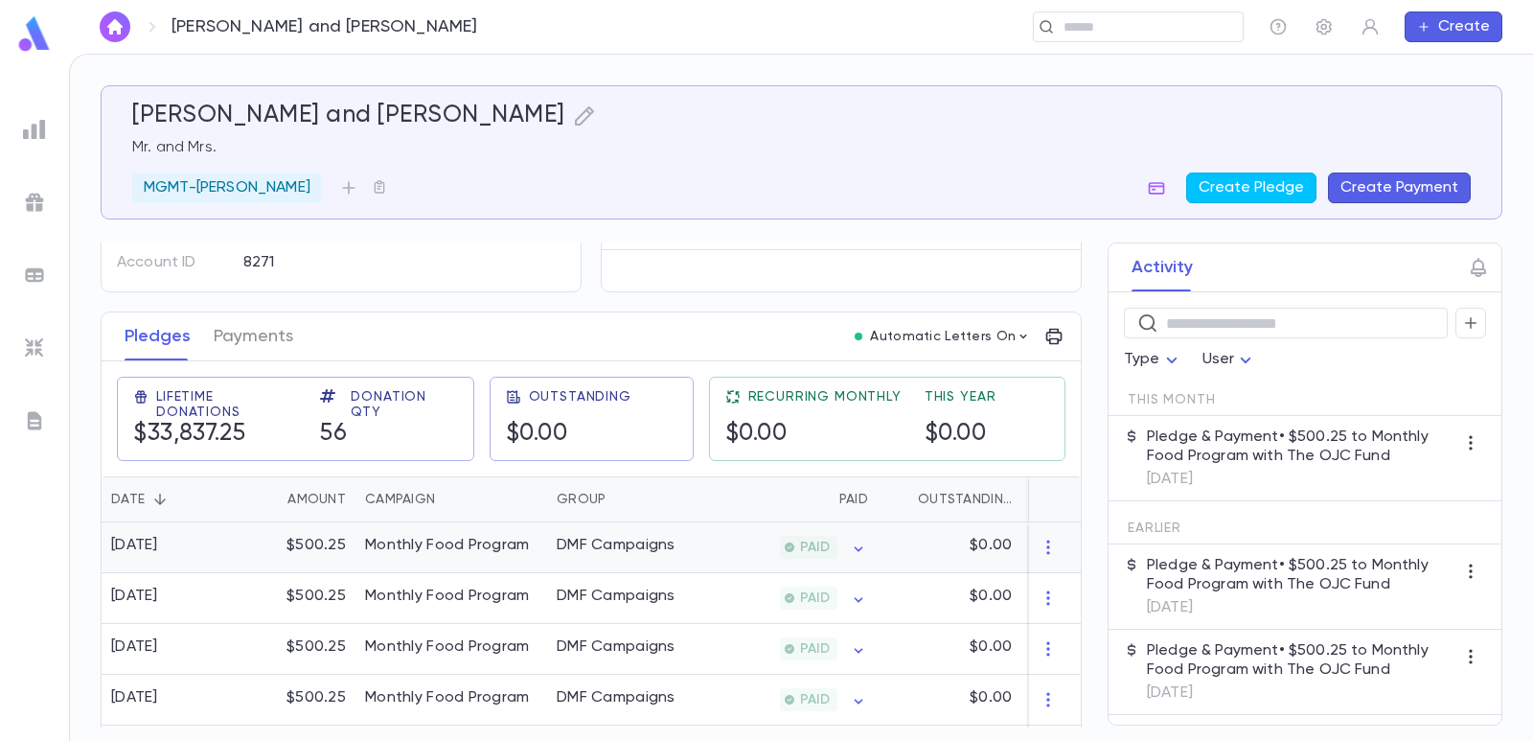
click at [251, 536] on div "$500.25" at bounding box center [293, 547] width 125 height 51
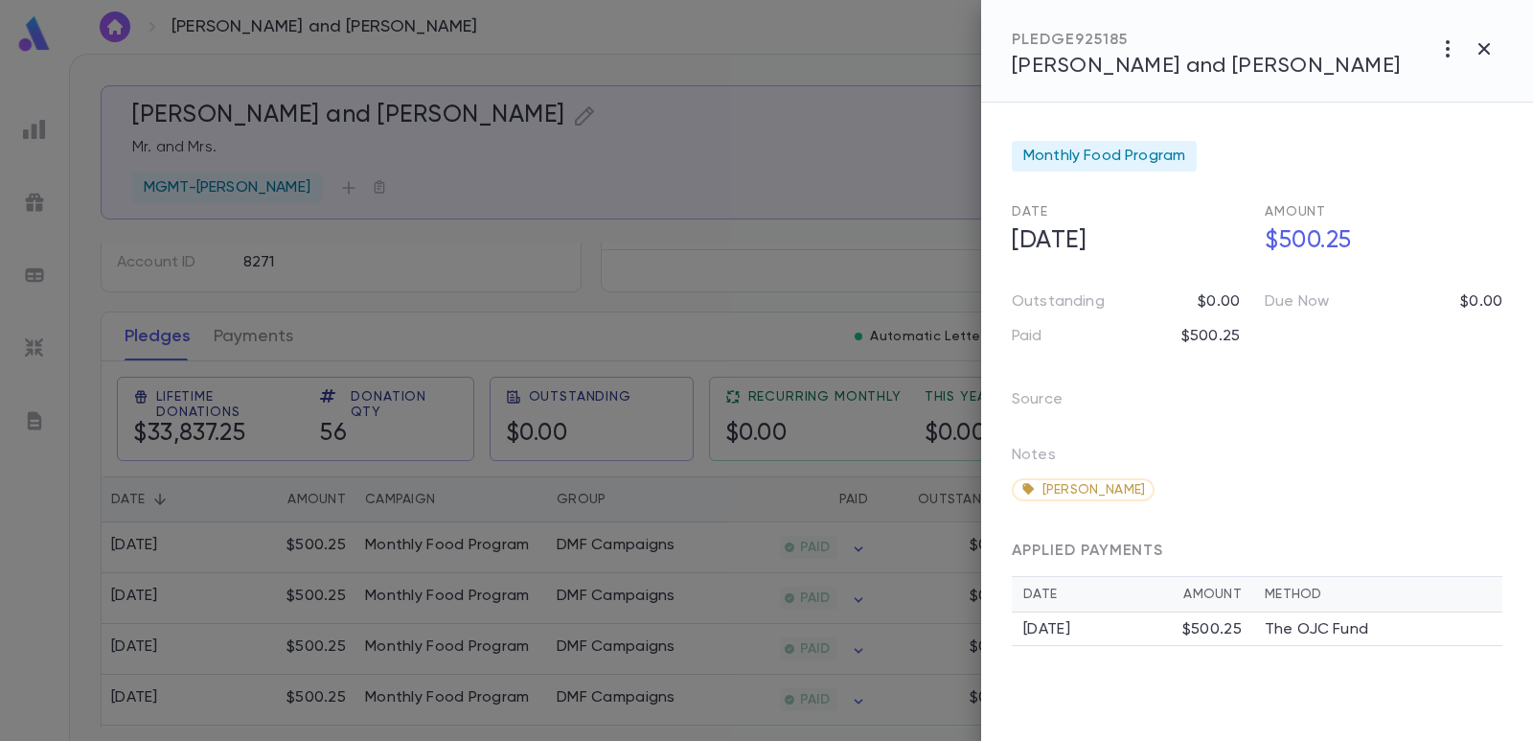
click at [663, 199] on div at bounding box center [766, 370] width 1533 height 741
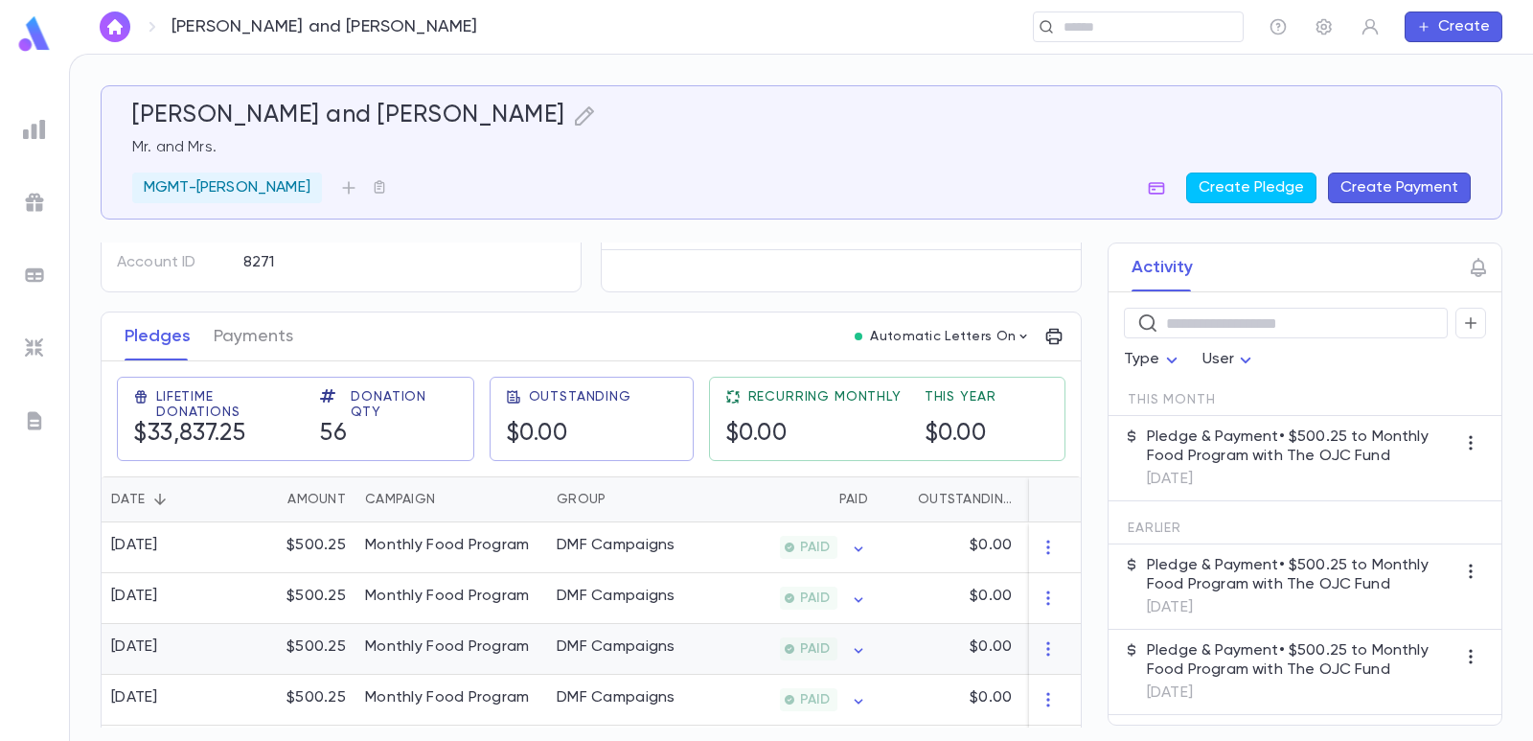
click at [221, 651] on div "[DATE]" at bounding box center [166, 649] width 129 height 51
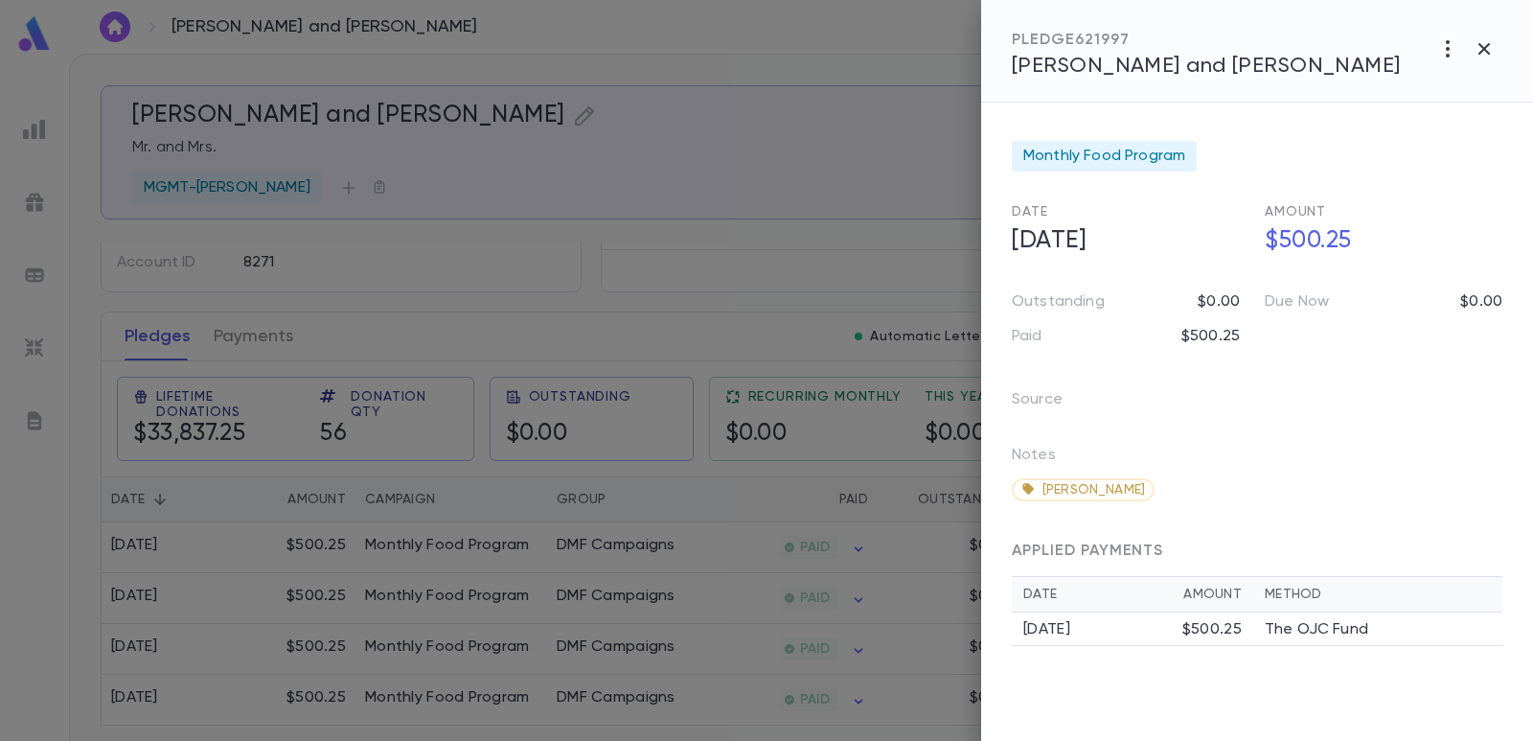
click at [554, 215] on div at bounding box center [766, 370] width 1533 height 741
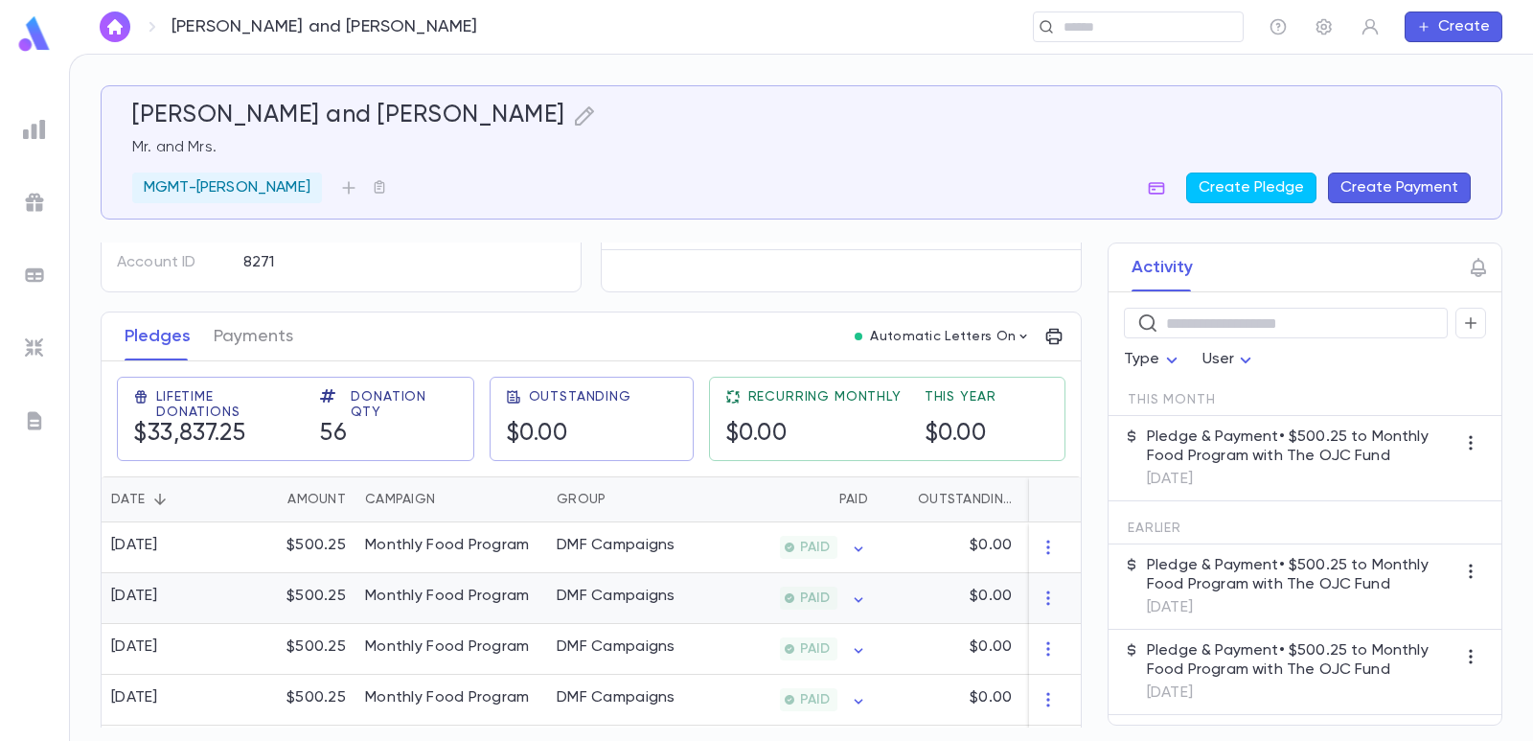
click at [397, 590] on div "Monthly Food Program" at bounding box center [447, 596] width 165 height 19
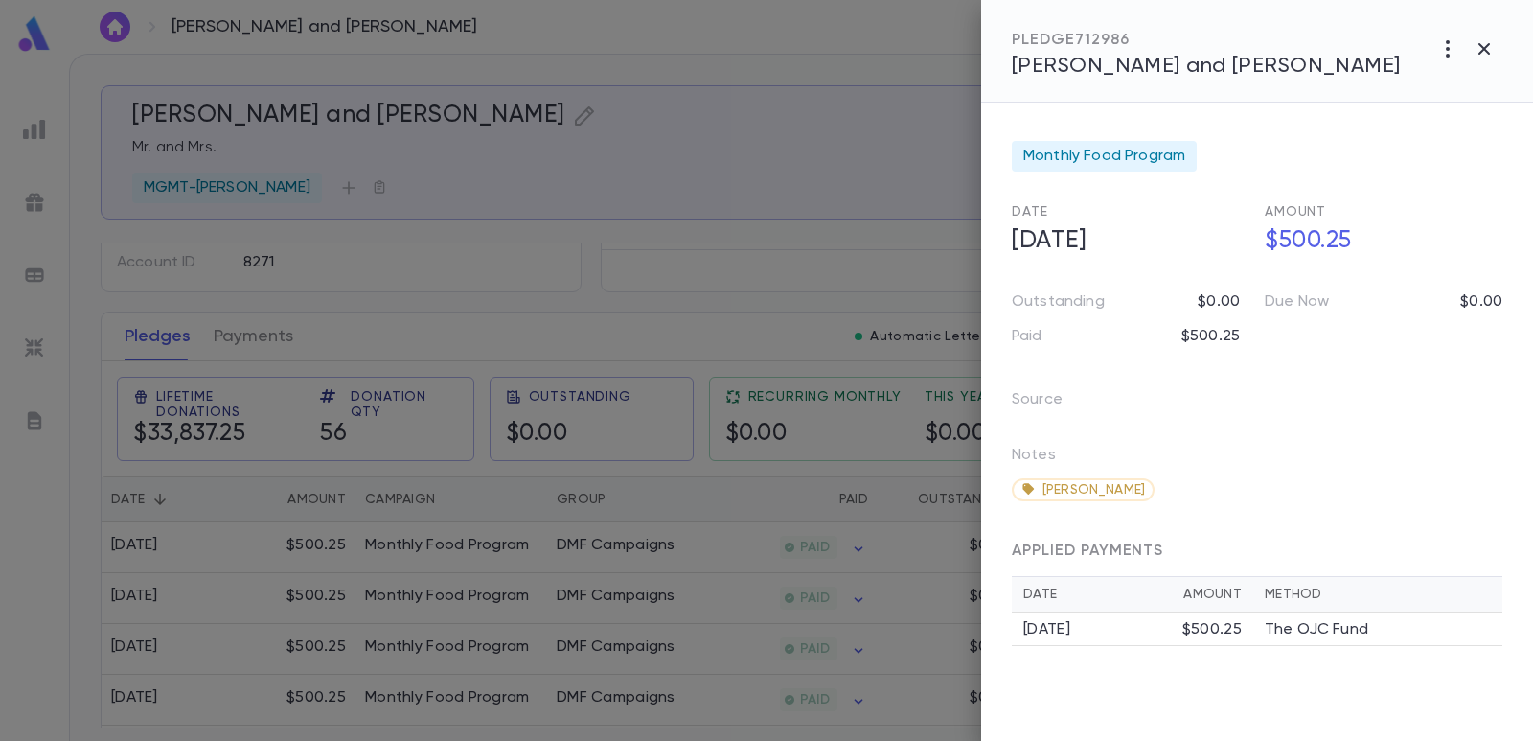
click at [573, 219] on div at bounding box center [766, 370] width 1533 height 741
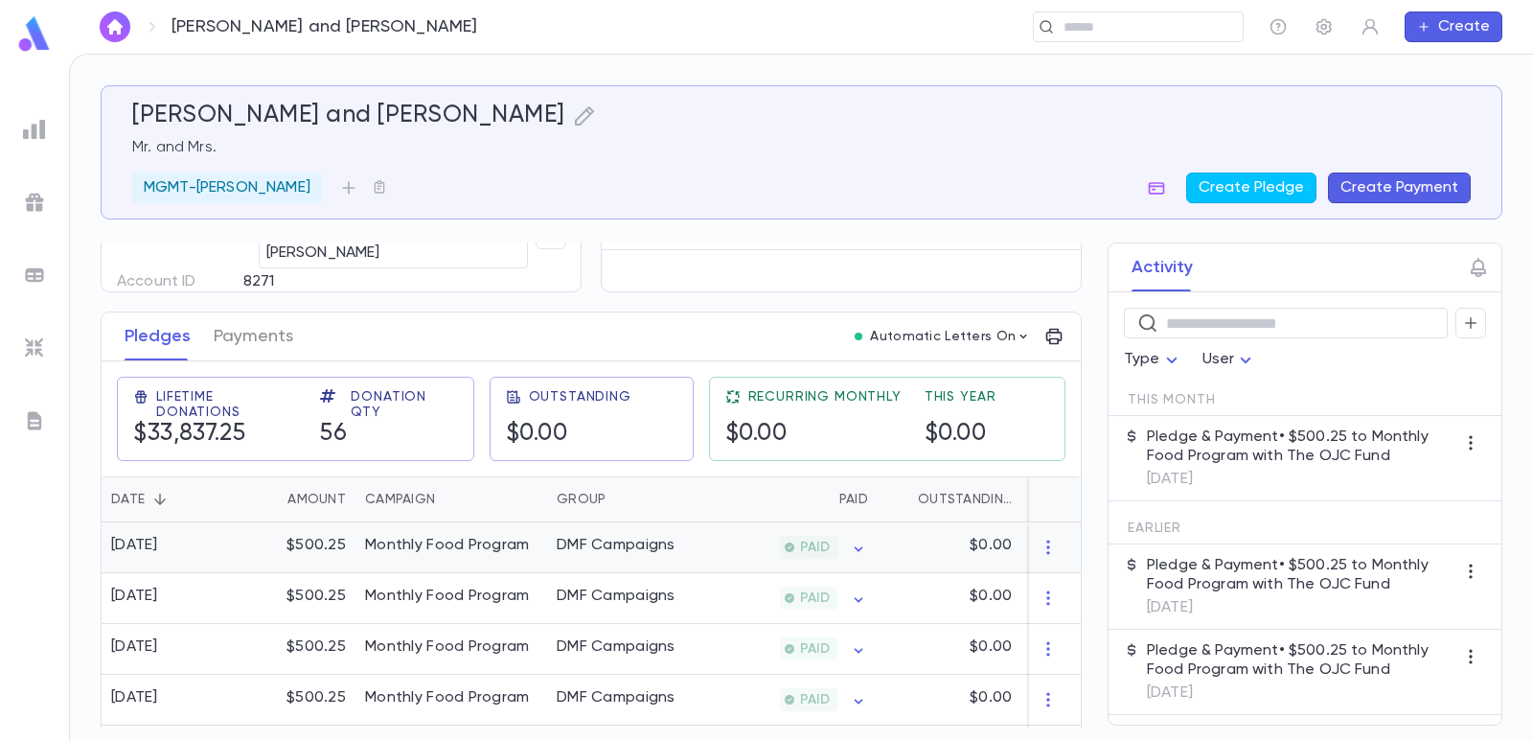
click at [312, 539] on div "$500.25" at bounding box center [293, 547] width 125 height 51
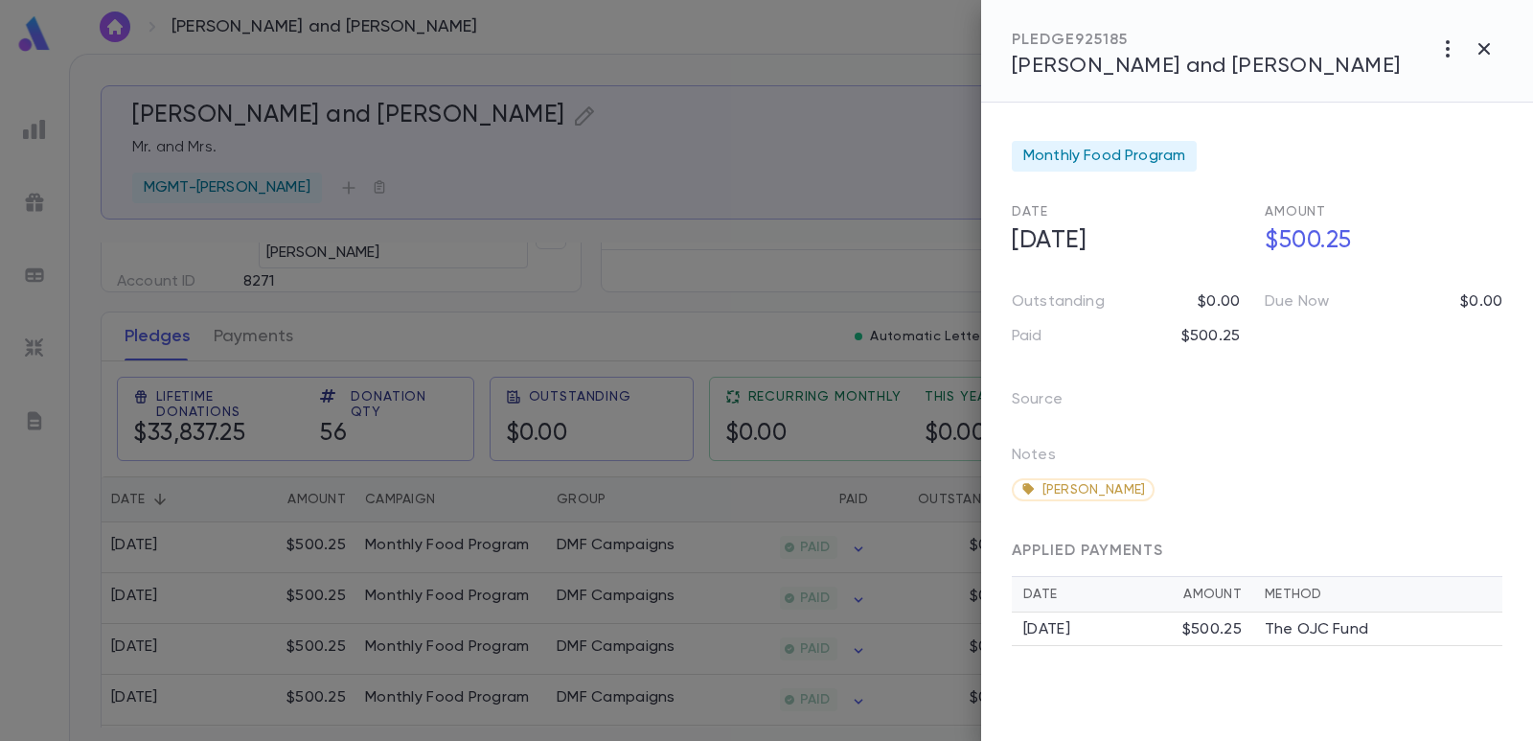
click at [700, 225] on div at bounding box center [766, 370] width 1533 height 741
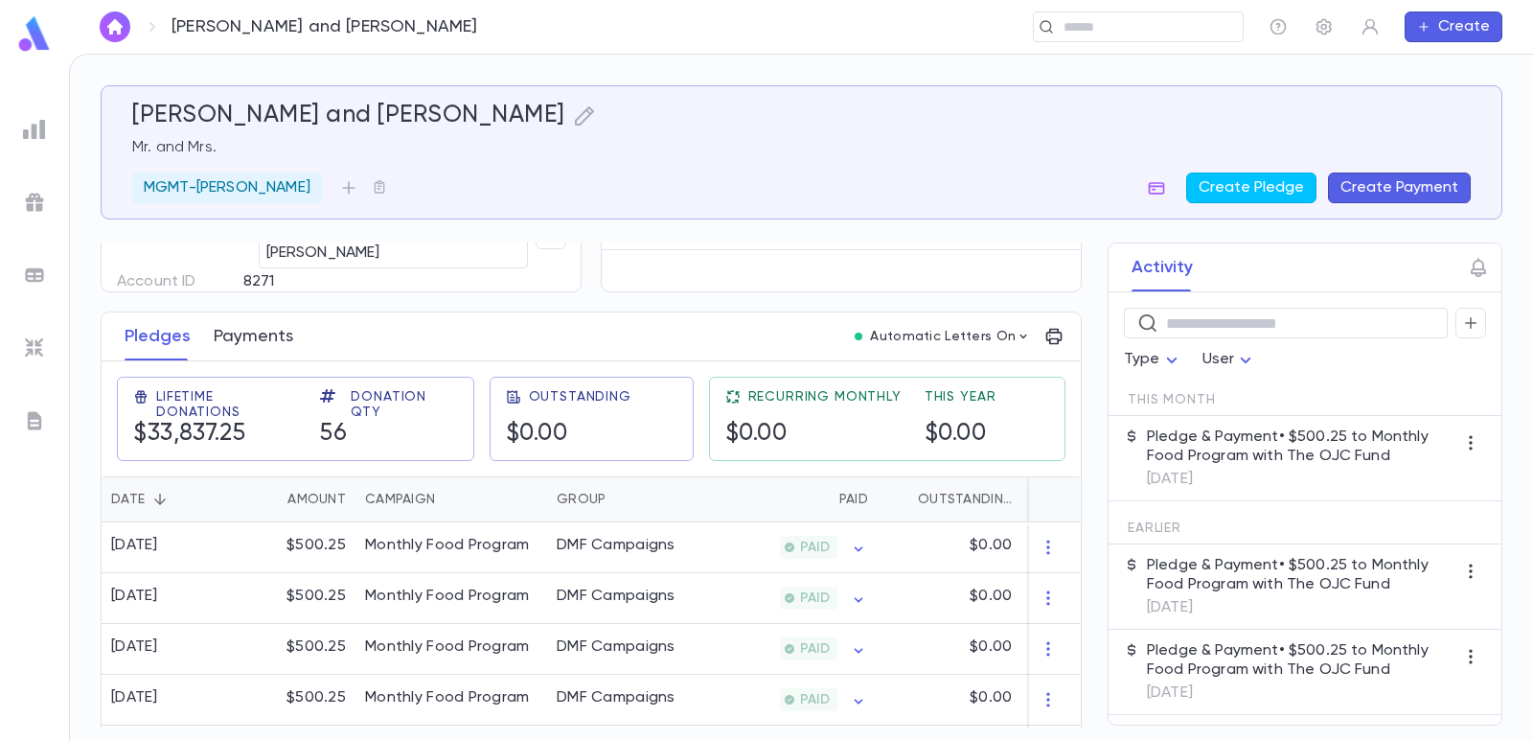
click at [235, 335] on button "Payments" at bounding box center [254, 336] width 80 height 48
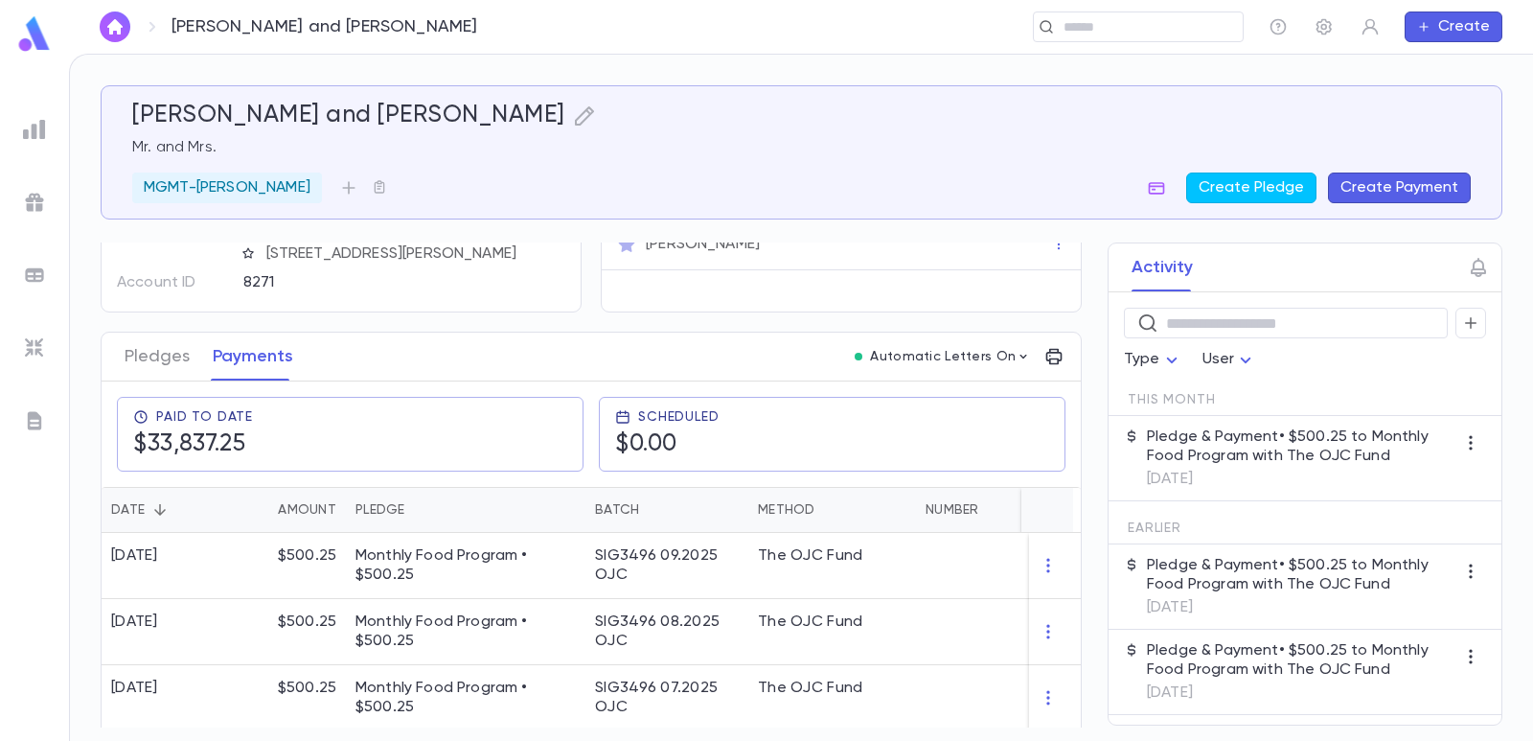
scroll to position [192, 0]
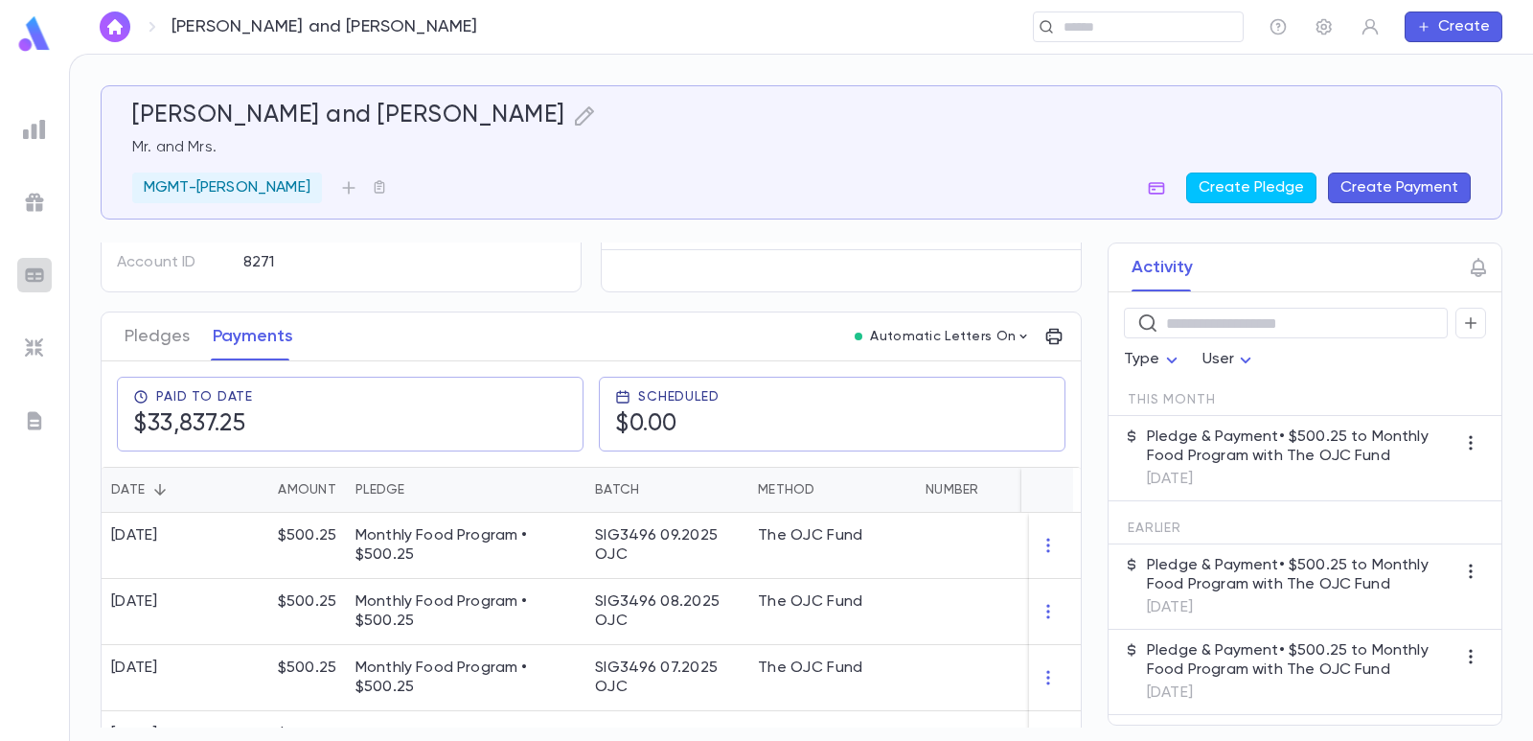
click at [22, 274] on div at bounding box center [34, 275] width 35 height 35
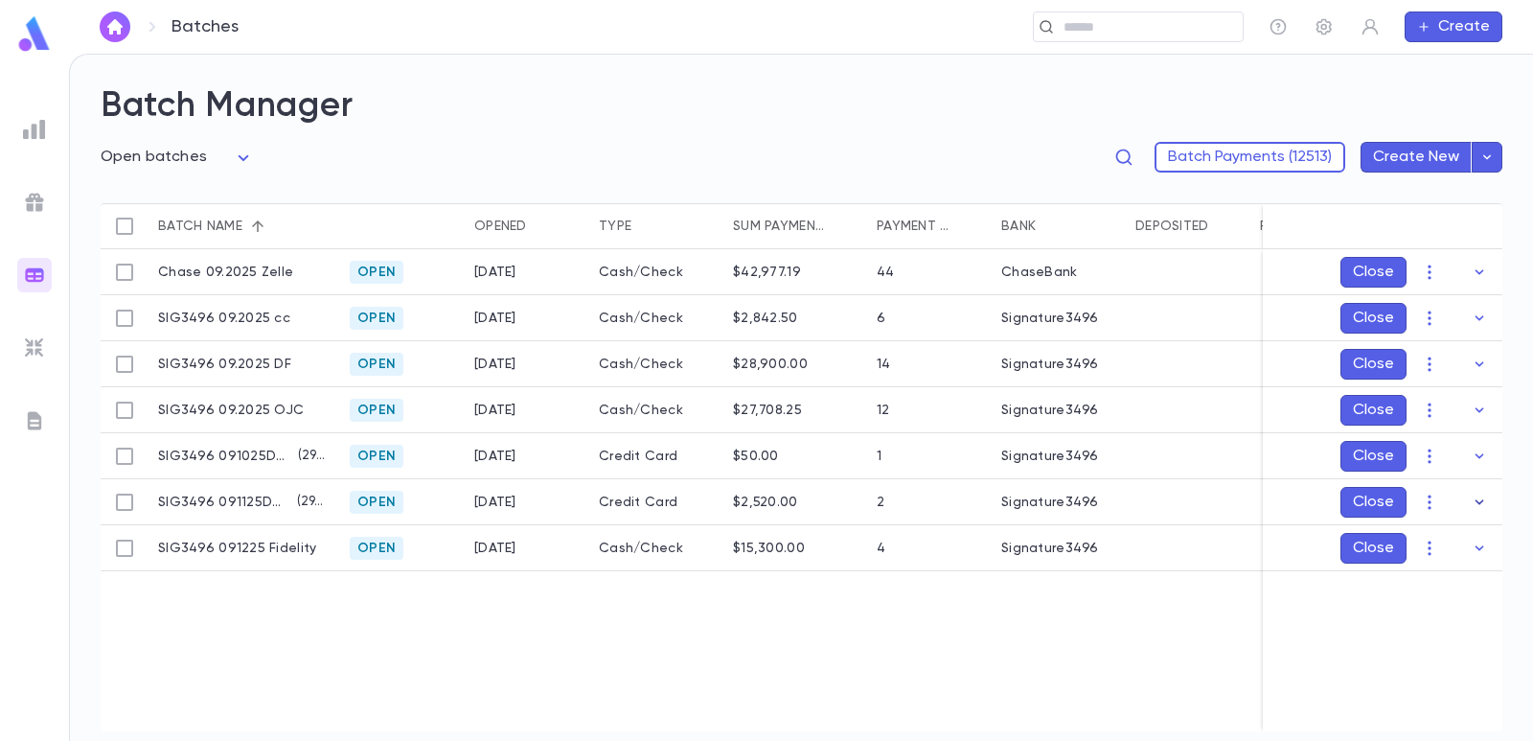
click at [1479, 494] on icon "button" at bounding box center [1479, 502] width 19 height 19
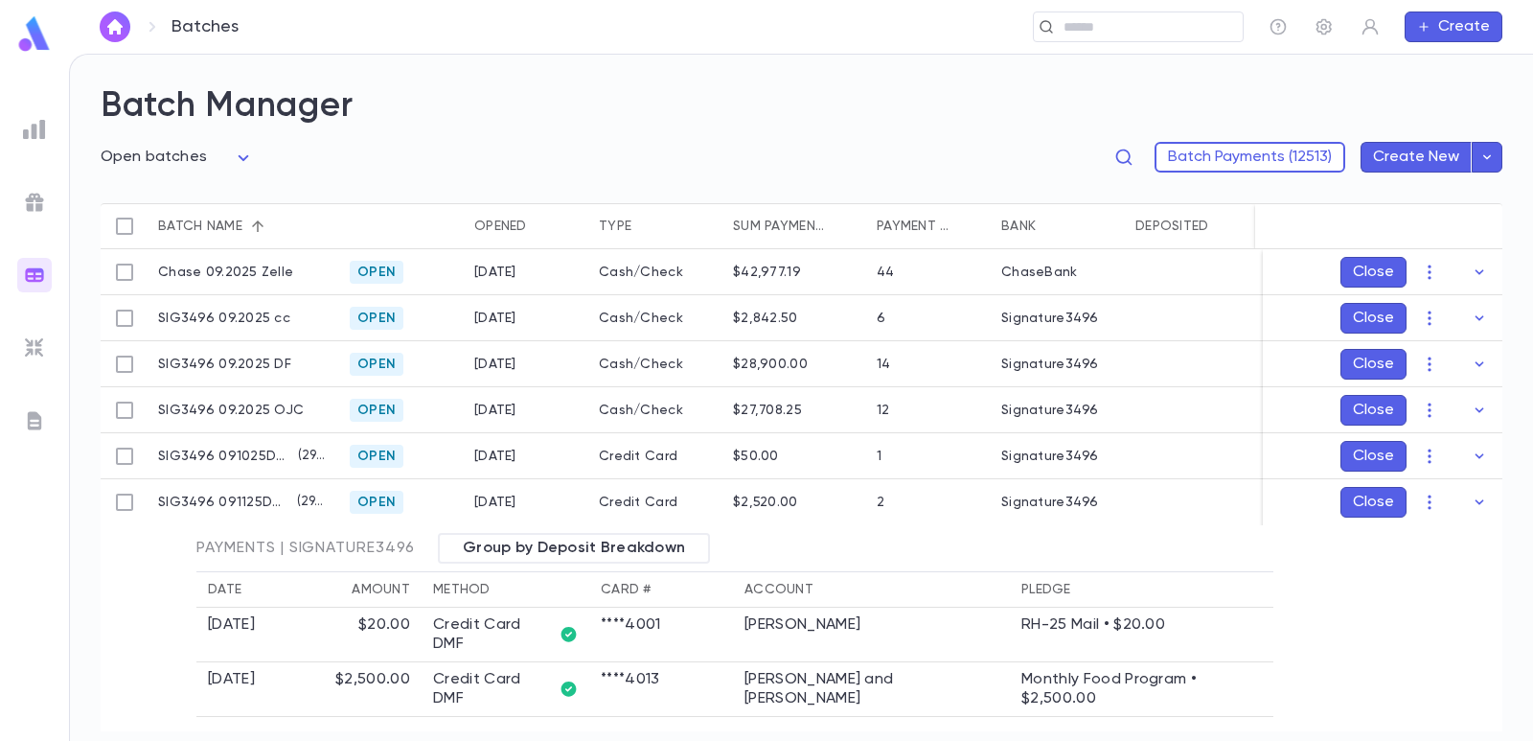
click at [1479, 494] on icon "button" at bounding box center [1479, 502] width 19 height 19
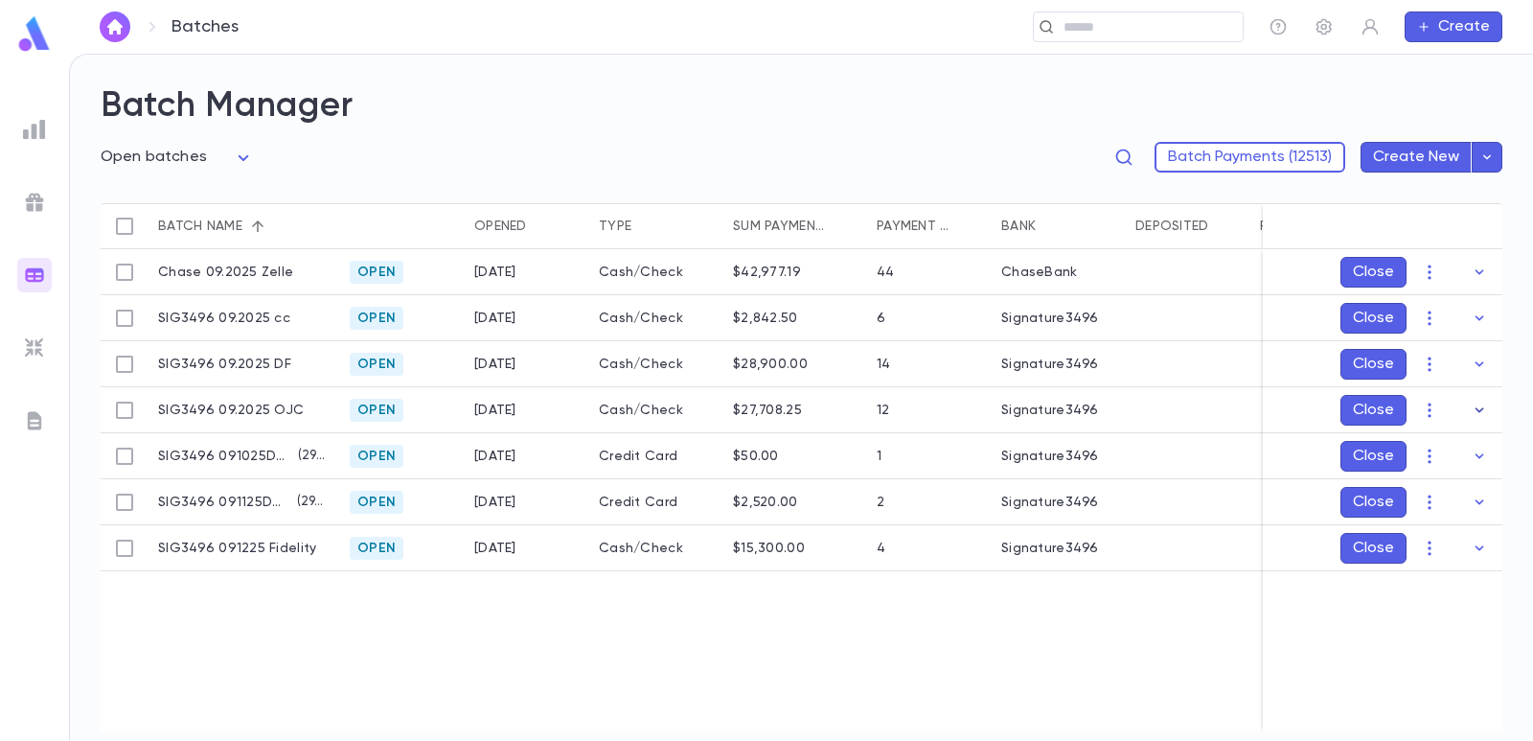
click at [1484, 403] on icon "button" at bounding box center [1479, 410] width 19 height 19
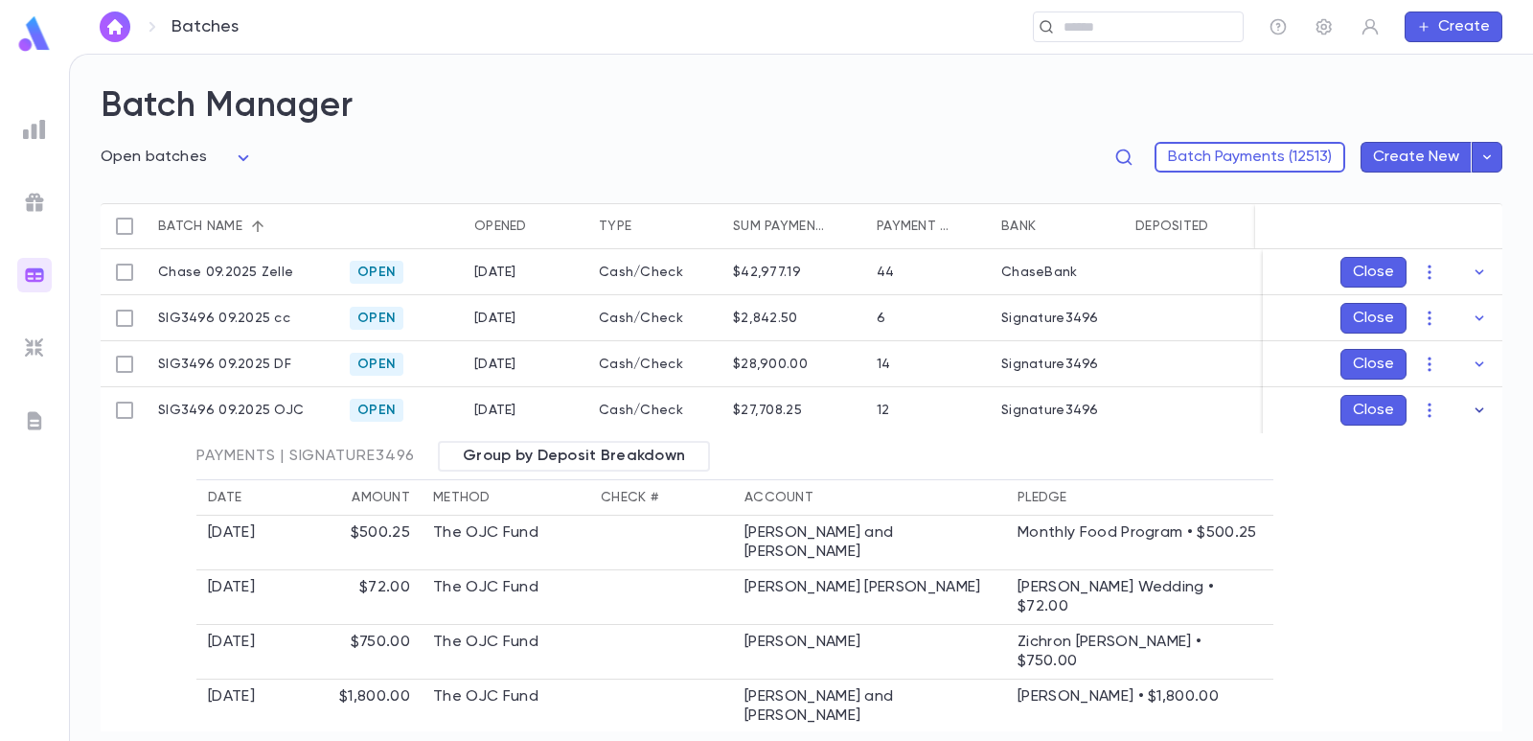
click at [1470, 407] on icon "button" at bounding box center [1479, 410] width 19 height 19
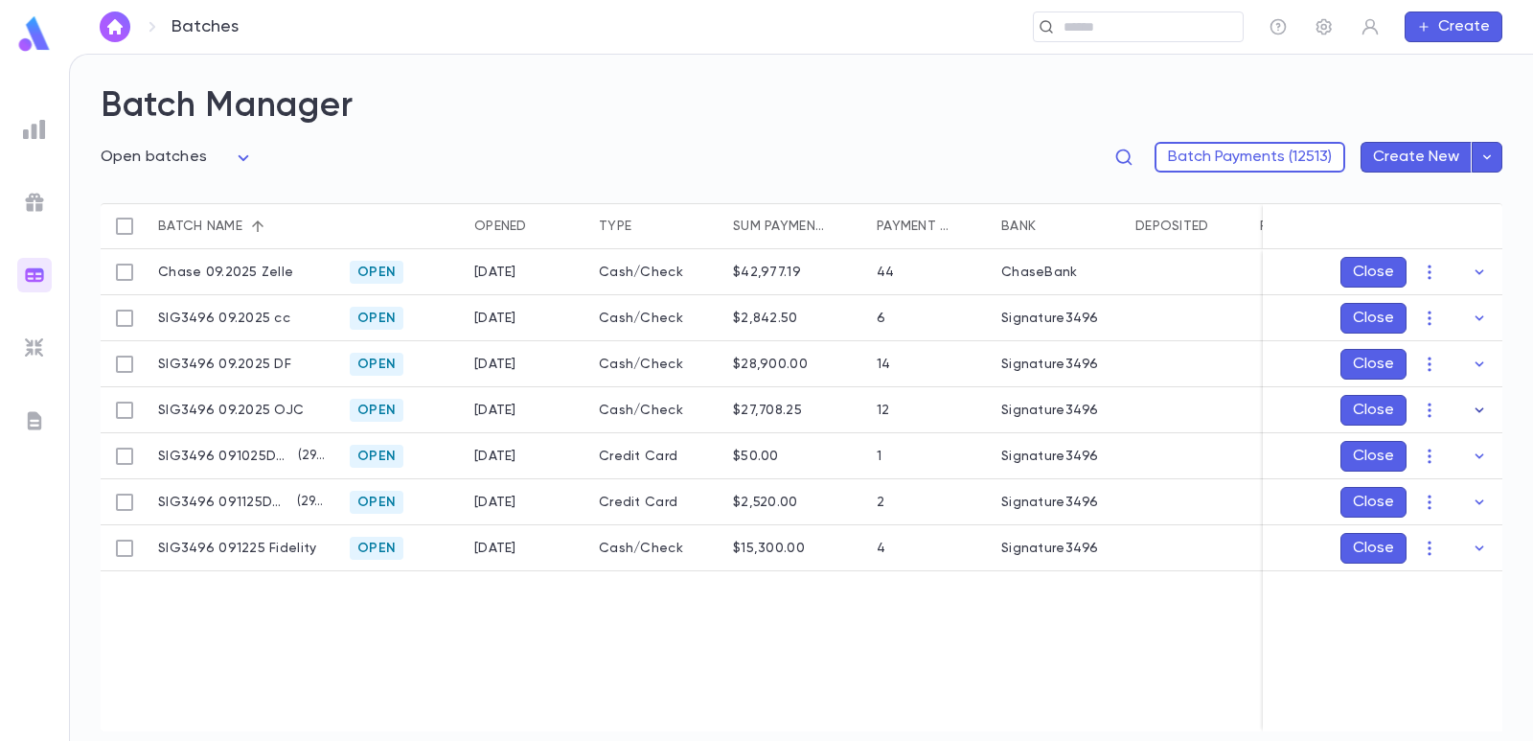
click at [1486, 412] on icon "button" at bounding box center [1479, 410] width 19 height 19
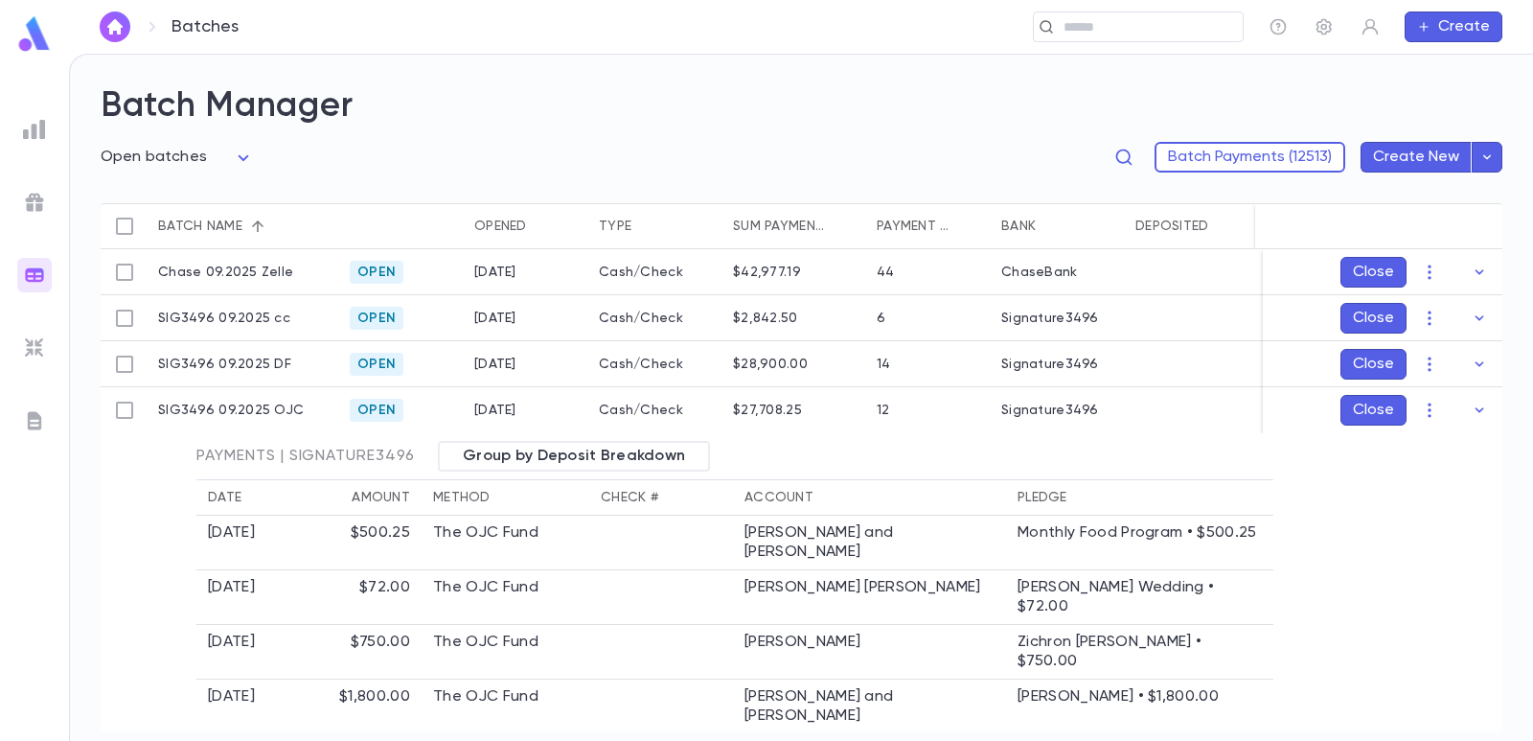
drag, startPoint x: 1469, startPoint y: 409, endPoint x: 1068, endPoint y: 381, distance: 402.5
click at [1470, 410] on icon "button" at bounding box center [1479, 410] width 19 height 19
